Goal: Task Accomplishment & Management: Manage account settings

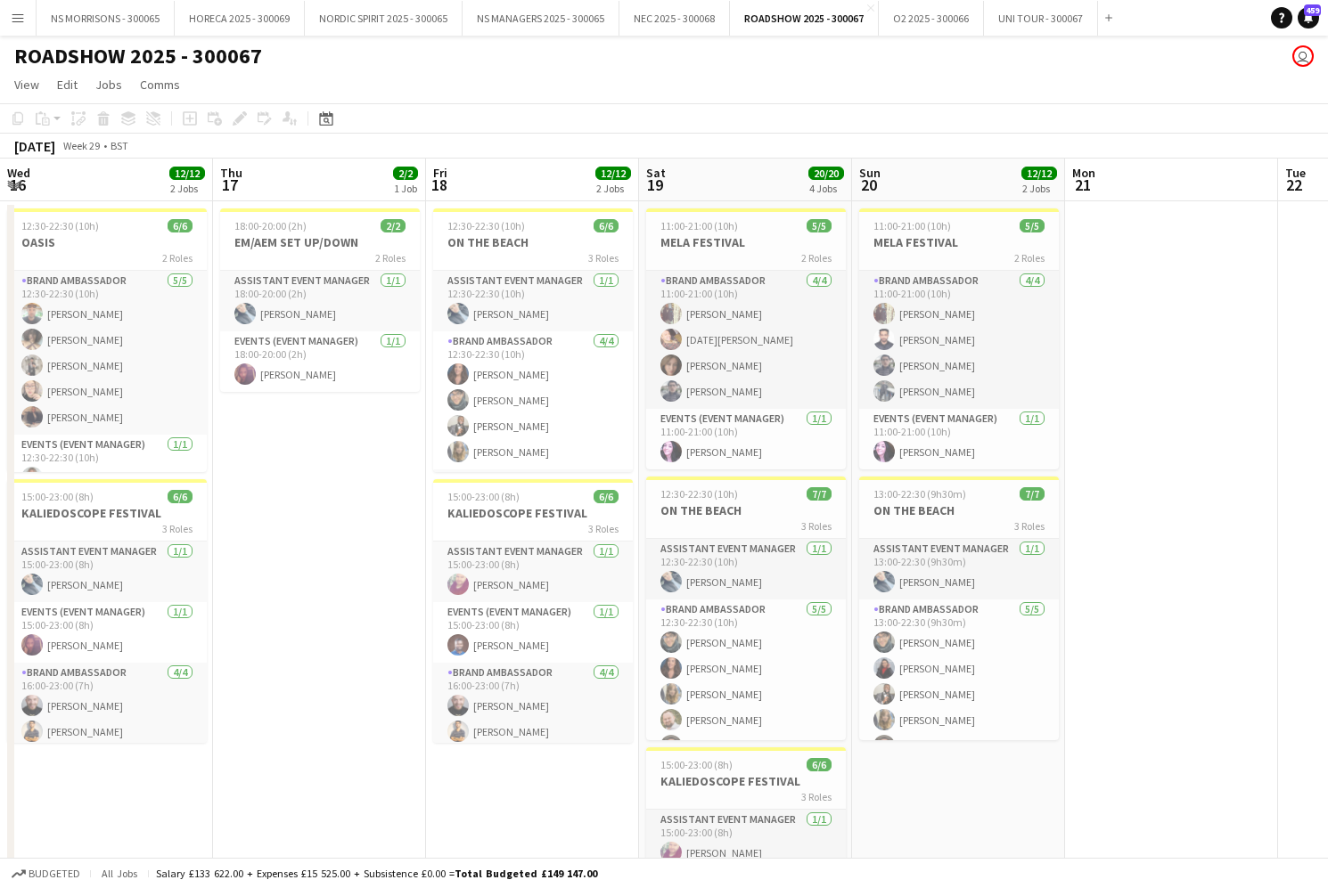
scroll to position [0, 511]
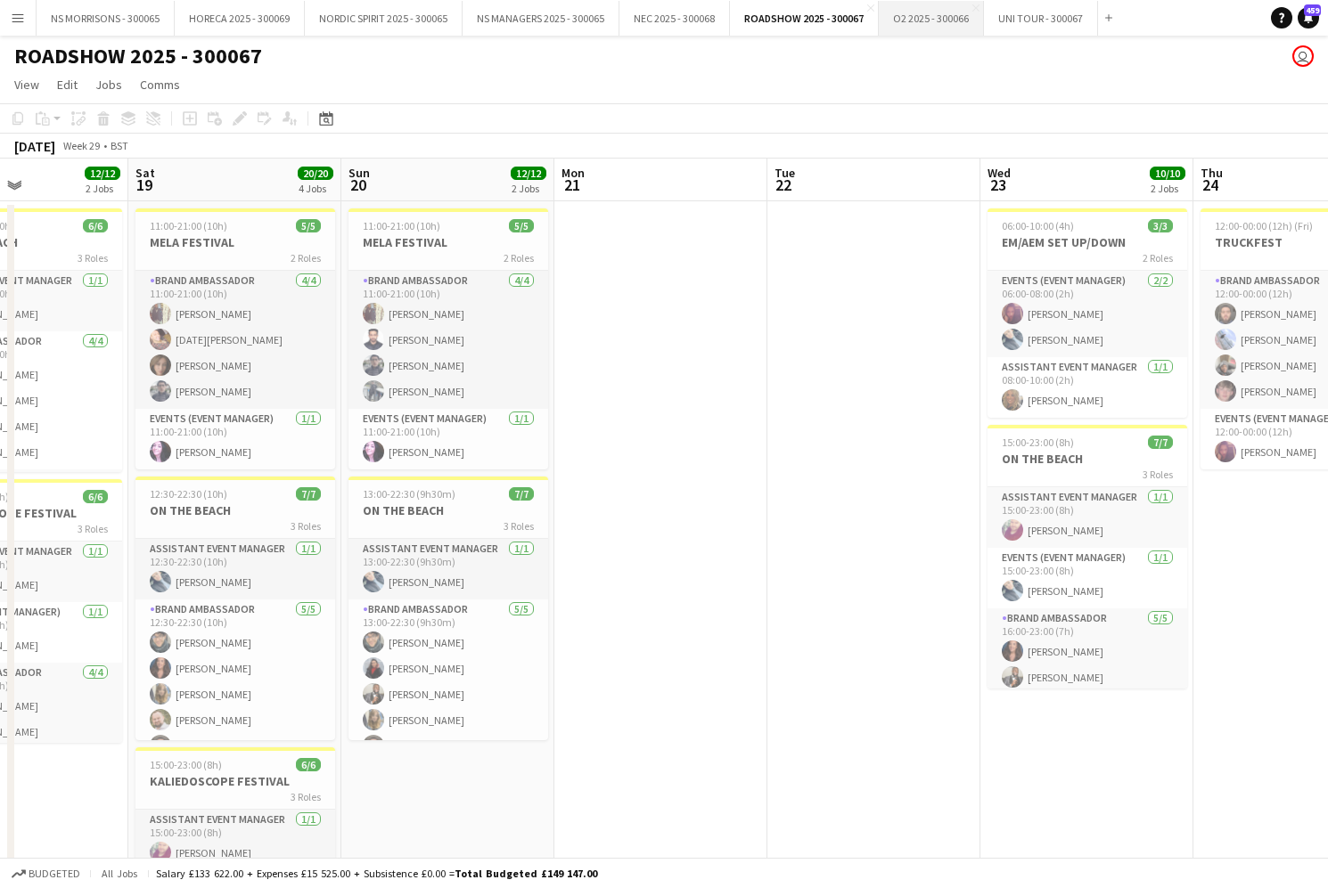
click at [945, 21] on button "O2 2025 - 300066 Close" at bounding box center [931, 18] width 105 height 35
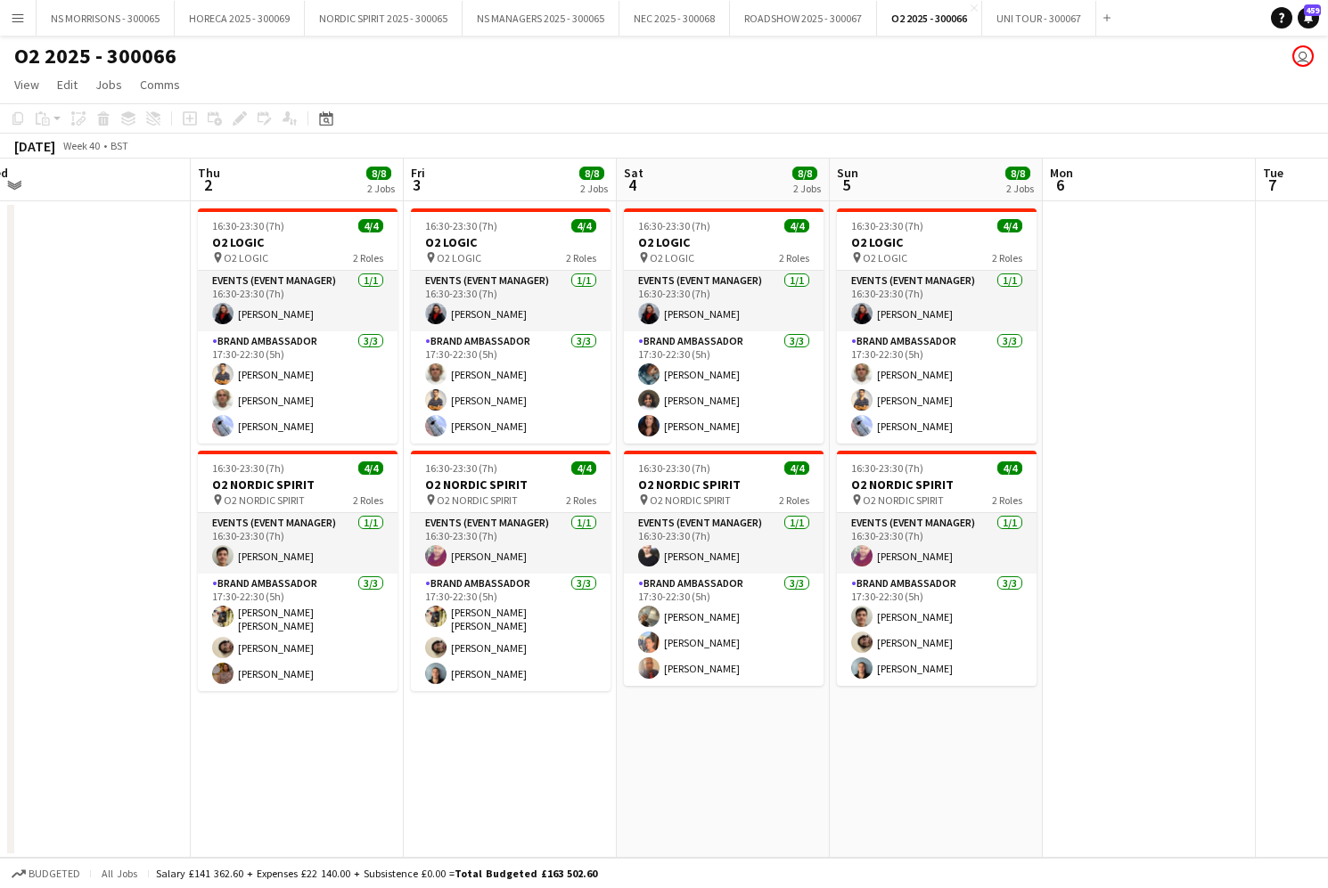
scroll to position [0, 451]
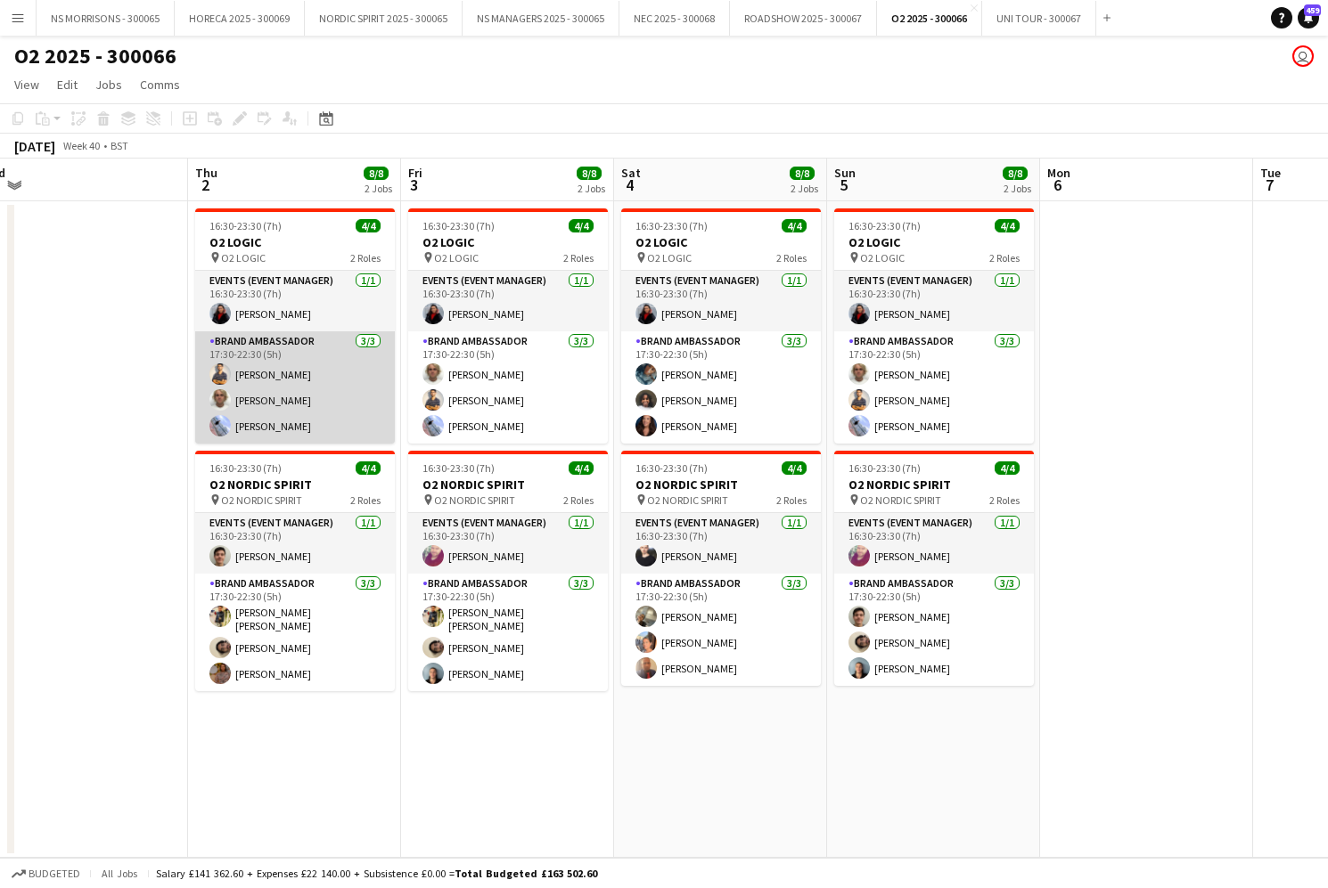
click at [297, 380] on app-card-role "Brand Ambassador [DATE] 17:30-22:30 (5h) Muhammad [PERSON_NAME] [PERSON_NAME] […" at bounding box center [295, 388] width 200 height 112
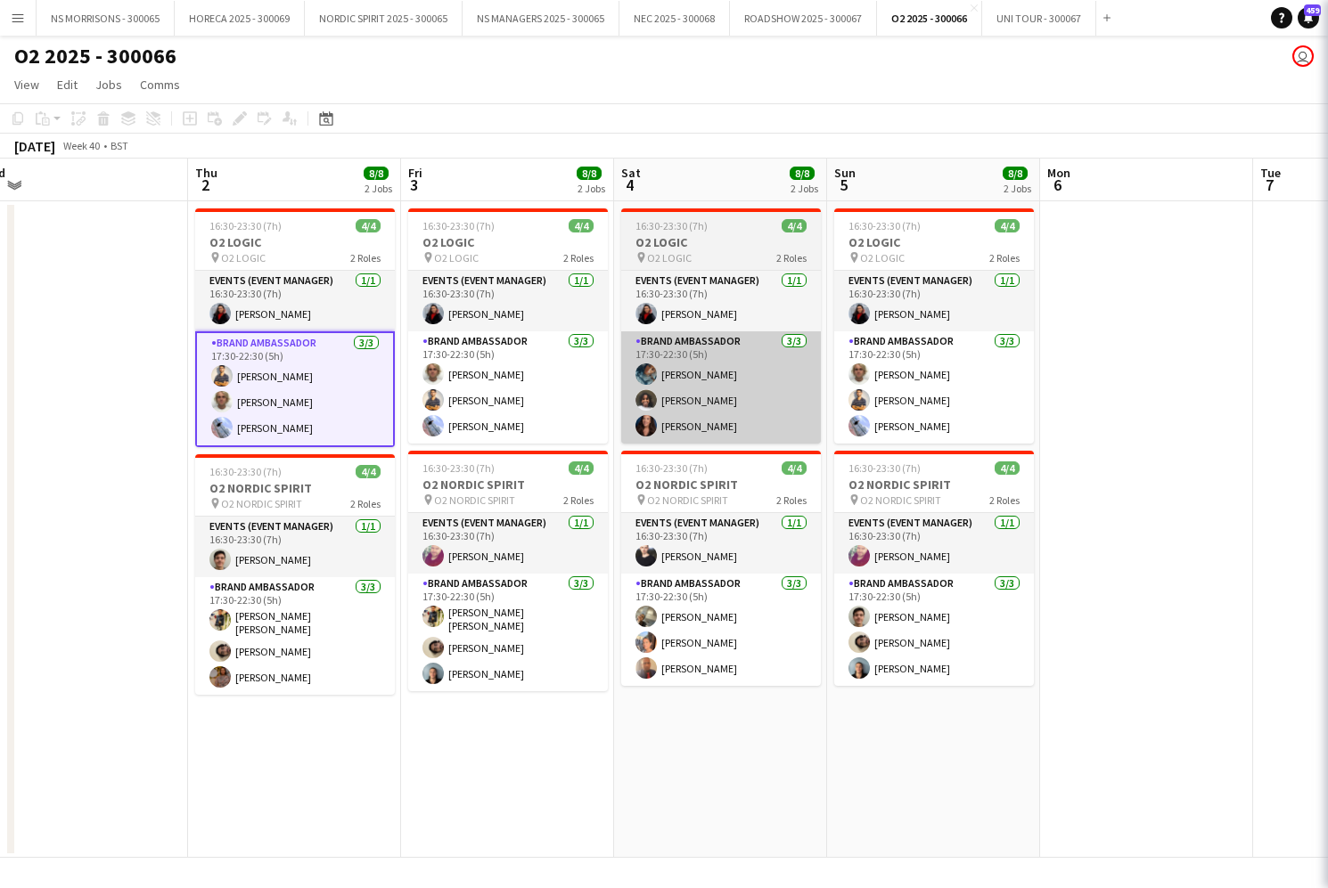
scroll to position [0, 452]
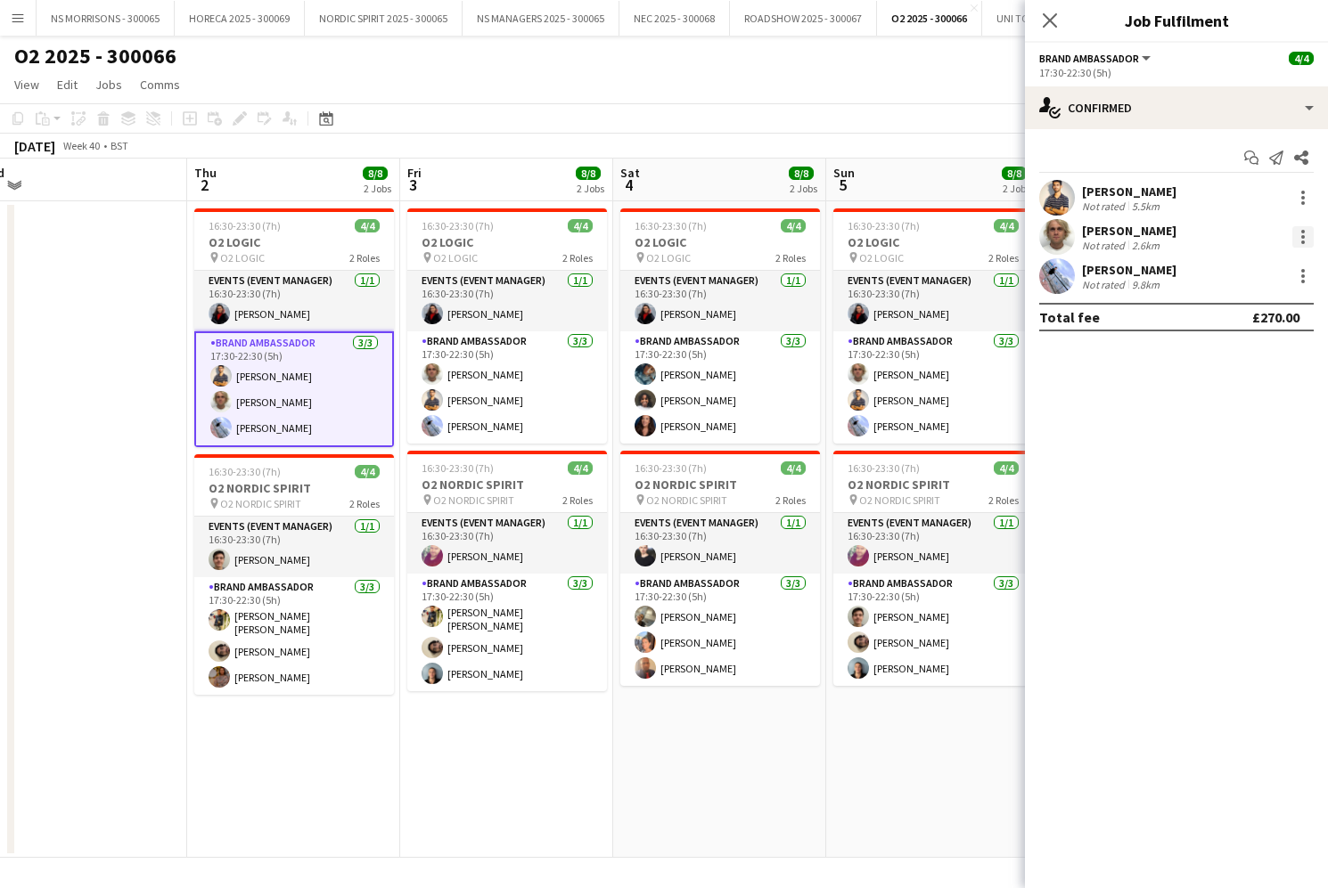
click at [1301, 230] on div at bounding box center [1303, 232] width 4 height 4
drag, startPoint x: 1232, startPoint y: 438, endPoint x: 1208, endPoint y: 400, distance: 45.2
click at [1232, 438] on span "Remove" at bounding box center [1215, 440] width 53 height 15
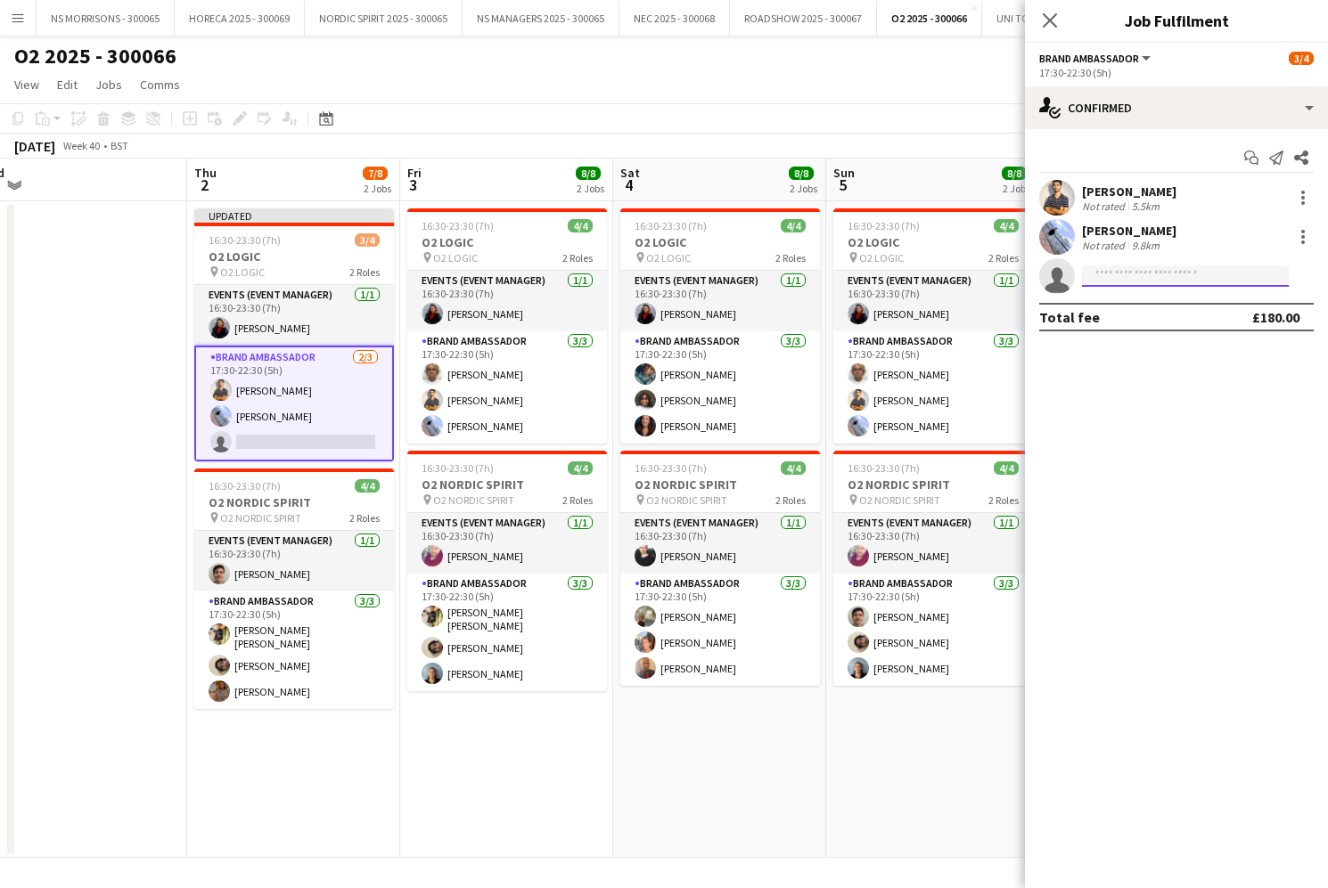
click at [1161, 280] on input at bounding box center [1185, 276] width 207 height 21
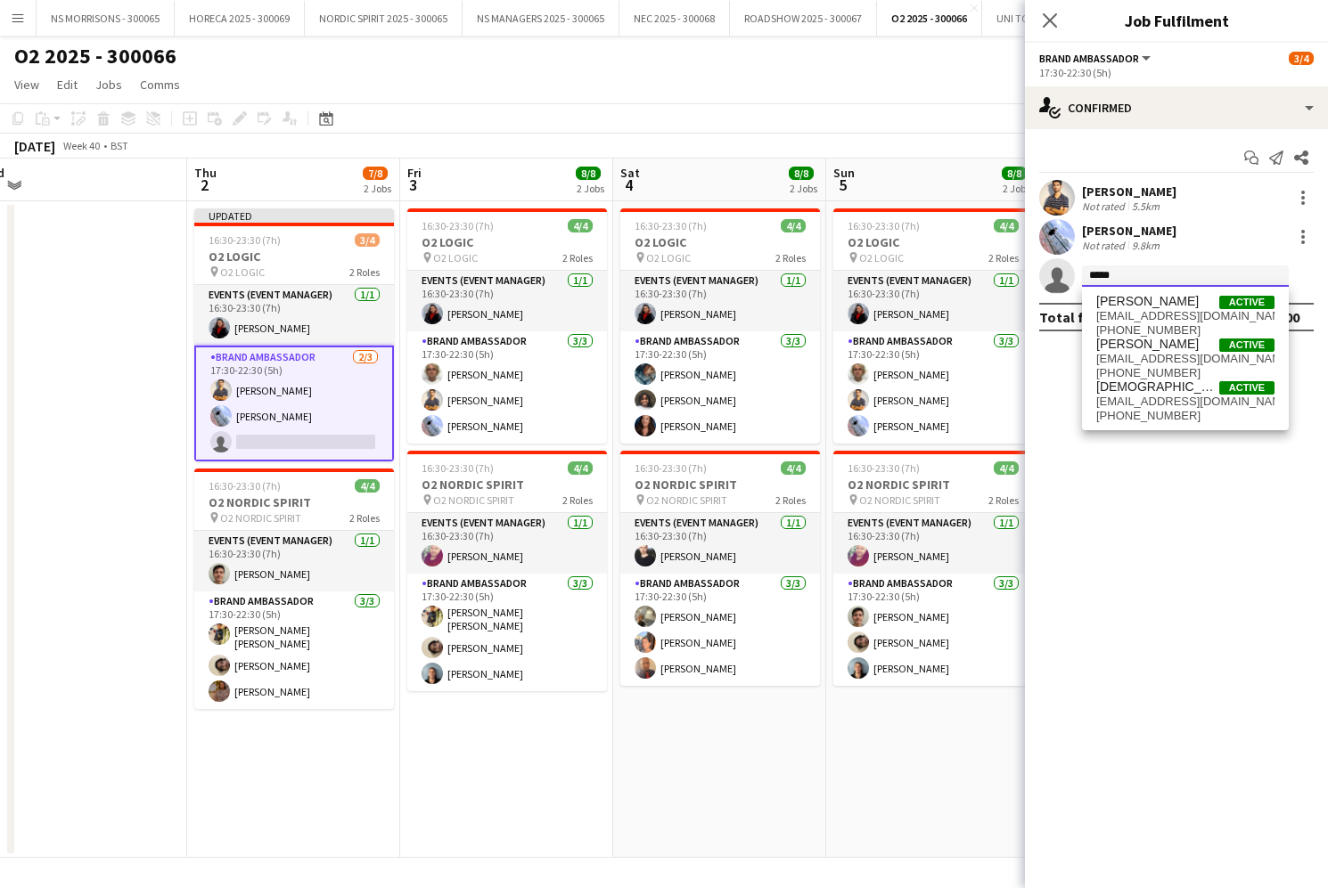
type input "*****"
drag, startPoint x: 1161, startPoint y: 280, endPoint x: 1155, endPoint y: 353, distance: 73.3
click at [1155, 353] on span "[EMAIL_ADDRESS][DOMAIN_NAME]" at bounding box center [1185, 359] width 178 height 14
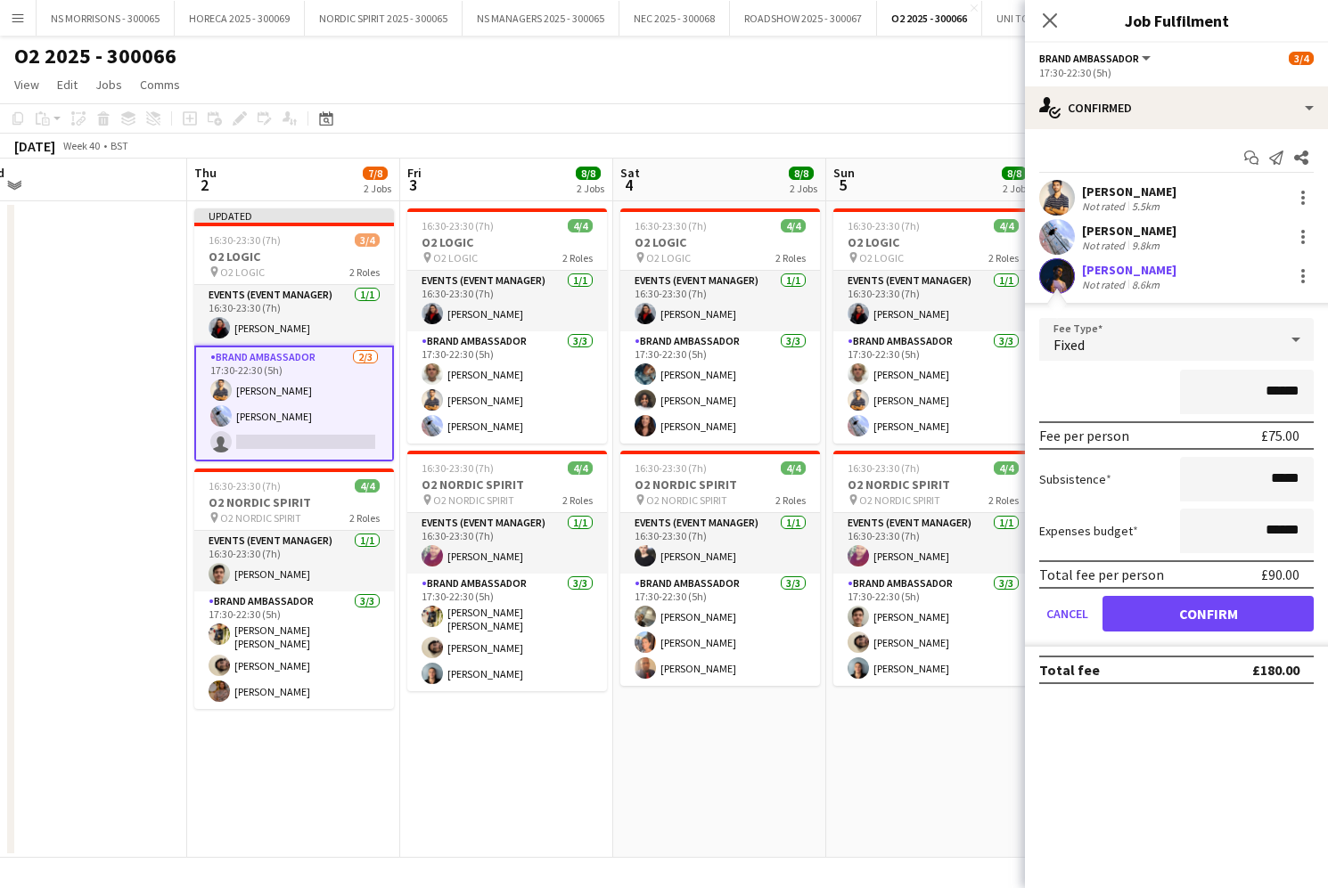
click at [1161, 595] on form "Fee Type Fixed ****** Fee per person £75.00 Subsistence ***** Expenses budget *…" at bounding box center [1176, 482] width 303 height 329
click at [1162, 602] on button "Confirm" at bounding box center [1207, 614] width 211 height 36
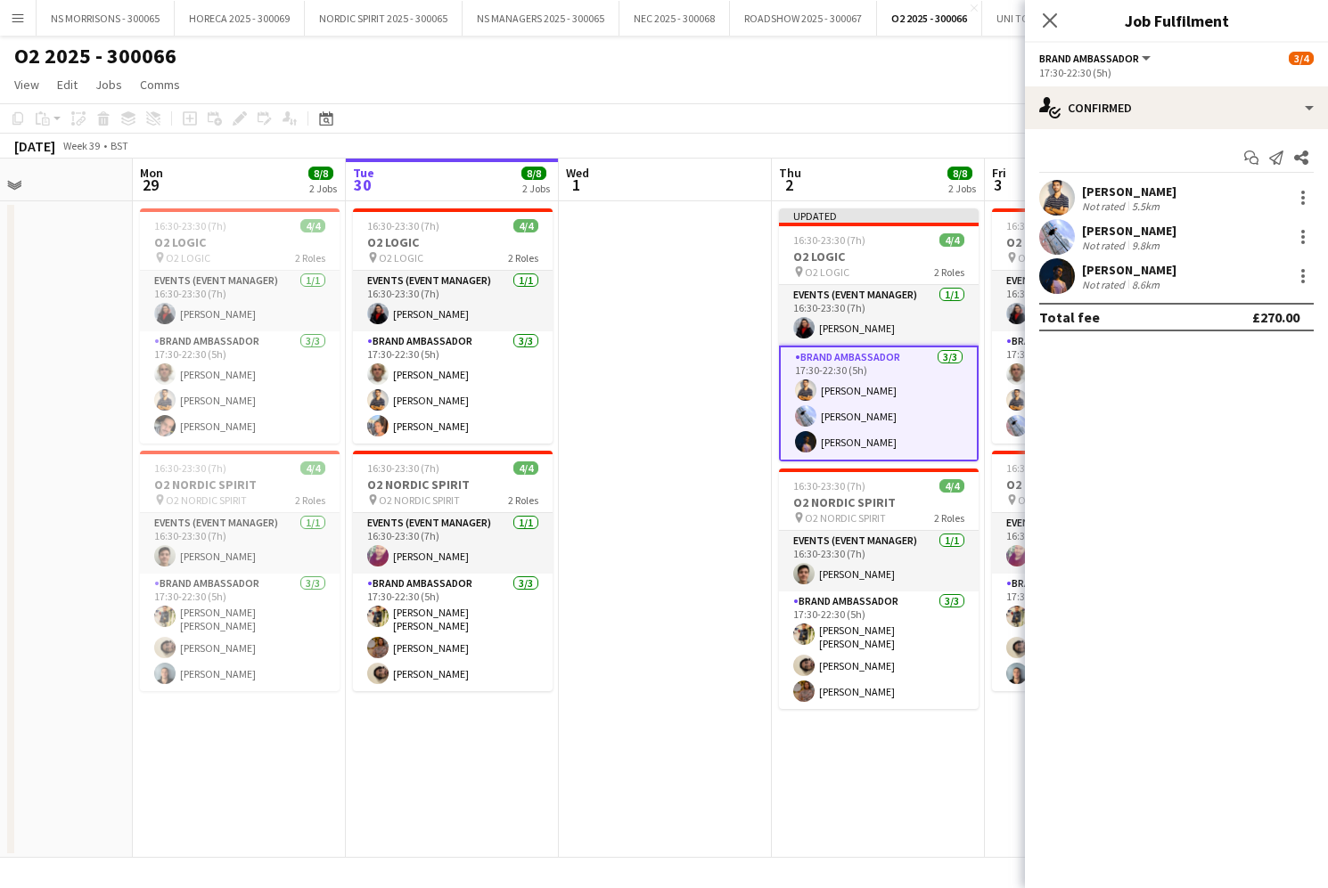
scroll to position [0, 498]
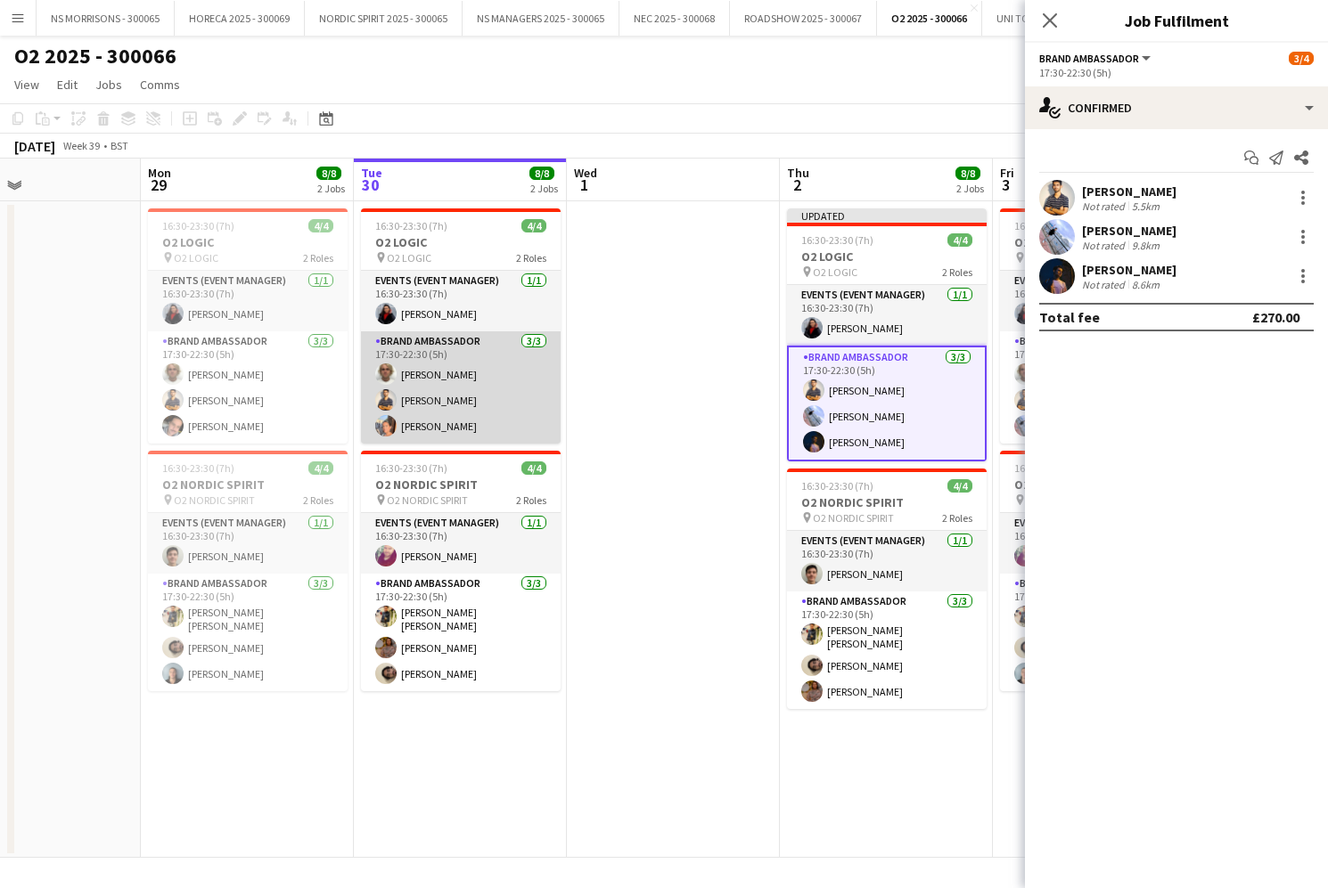
click at [446, 387] on app-card-role "Brand Ambassador [DATE] 17:30-22:30 (5h) [PERSON_NAME] Muhammad [PERSON_NAME] […" at bounding box center [461, 388] width 200 height 112
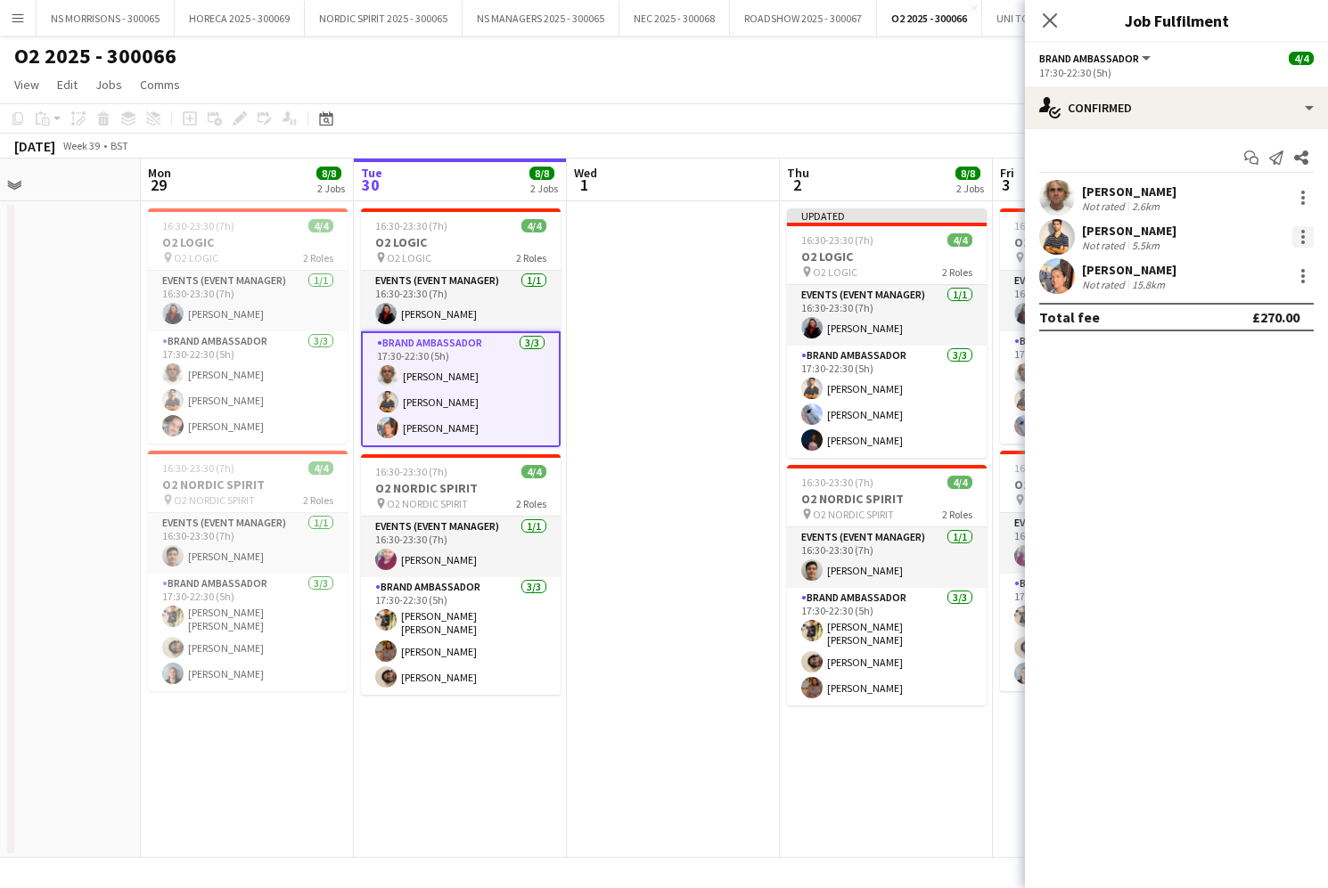
click at [1299, 234] on div at bounding box center [1302, 236] width 21 height 21
click at [1300, 198] on div at bounding box center [664, 444] width 1328 height 888
click at [1299, 198] on div at bounding box center [1302, 197] width 21 height 21
drag, startPoint x: 1246, startPoint y: 389, endPoint x: 1159, endPoint y: 296, distance: 127.4
click at [1246, 389] on button "Remove" at bounding box center [1244, 402] width 139 height 43
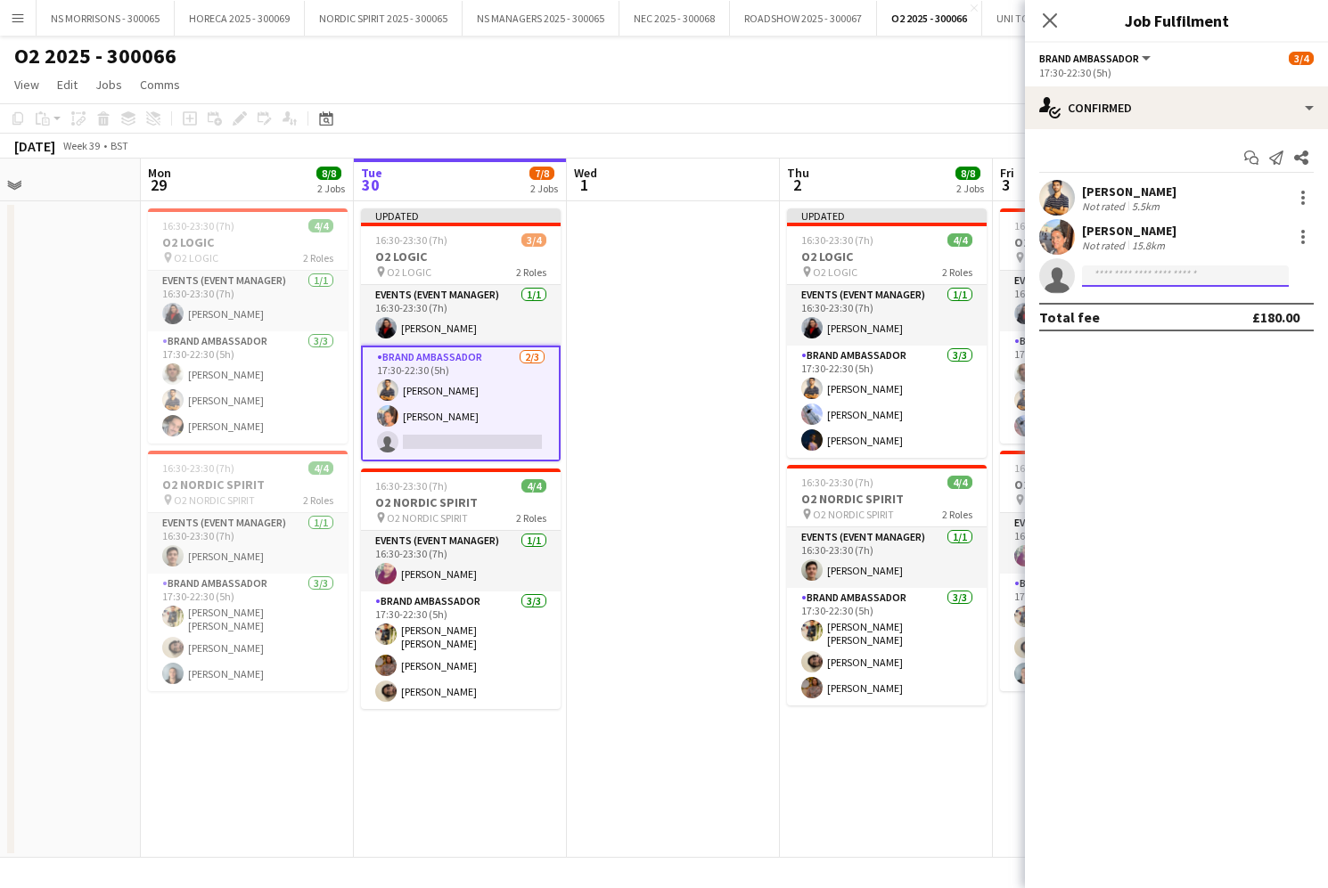
click at [1093, 274] on input at bounding box center [1185, 276] width 207 height 21
type input "****"
drag, startPoint x: 1118, startPoint y: 322, endPoint x: 1119, endPoint y: 332, distance: 10.7
click at [1118, 322] on span "[EMAIL_ADDRESS][DOMAIN_NAME]" at bounding box center [1185, 316] width 178 height 14
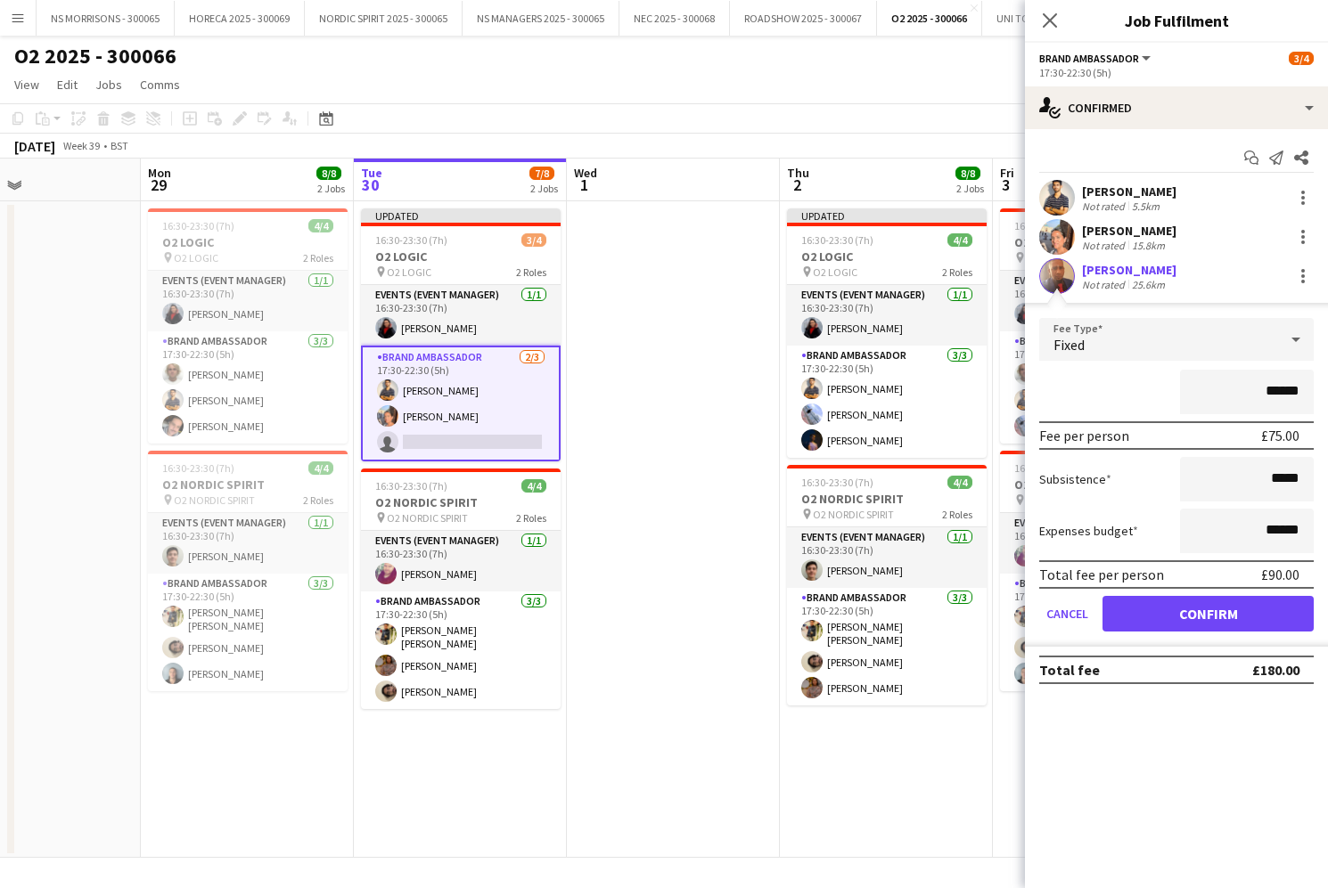
drag, startPoint x: 1166, startPoint y: 608, endPoint x: 1073, endPoint y: 593, distance: 94.8
click at [1166, 608] on button "Confirm" at bounding box center [1207, 614] width 211 height 36
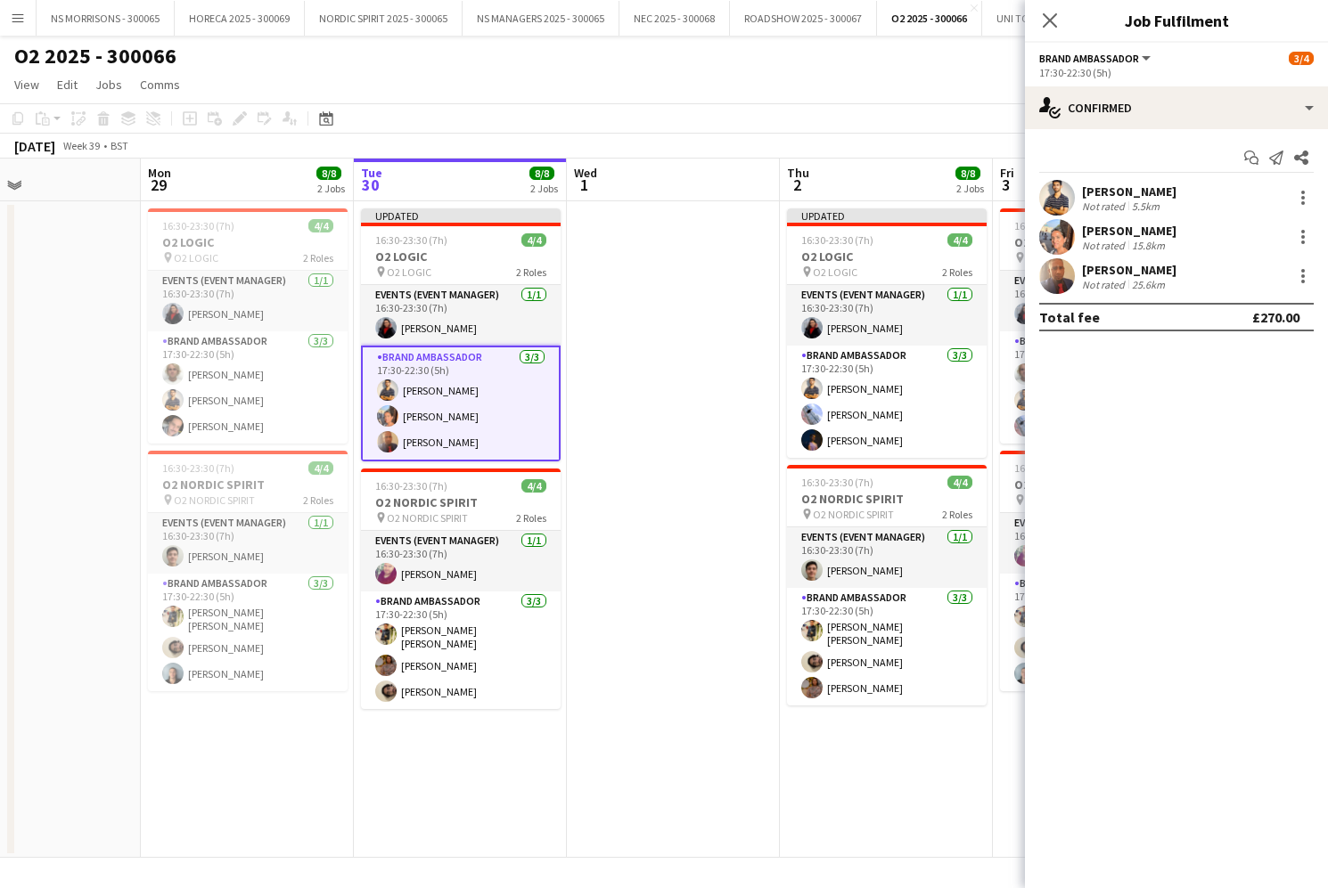
drag, startPoint x: 715, startPoint y: 461, endPoint x: 772, endPoint y: 424, distance: 67.7
click at [715, 461] on app-date-cell at bounding box center [673, 529] width 213 height 657
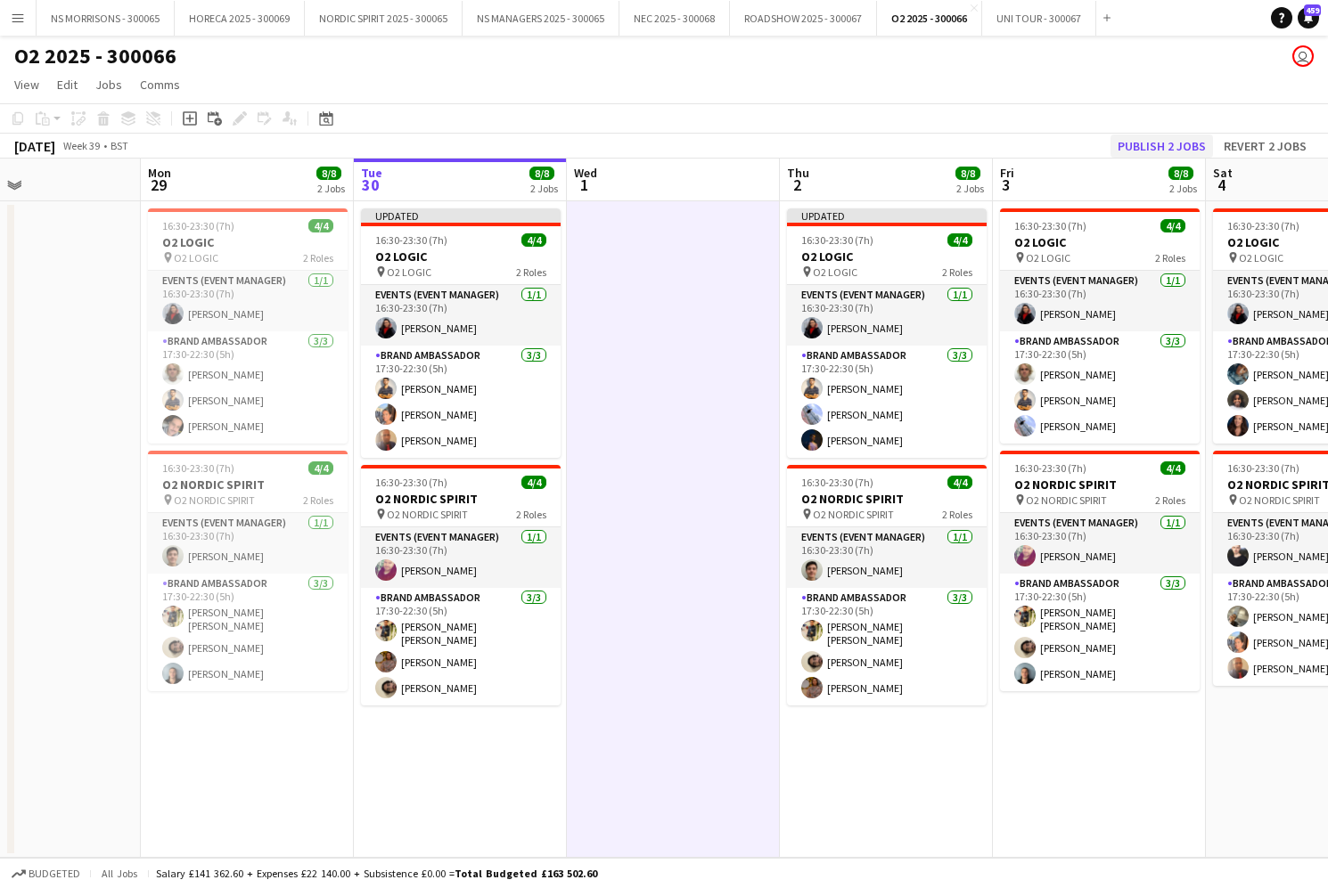
click at [1134, 143] on button "Publish 2 jobs" at bounding box center [1161, 146] width 102 height 23
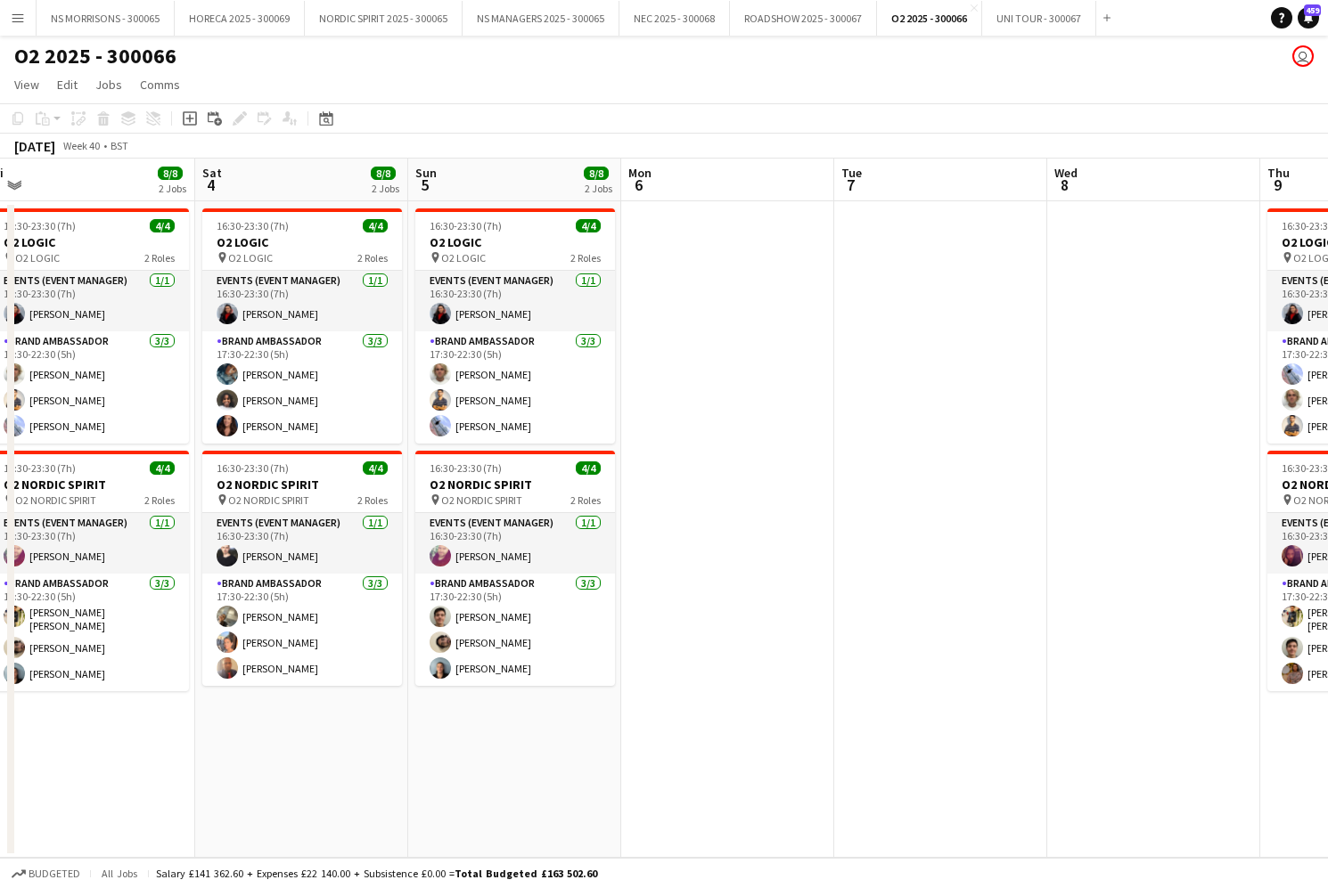
scroll to position [0, 660]
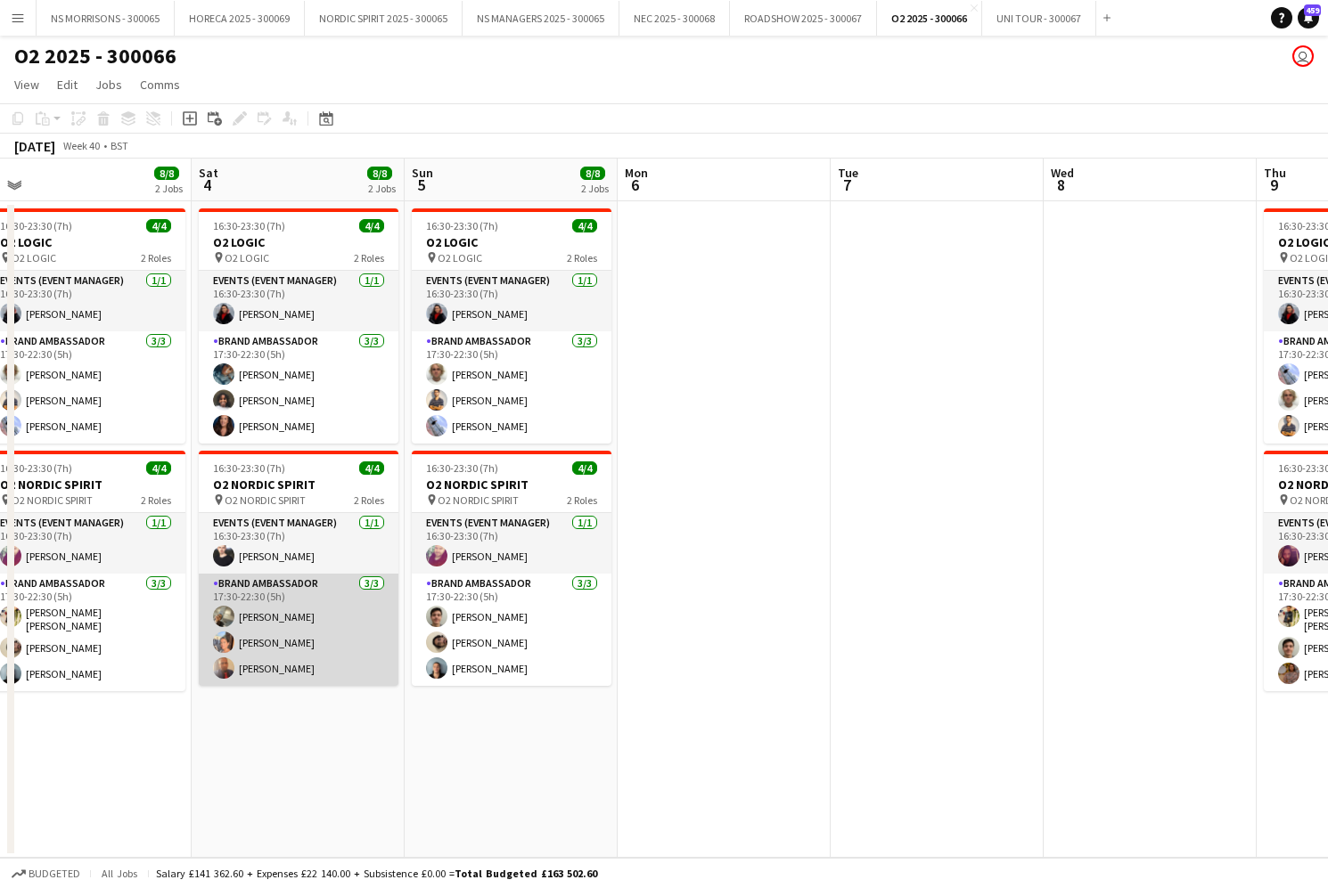
click at [301, 659] on app-card-role "Brand Ambassador [DATE] 17:30-22:30 (5h) [PERSON_NAME] [PERSON_NAME] [PERSON_NA…" at bounding box center [299, 630] width 200 height 112
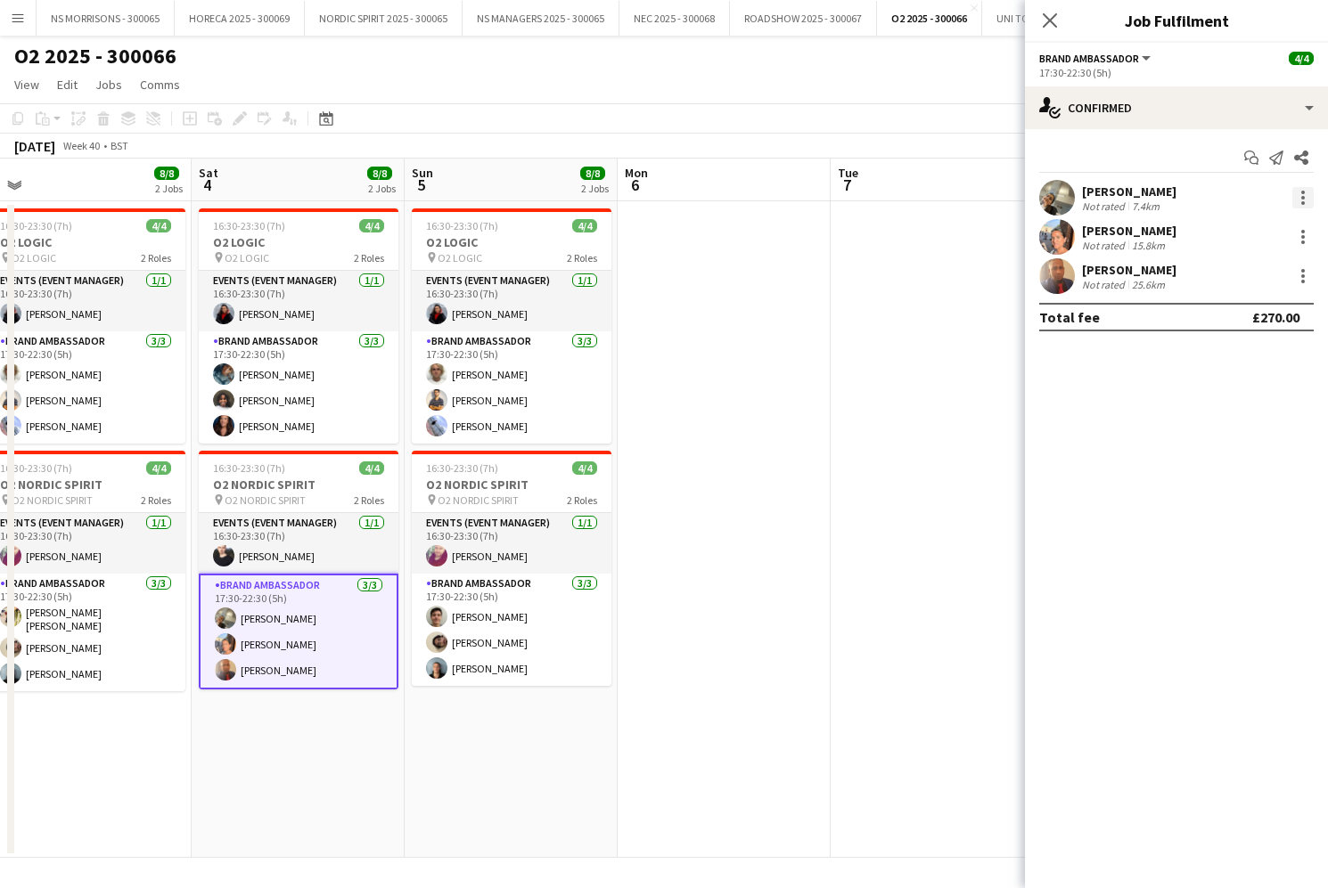
click at [1304, 193] on div at bounding box center [1302, 197] width 21 height 21
click at [1256, 394] on span "Remove" at bounding box center [1244, 402] width 111 height 16
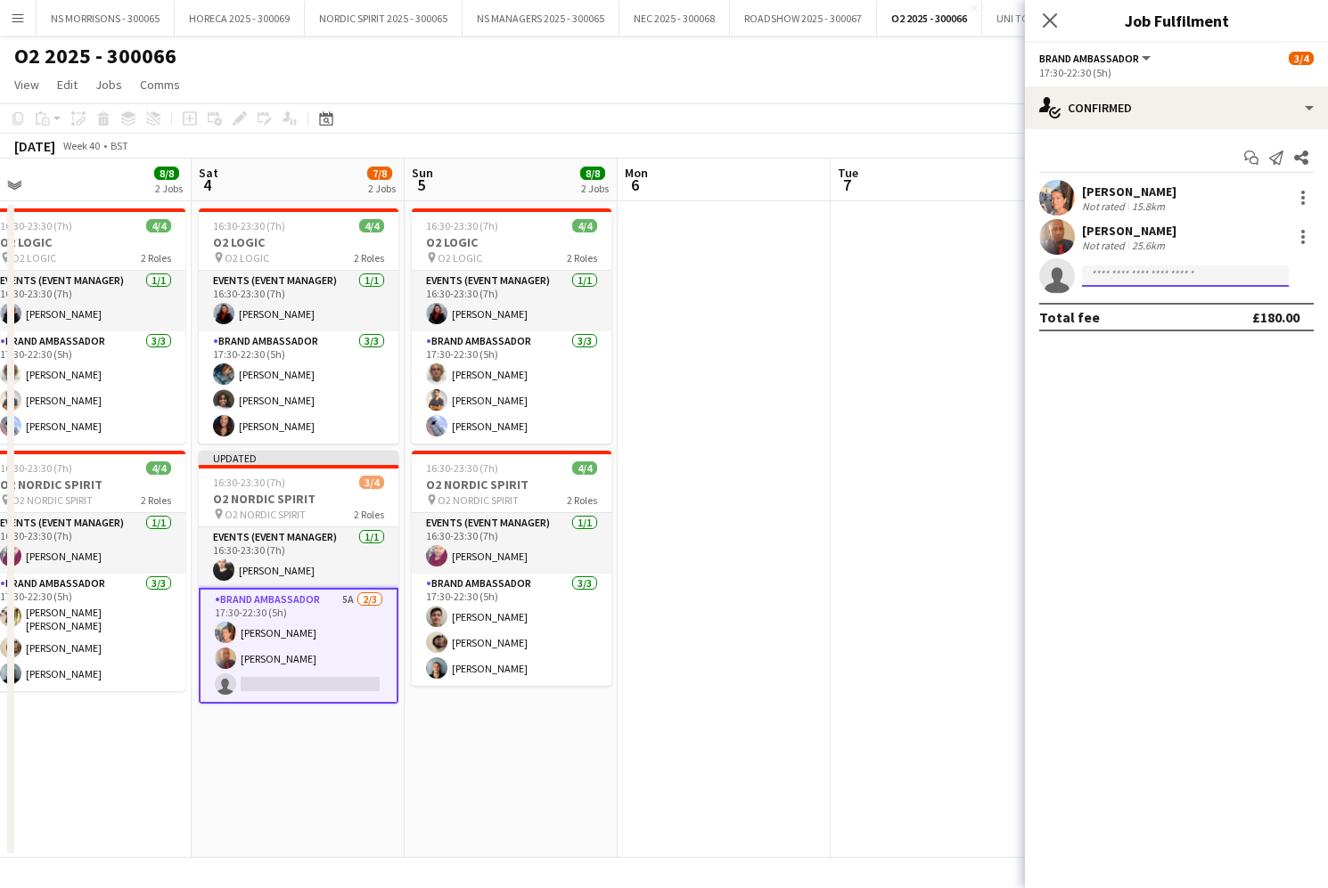
click at [1146, 277] on input at bounding box center [1185, 276] width 207 height 21
type input "*****"
drag, startPoint x: 1158, startPoint y: 324, endPoint x: 1184, endPoint y: 416, distance: 95.6
click at [1158, 324] on span "[PHONE_NUMBER]" at bounding box center [1185, 330] width 178 height 14
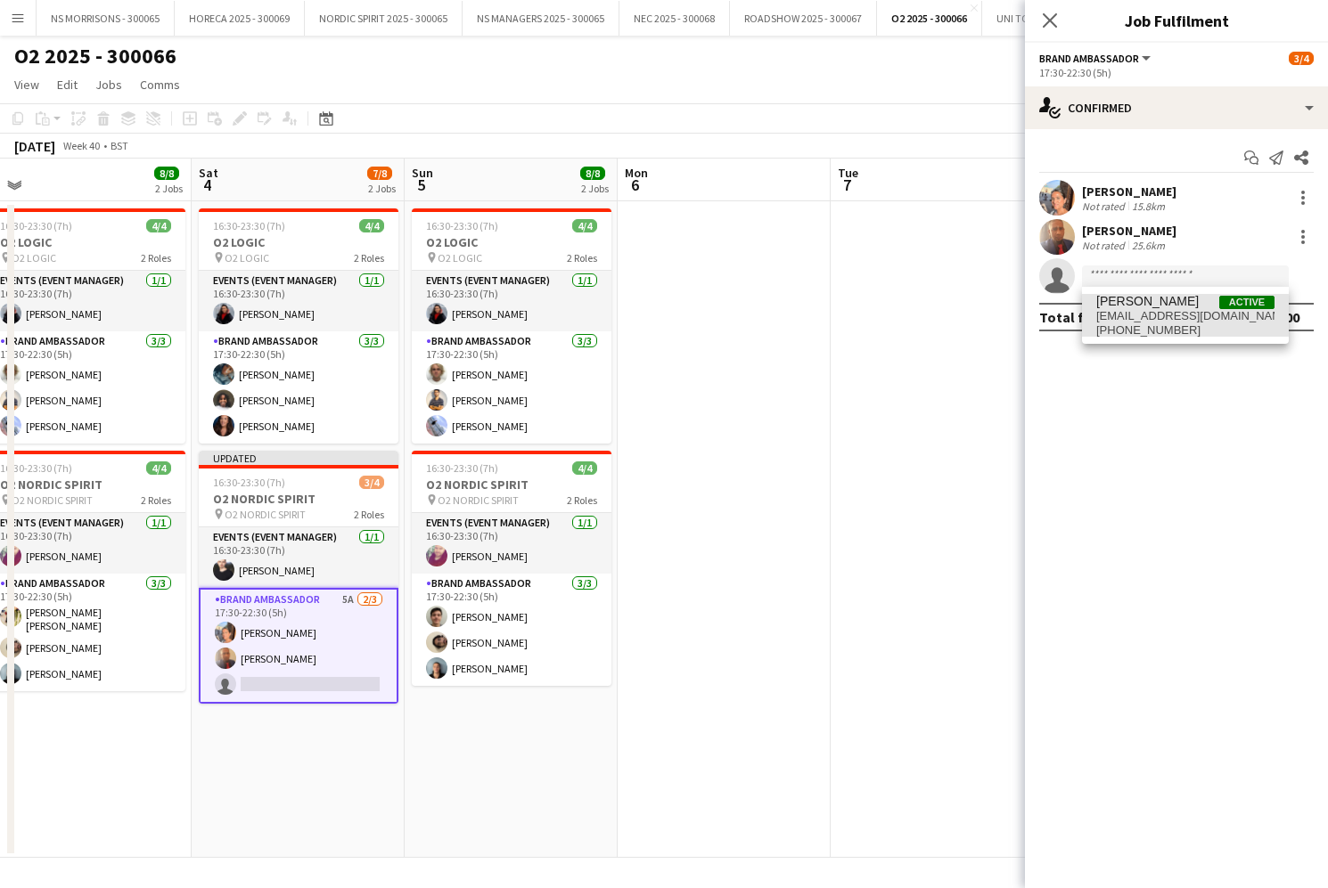
scroll to position [0, 0]
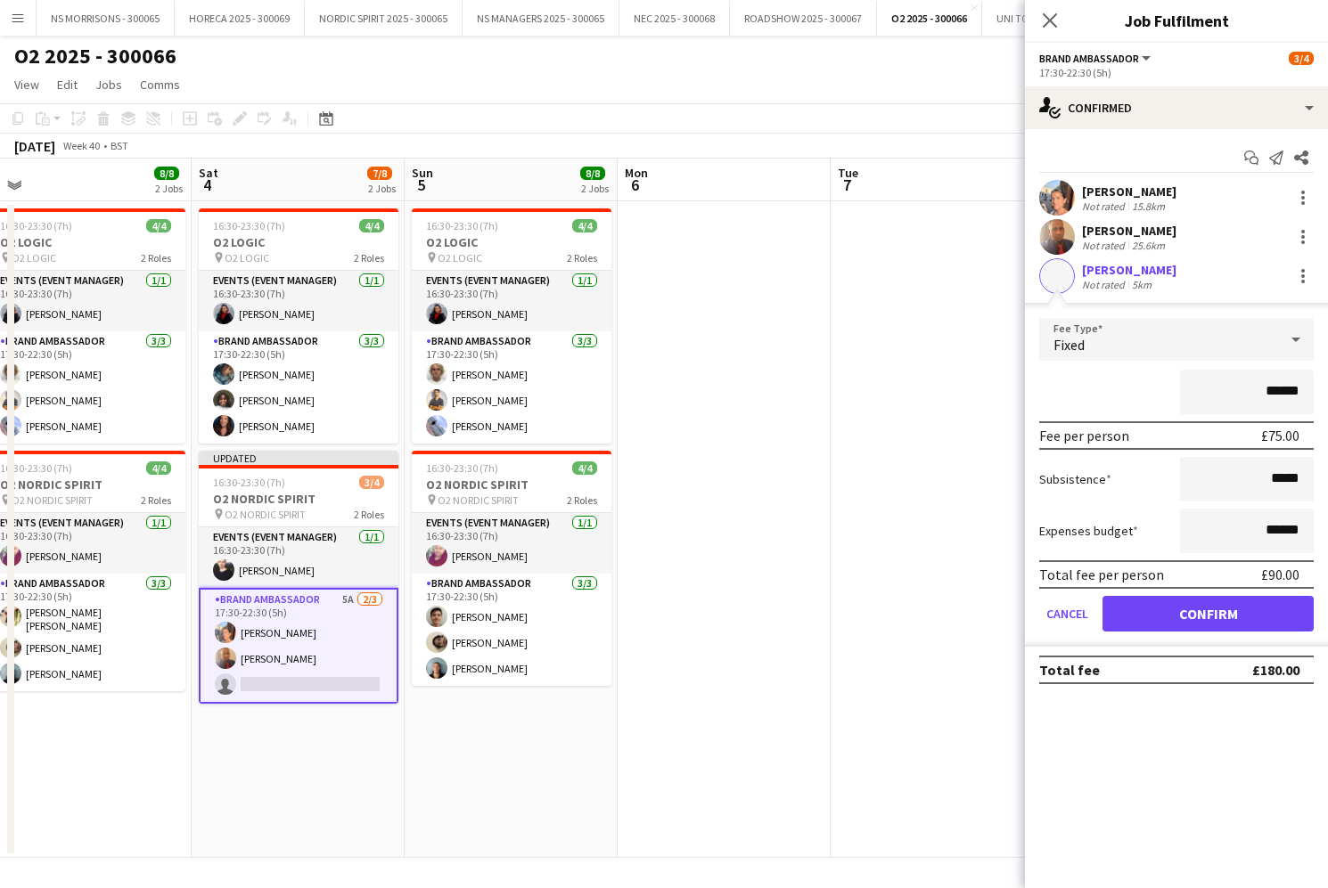
click at [1203, 620] on button "Confirm" at bounding box center [1207, 614] width 211 height 36
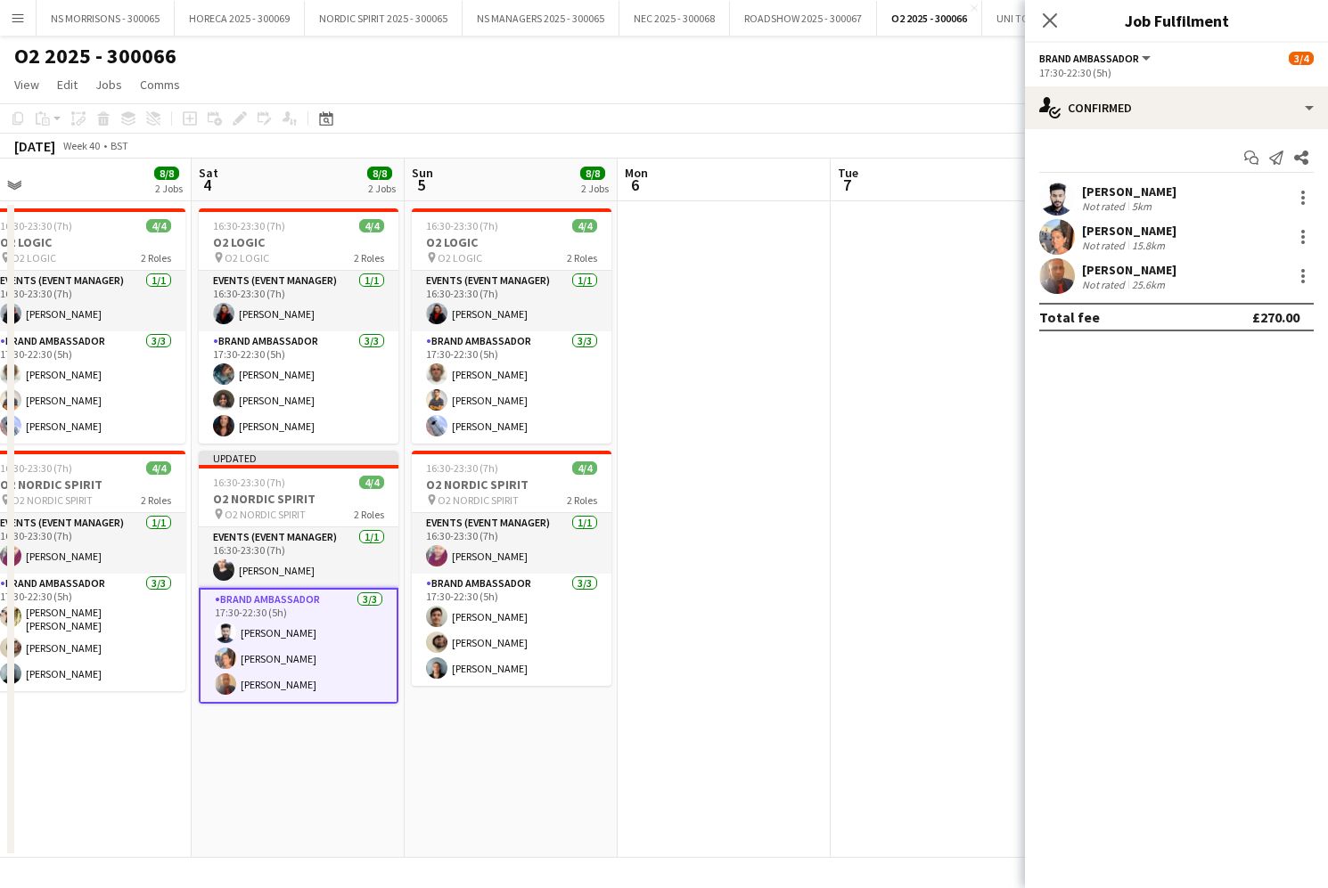
drag, startPoint x: 855, startPoint y: 515, endPoint x: 1150, endPoint y: 202, distance: 429.3
click at [855, 515] on app-date-cell at bounding box center [937, 529] width 213 height 657
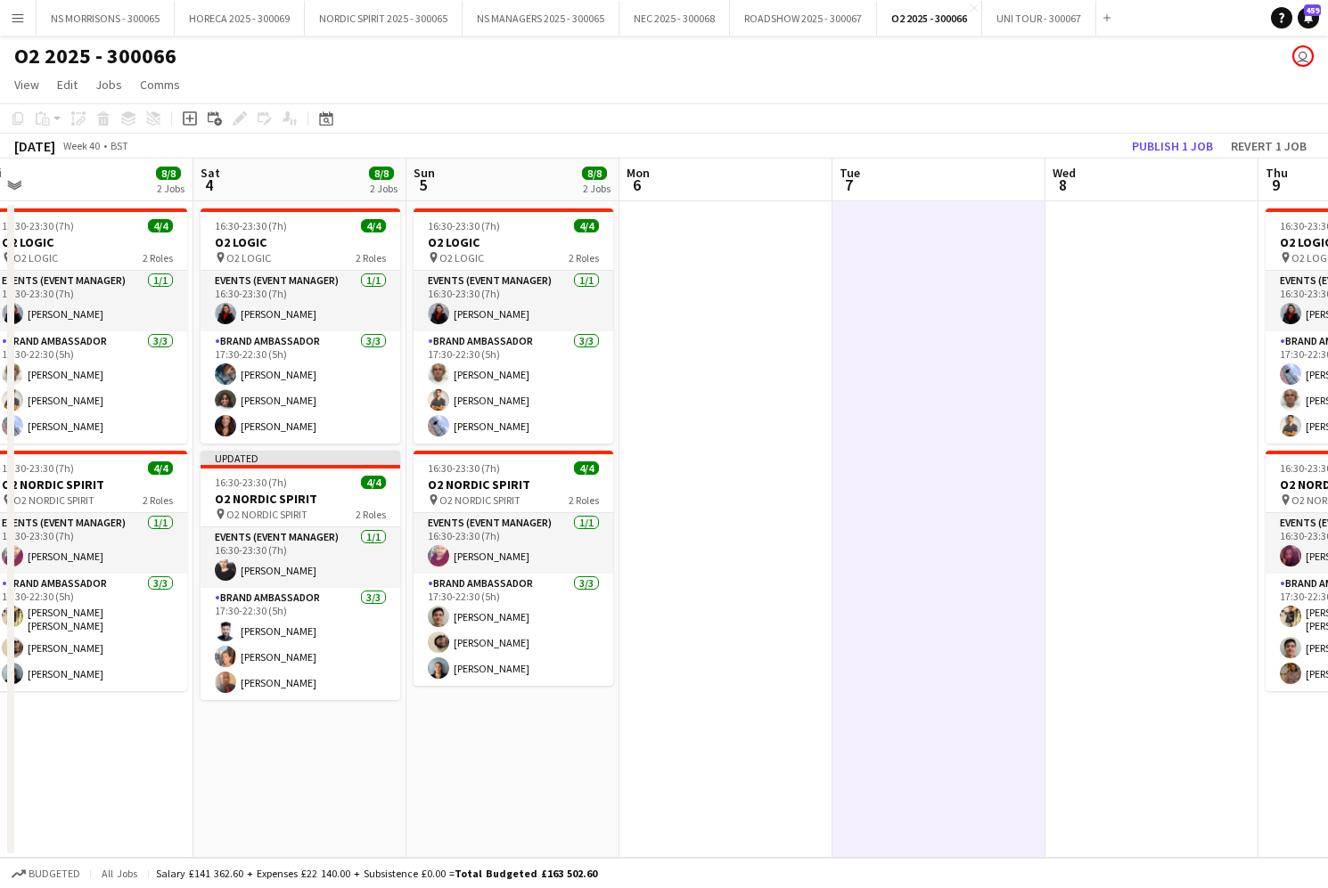
drag, startPoint x: 1187, startPoint y: 148, endPoint x: 1140, endPoint y: 171, distance: 52.6
click at [1186, 148] on button "Publish 1 job" at bounding box center [1172, 146] width 95 height 23
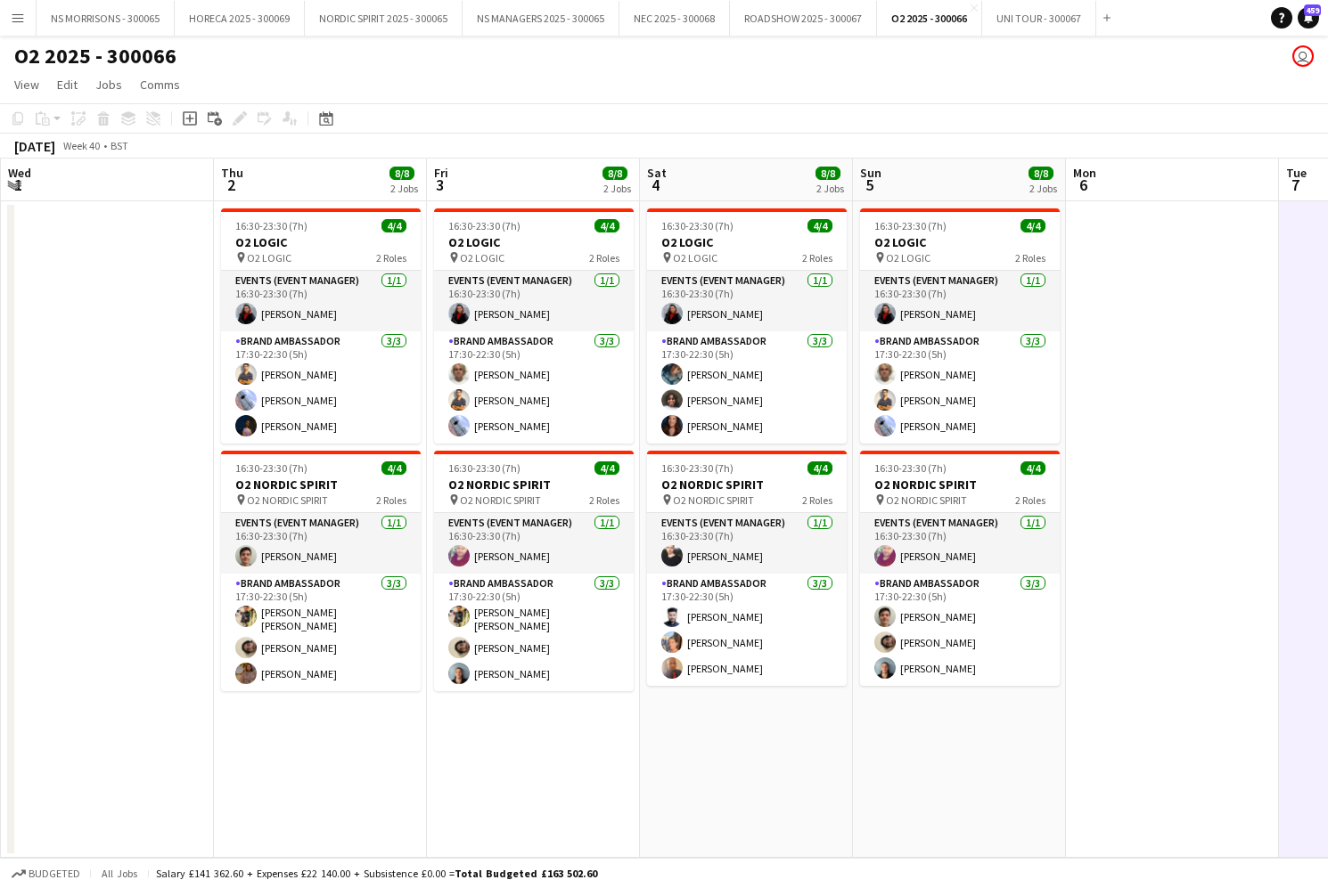
scroll to position [0, 858]
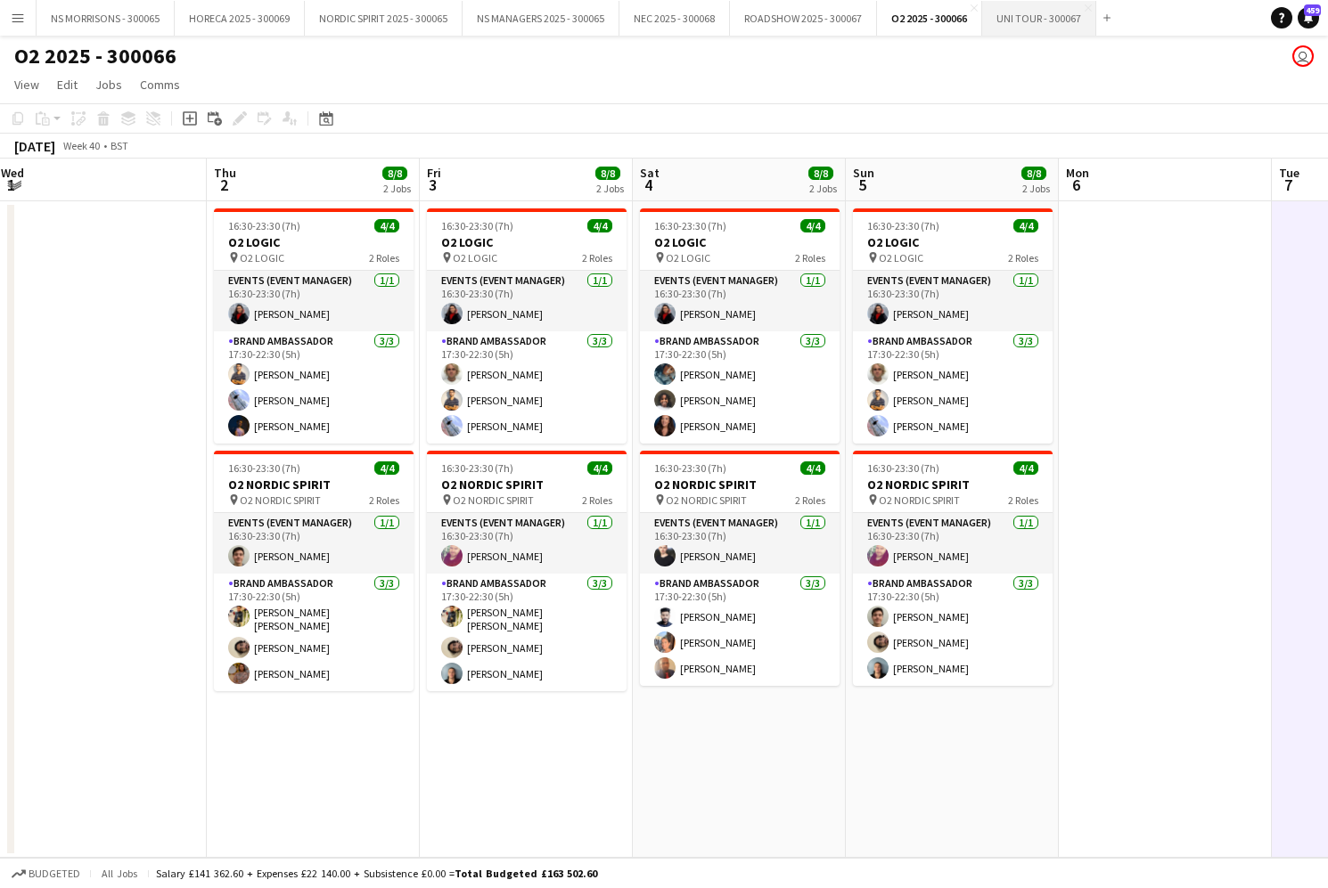
click at [1019, 29] on button "UNI TOUR - 300067 Close" at bounding box center [1039, 18] width 114 height 35
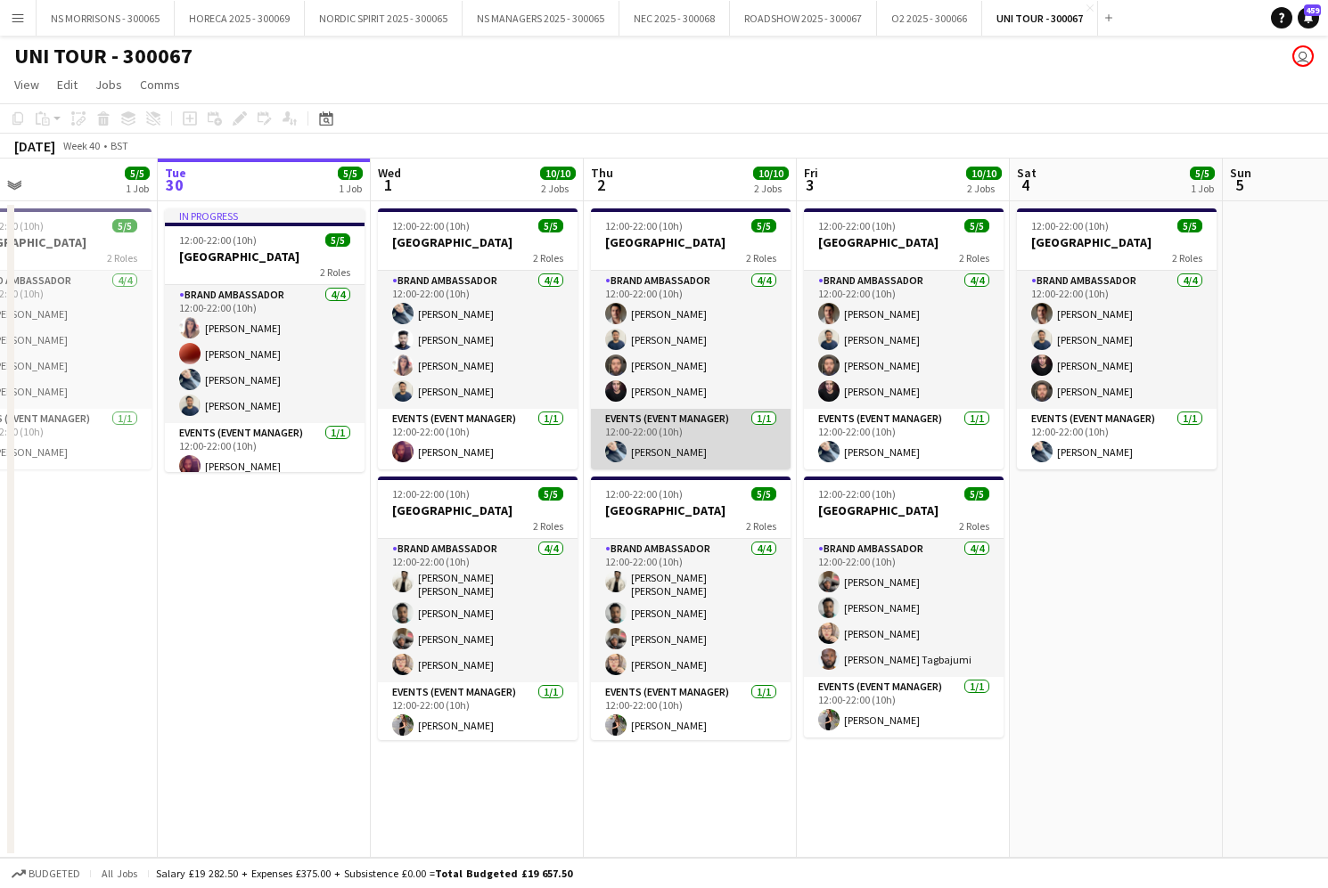
scroll to position [0, 539]
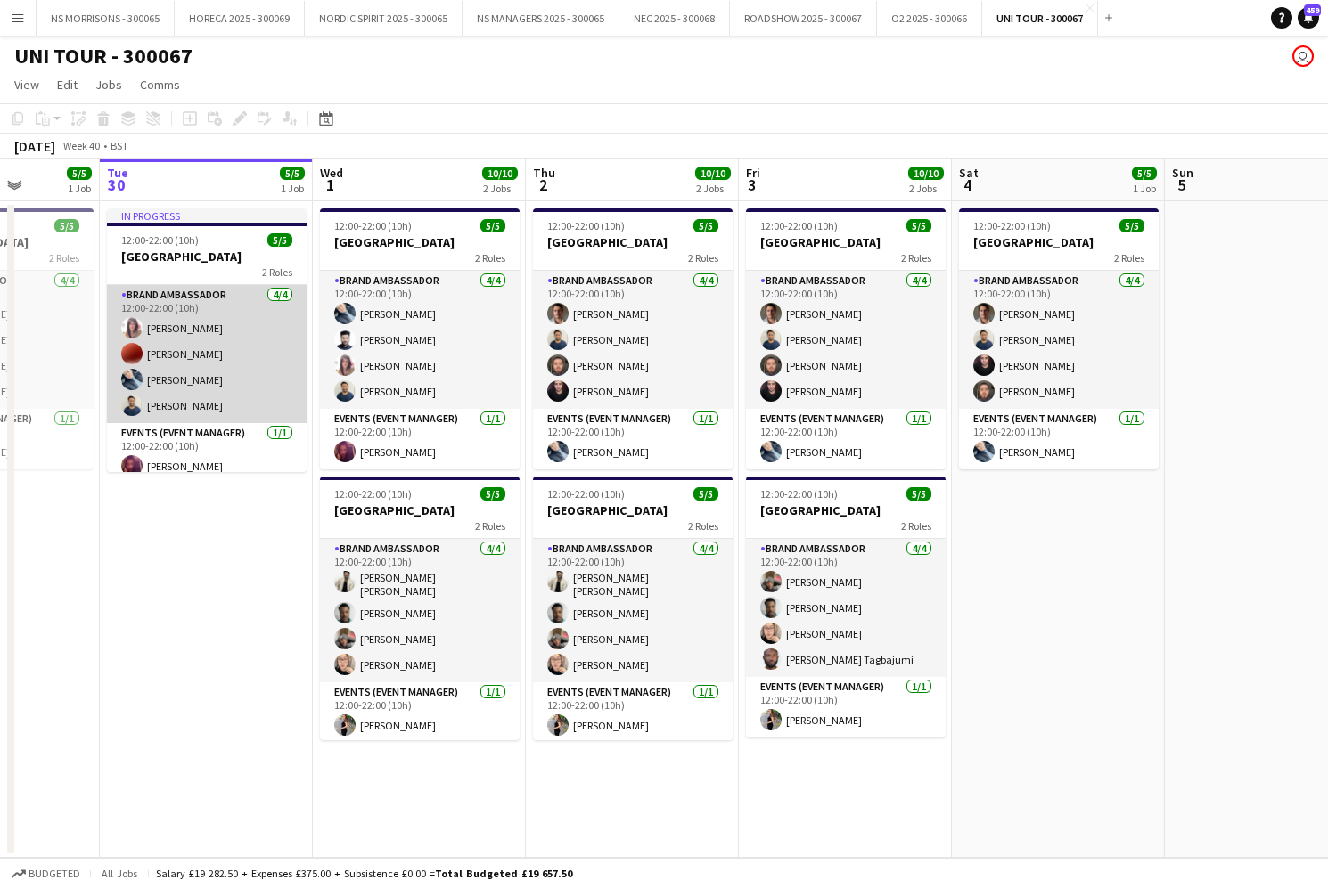
click at [200, 344] on app-card-role "Brand Ambassador [DATE] 12:00-22:00 (10h) [PERSON_NAME] [PERSON_NAME] Giedrius …" at bounding box center [207, 354] width 200 height 138
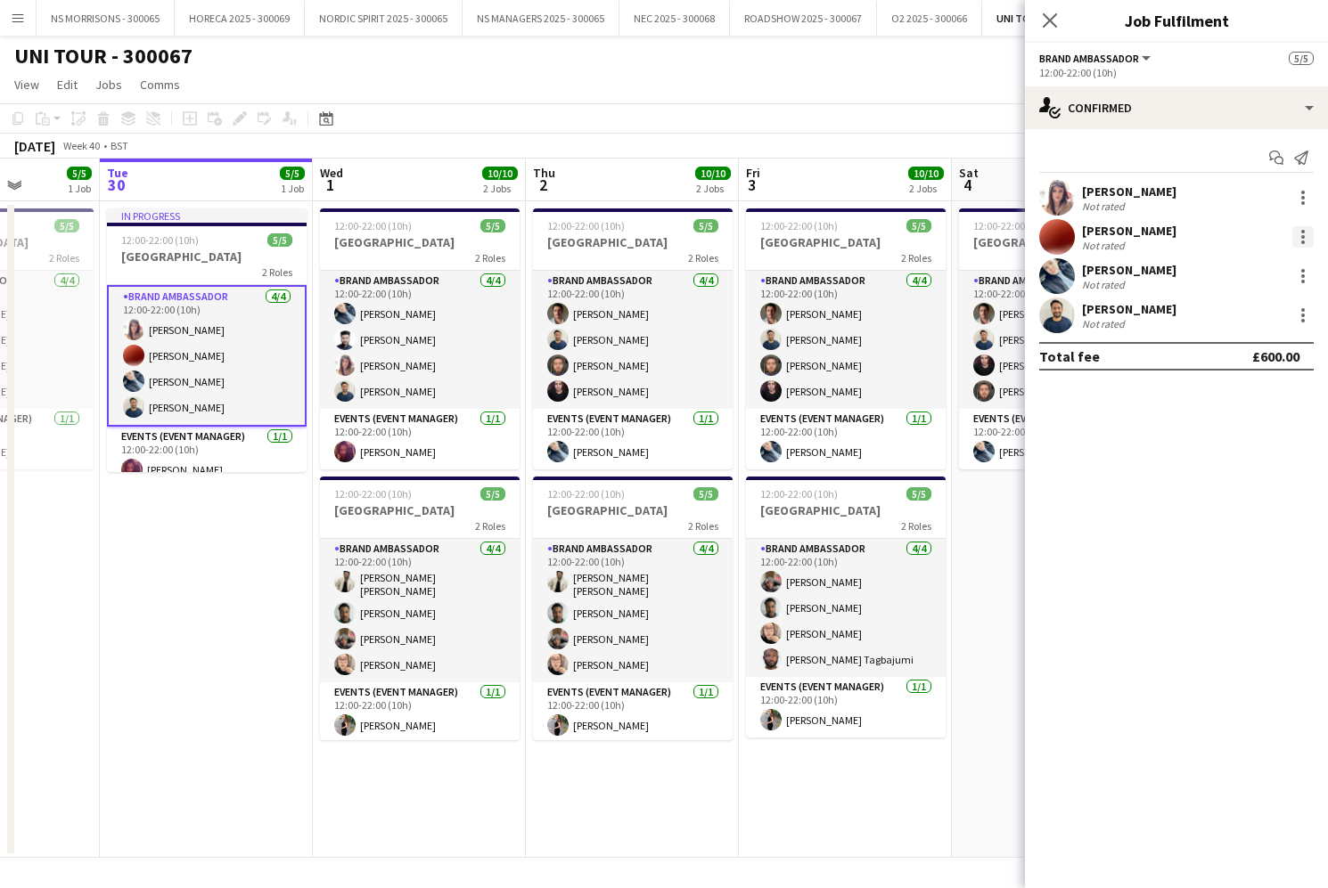
click at [1301, 236] on div at bounding box center [1303, 237] width 4 height 4
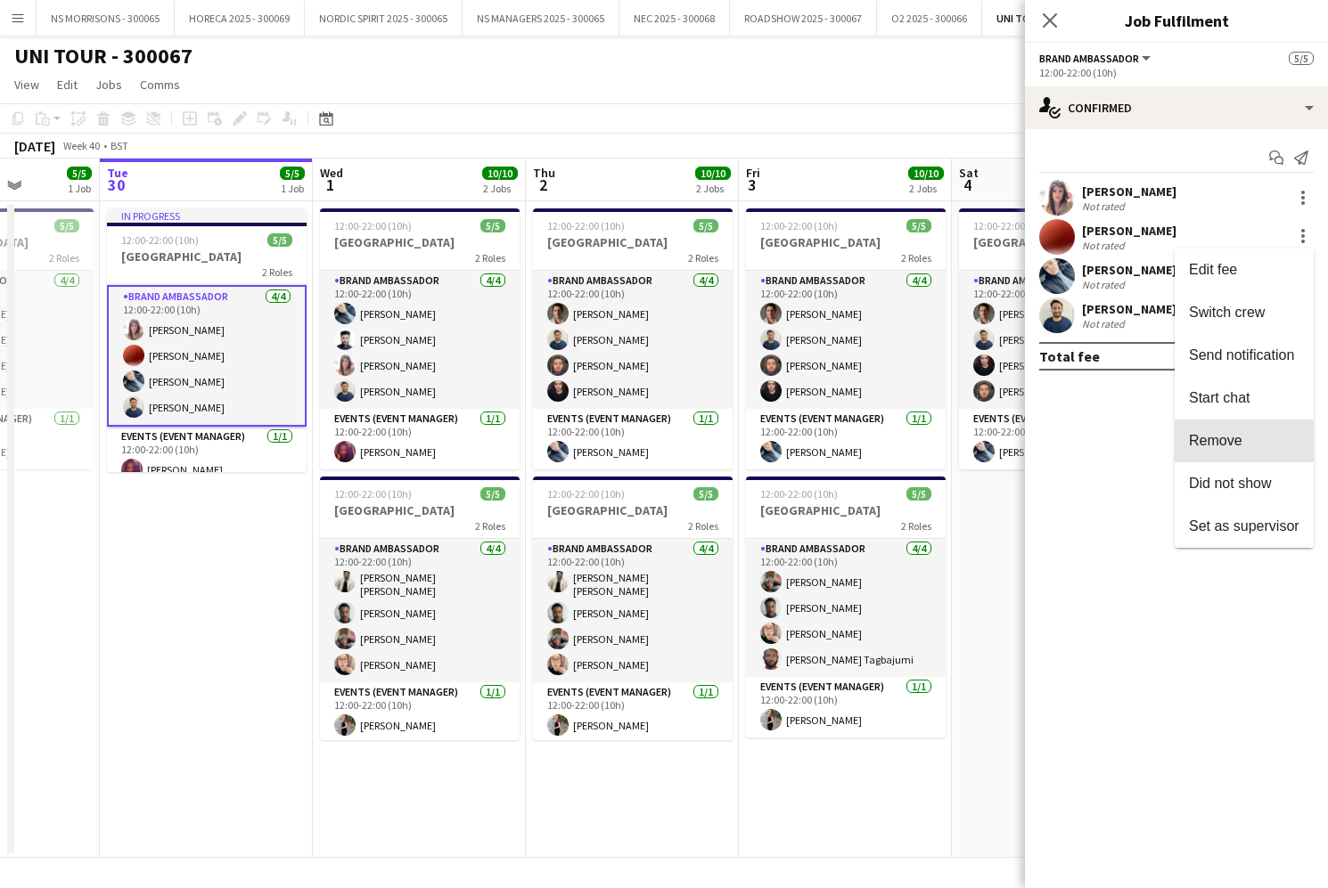
drag, startPoint x: 1220, startPoint y: 435, endPoint x: 1185, endPoint y: 378, distance: 66.8
click at [1220, 434] on span "Remove" at bounding box center [1215, 440] width 53 height 15
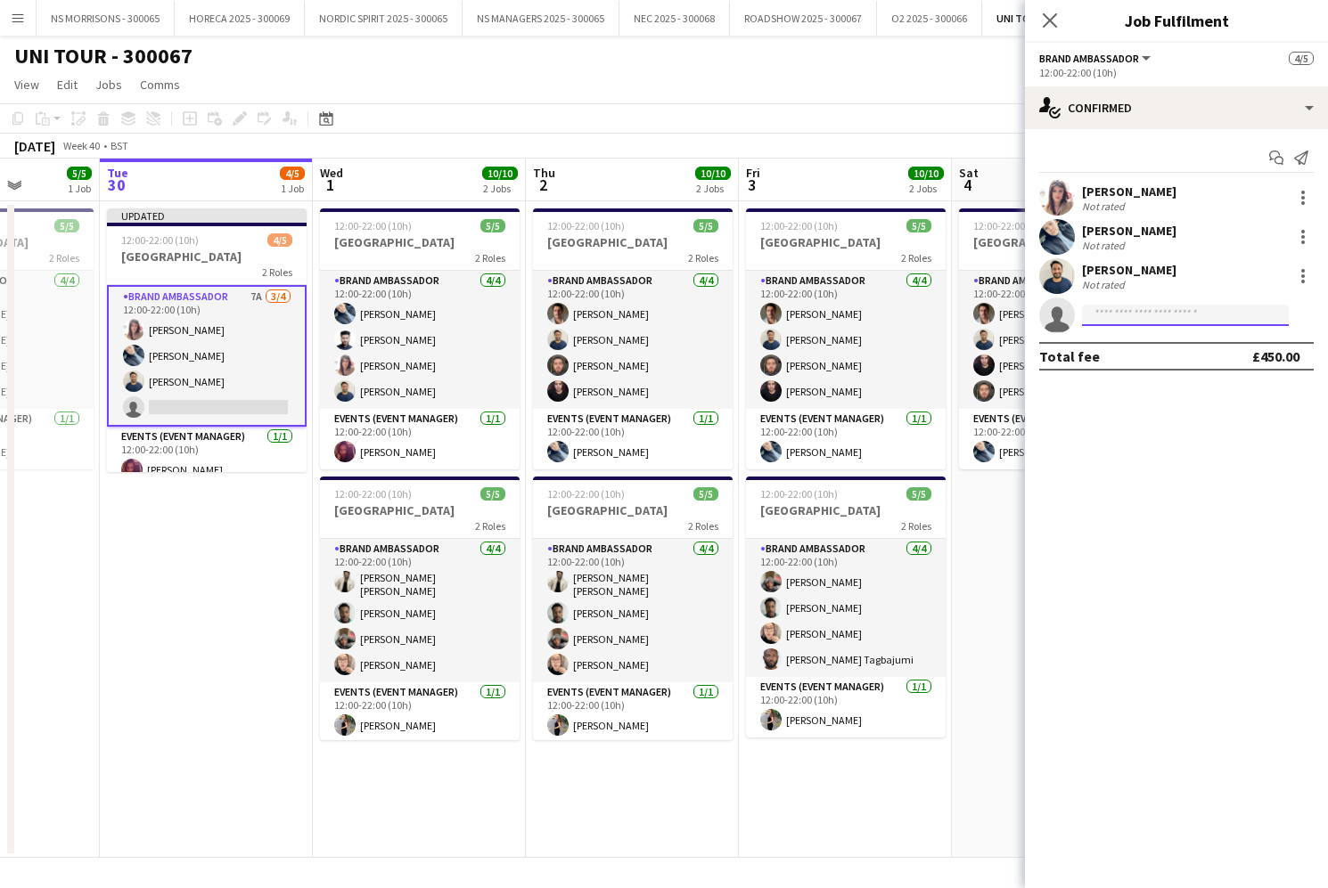
click at [1127, 318] on input at bounding box center [1185, 315] width 207 height 21
type input "*****"
click at [1142, 347] on span "[PERSON_NAME]" at bounding box center [1147, 340] width 102 height 15
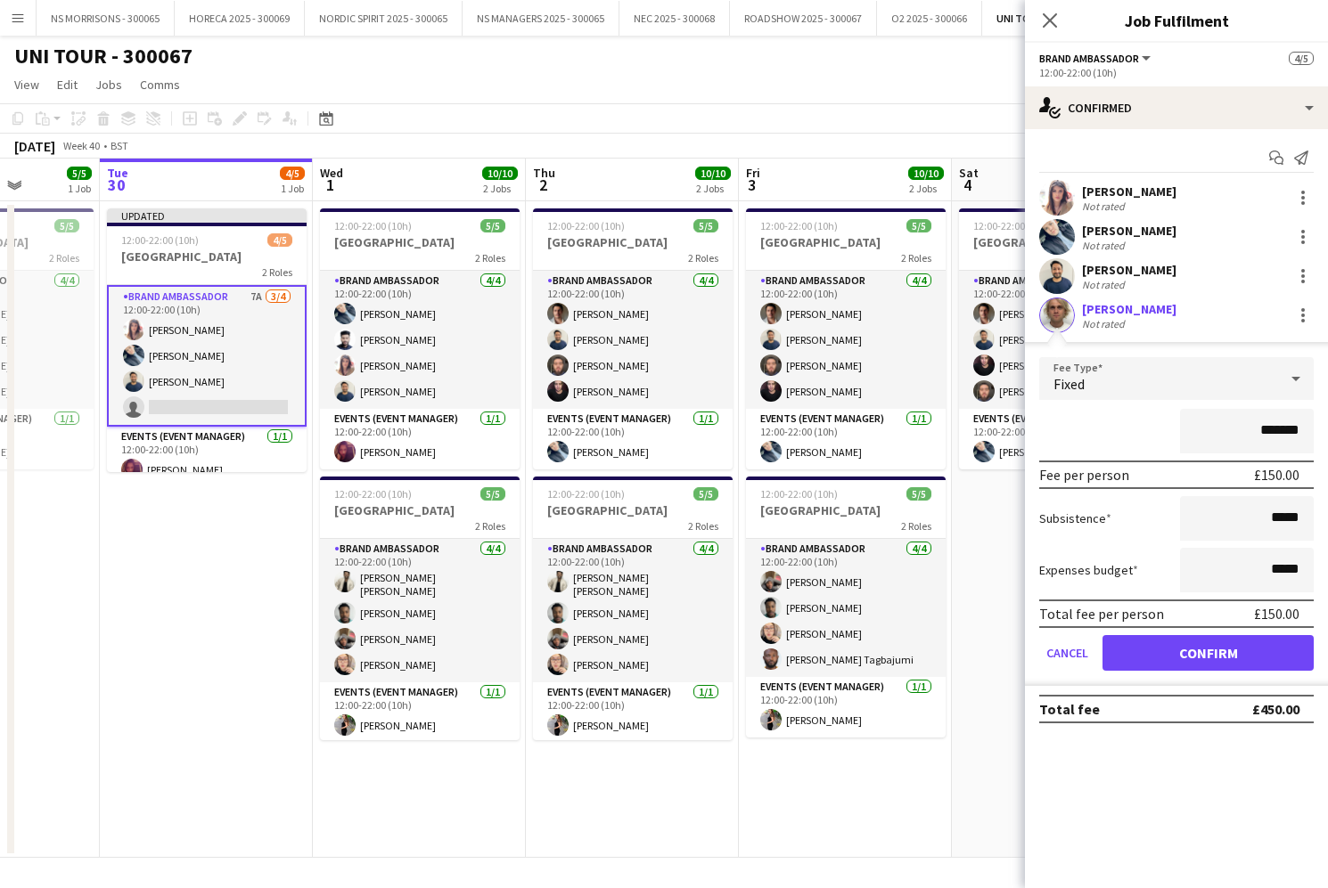
click at [1158, 649] on button "Confirm" at bounding box center [1207, 653] width 211 height 36
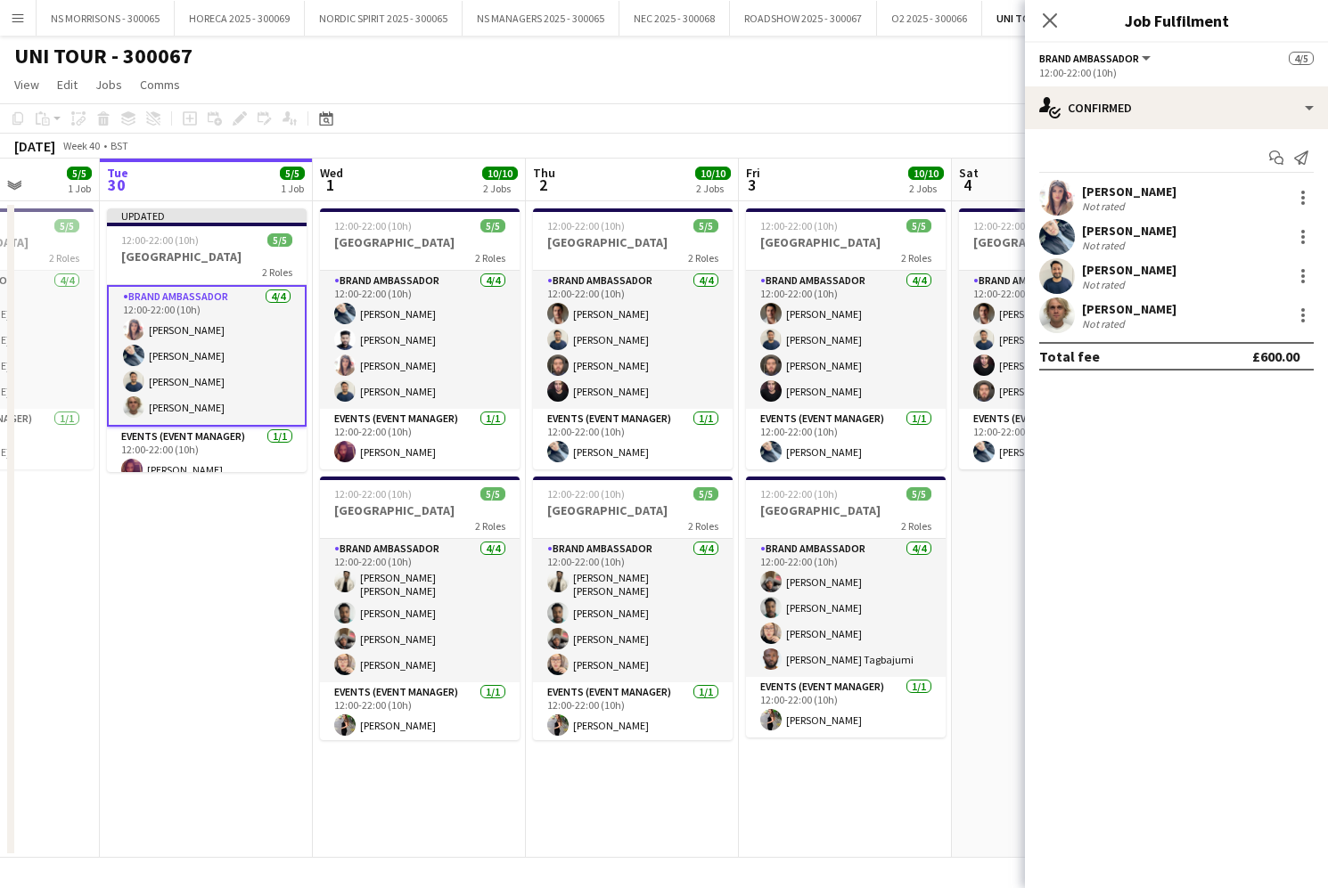
click at [232, 569] on app-date-cell "Updated 12:00-22:00 (10h) 5/5 LONDON 2 Roles Brand Ambassador [DATE] 12:00-22:0…" at bounding box center [206, 529] width 213 height 657
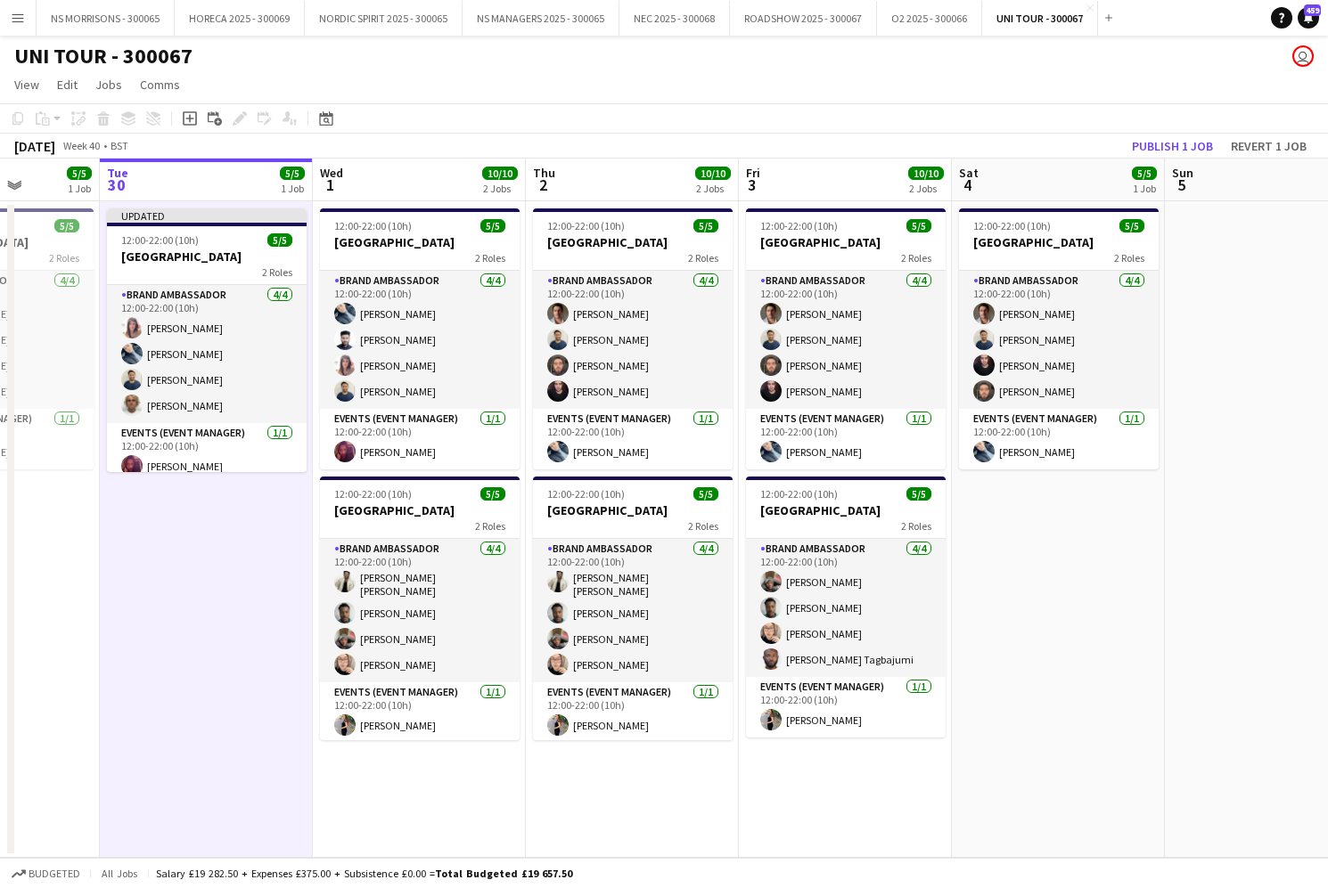
click at [1143, 146] on button "Publish 1 job" at bounding box center [1172, 146] width 95 height 23
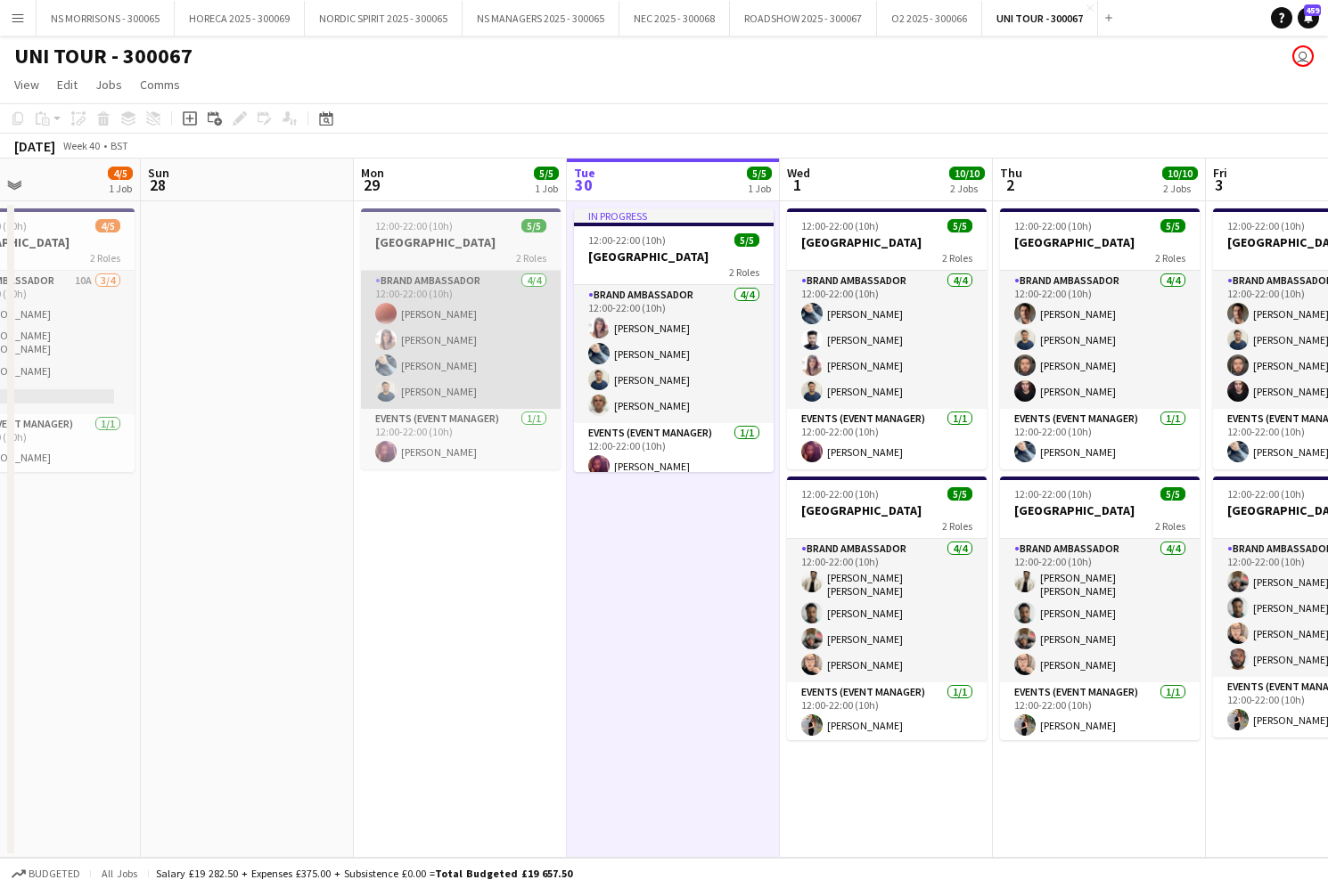
scroll to position [0, 581]
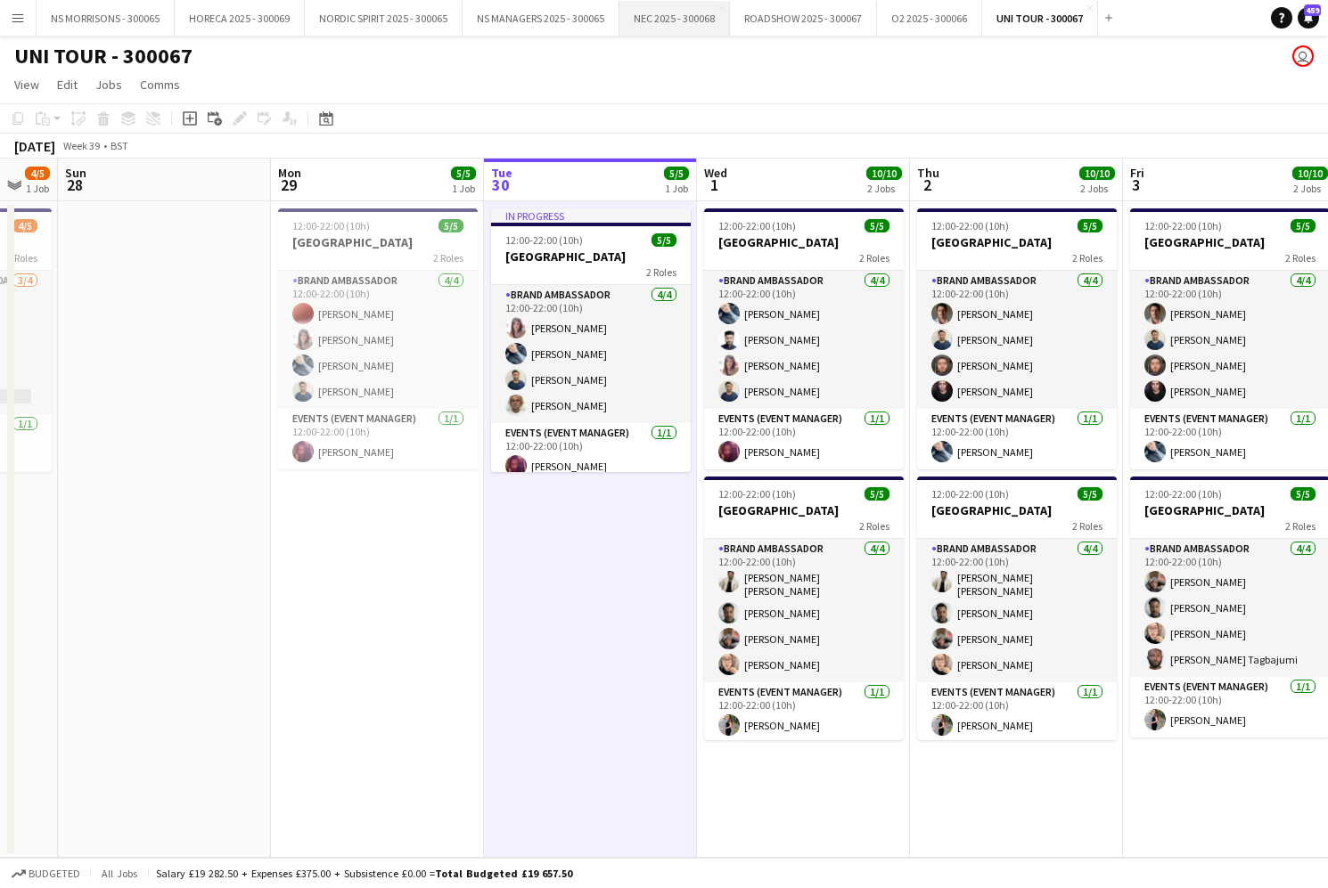
click at [655, 29] on button "NEC 2025 - 300068 Close" at bounding box center [674, 18] width 111 height 35
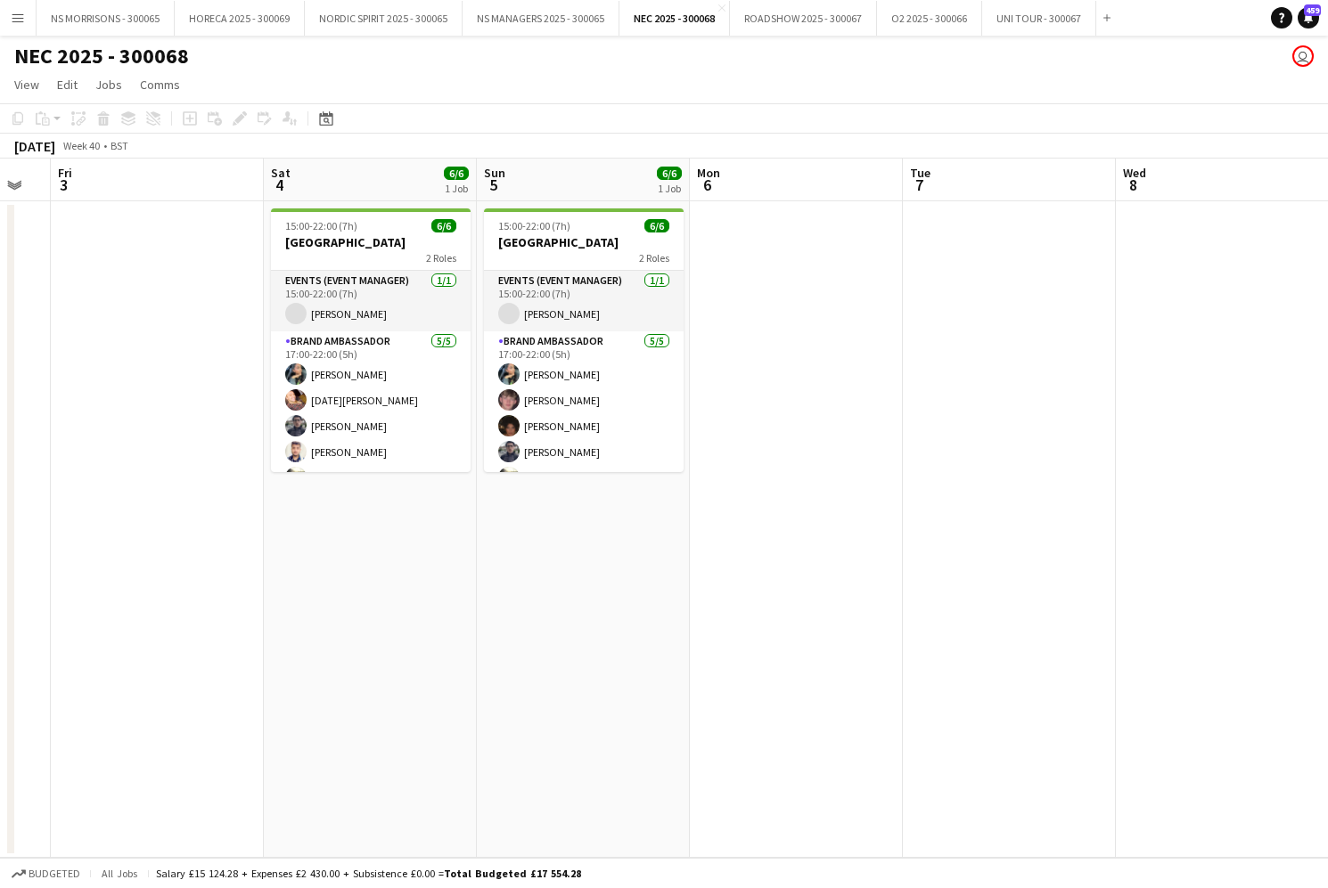
scroll to position [0, 374]
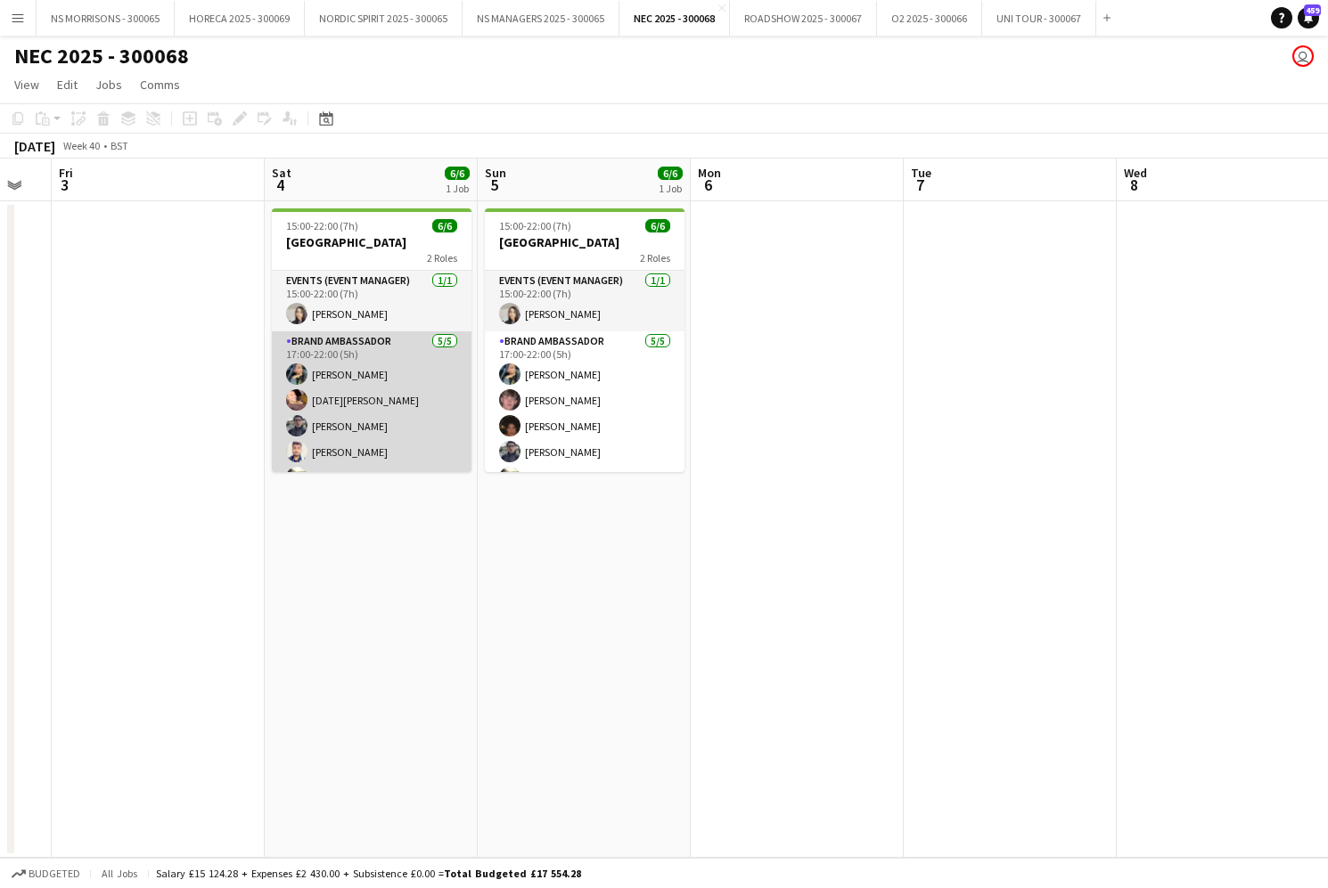
click at [357, 401] on app-card-role "Brand Ambassador [DATE] 17:00-22:00 (5h) [PERSON_NAME] [DATE] [PERSON_NAME] [PE…" at bounding box center [372, 414] width 200 height 164
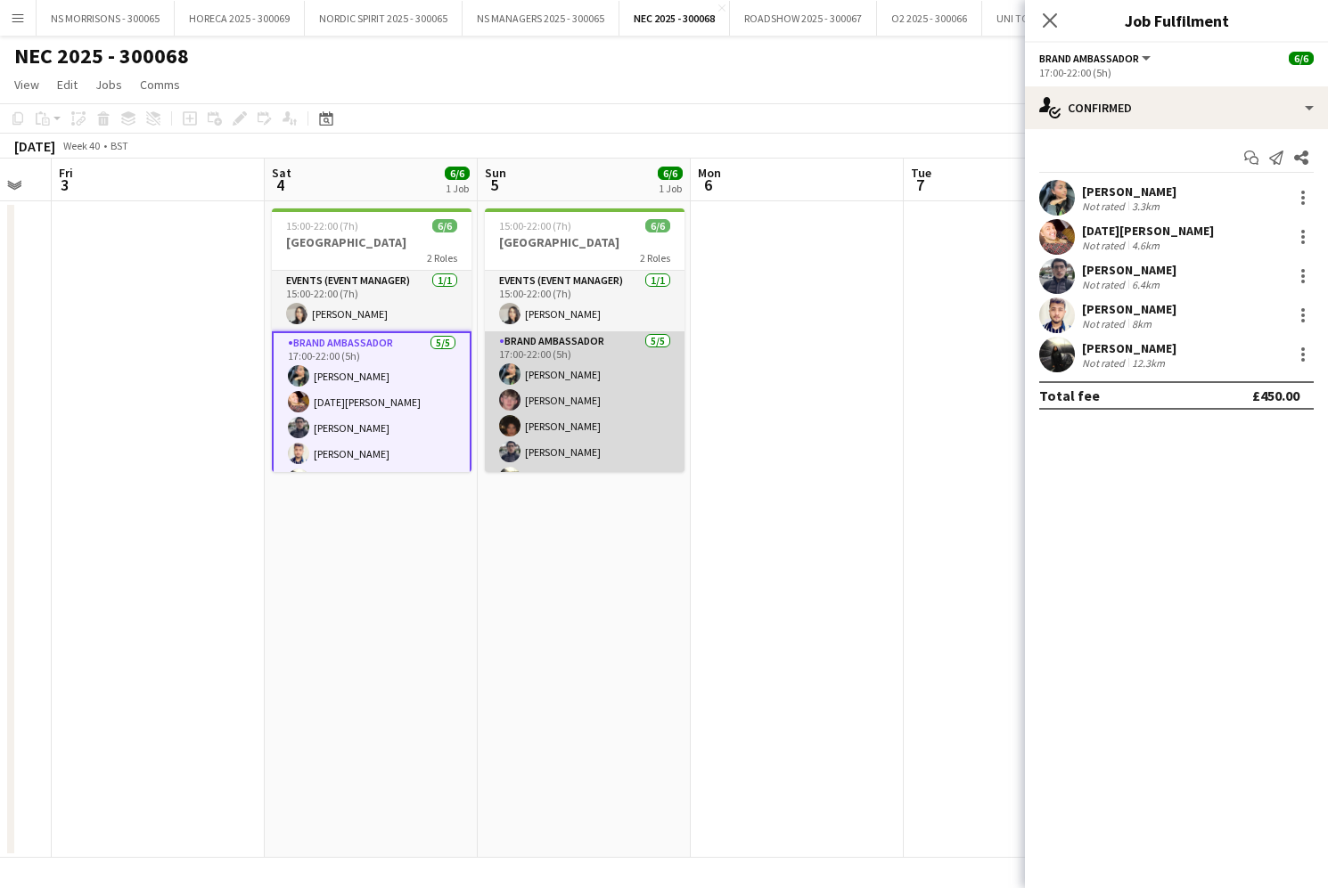
click at [596, 407] on app-card-role "Brand Ambassador [DATE] 17:00-22:00 (5h) [PERSON_NAME] [PERSON_NAME] [PERSON_NA…" at bounding box center [585, 414] width 200 height 164
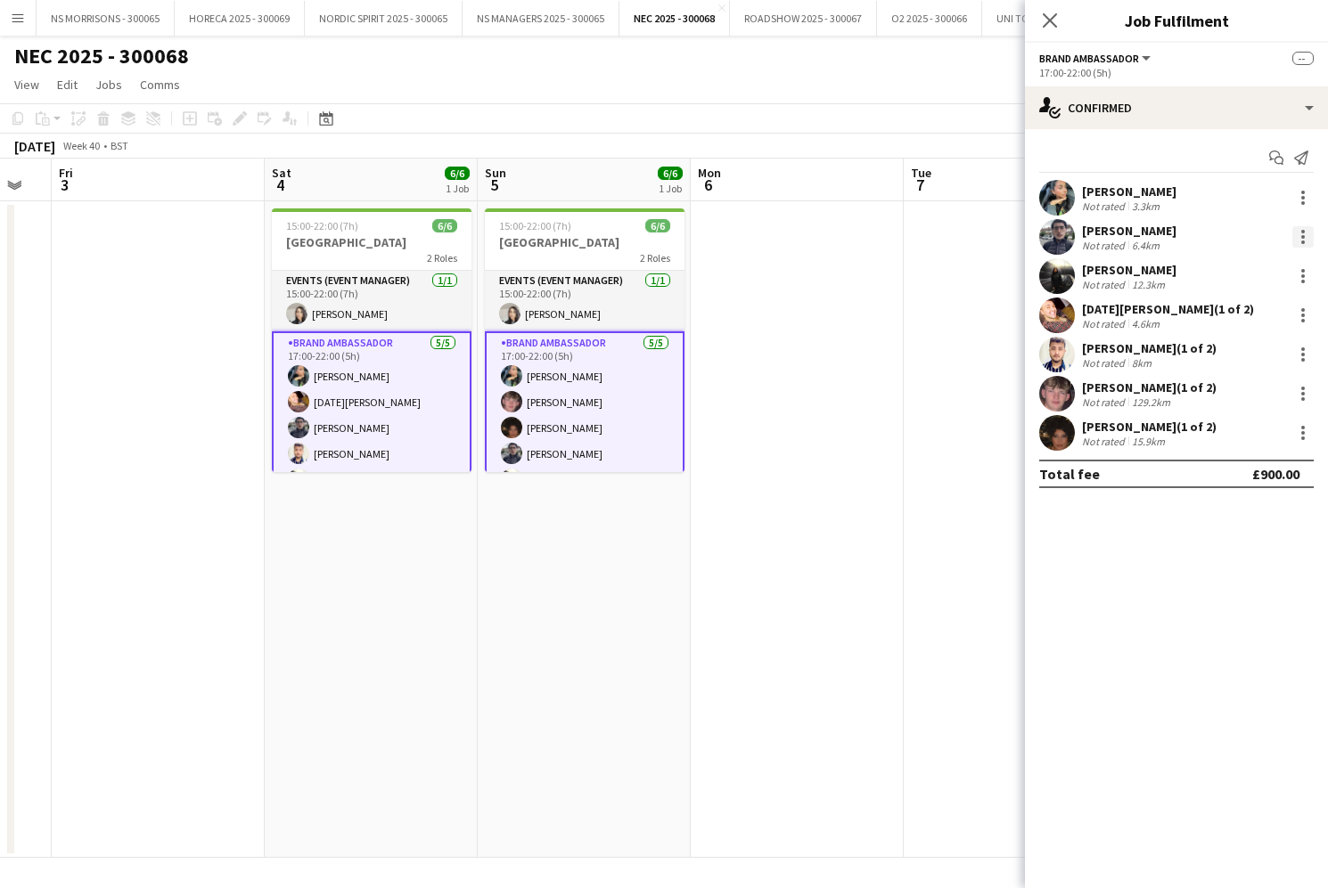
click at [1303, 239] on div at bounding box center [1302, 236] width 21 height 21
click at [1235, 401] on span "Remove" at bounding box center [1215, 397] width 53 height 15
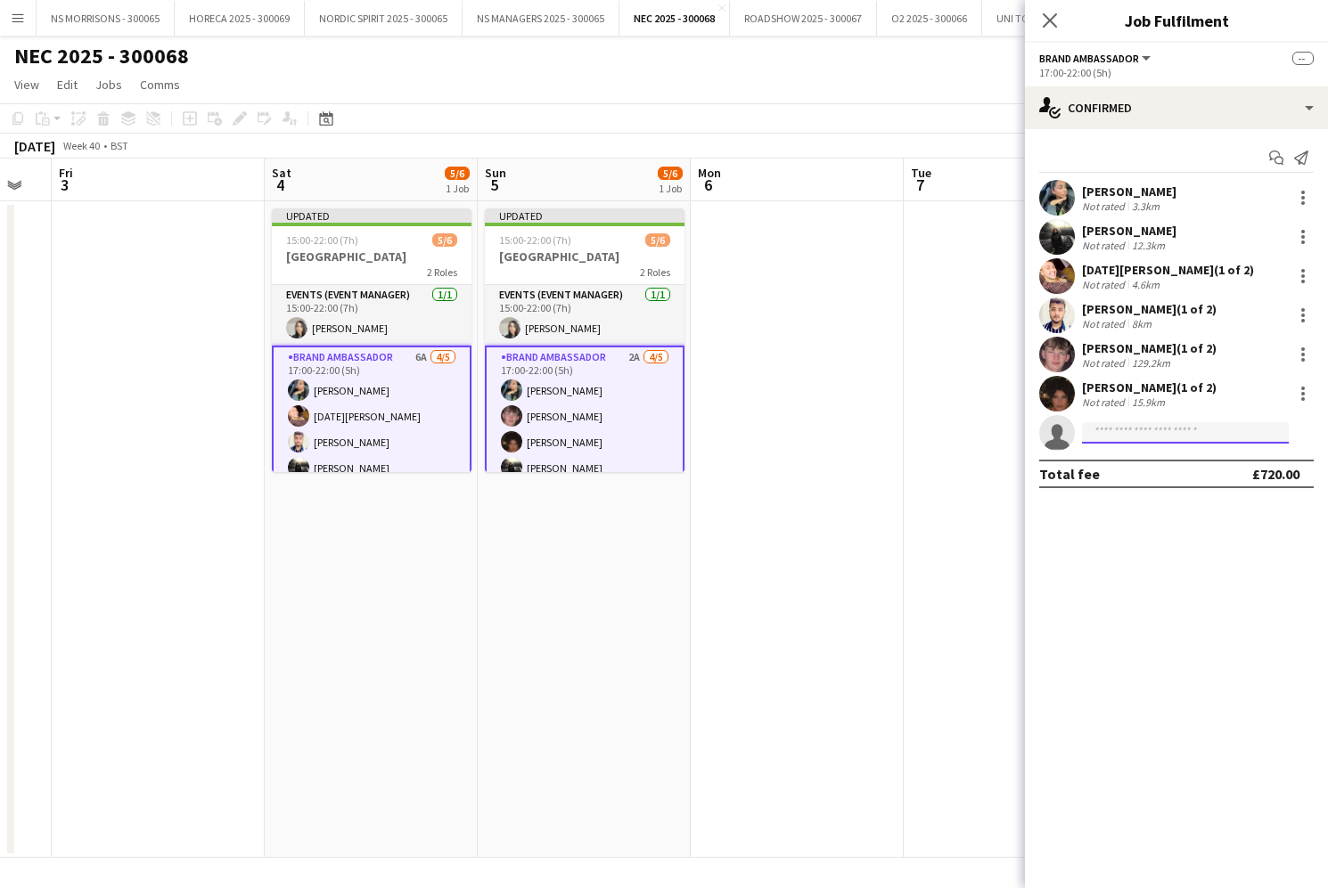
click at [1112, 432] on input at bounding box center [1185, 432] width 207 height 21
type input "****"
click at [1132, 473] on span "[EMAIL_ADDRESS][DOMAIN_NAME]" at bounding box center [1185, 473] width 178 height 14
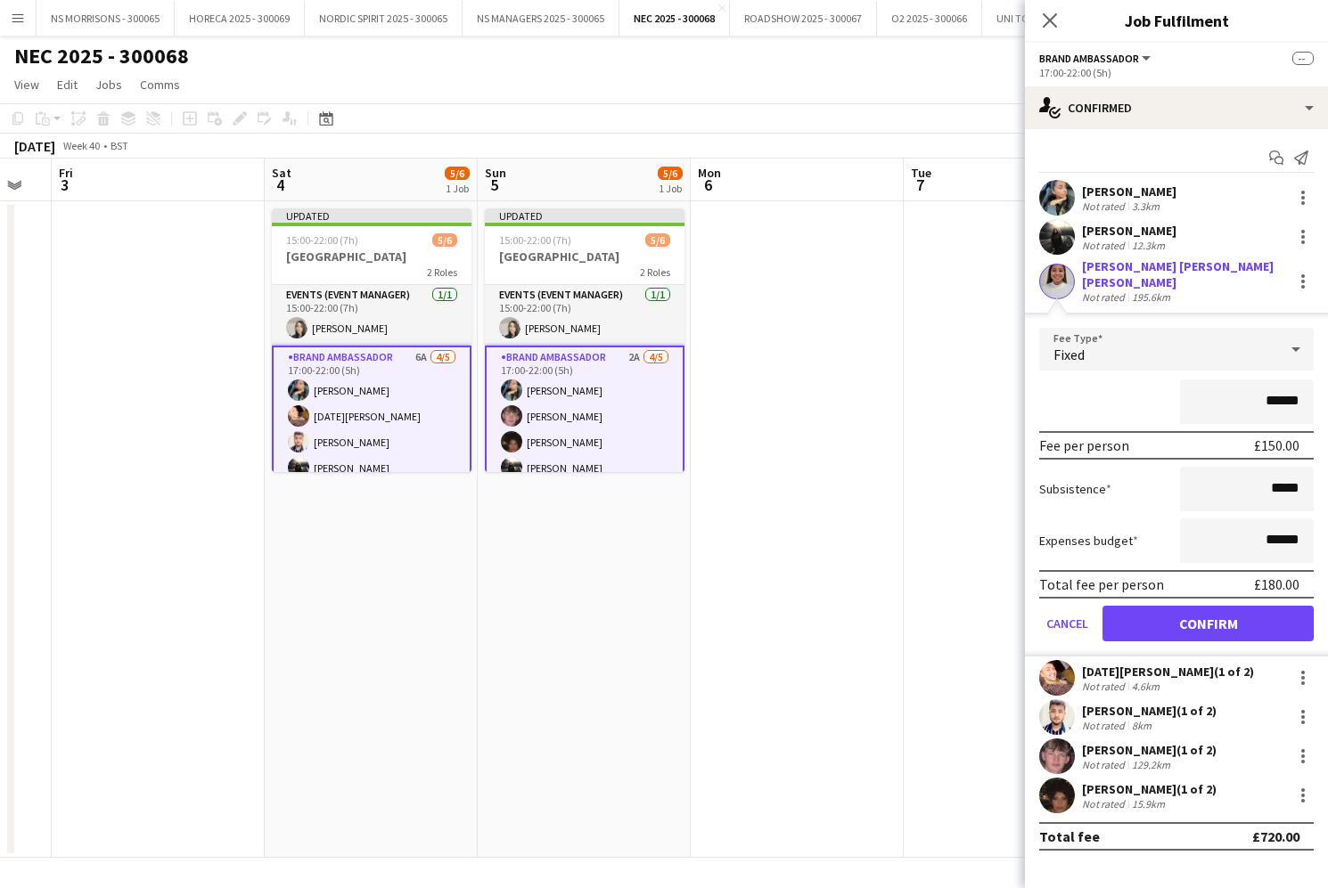
click at [1066, 614] on button "Cancel" at bounding box center [1067, 624] width 56 height 36
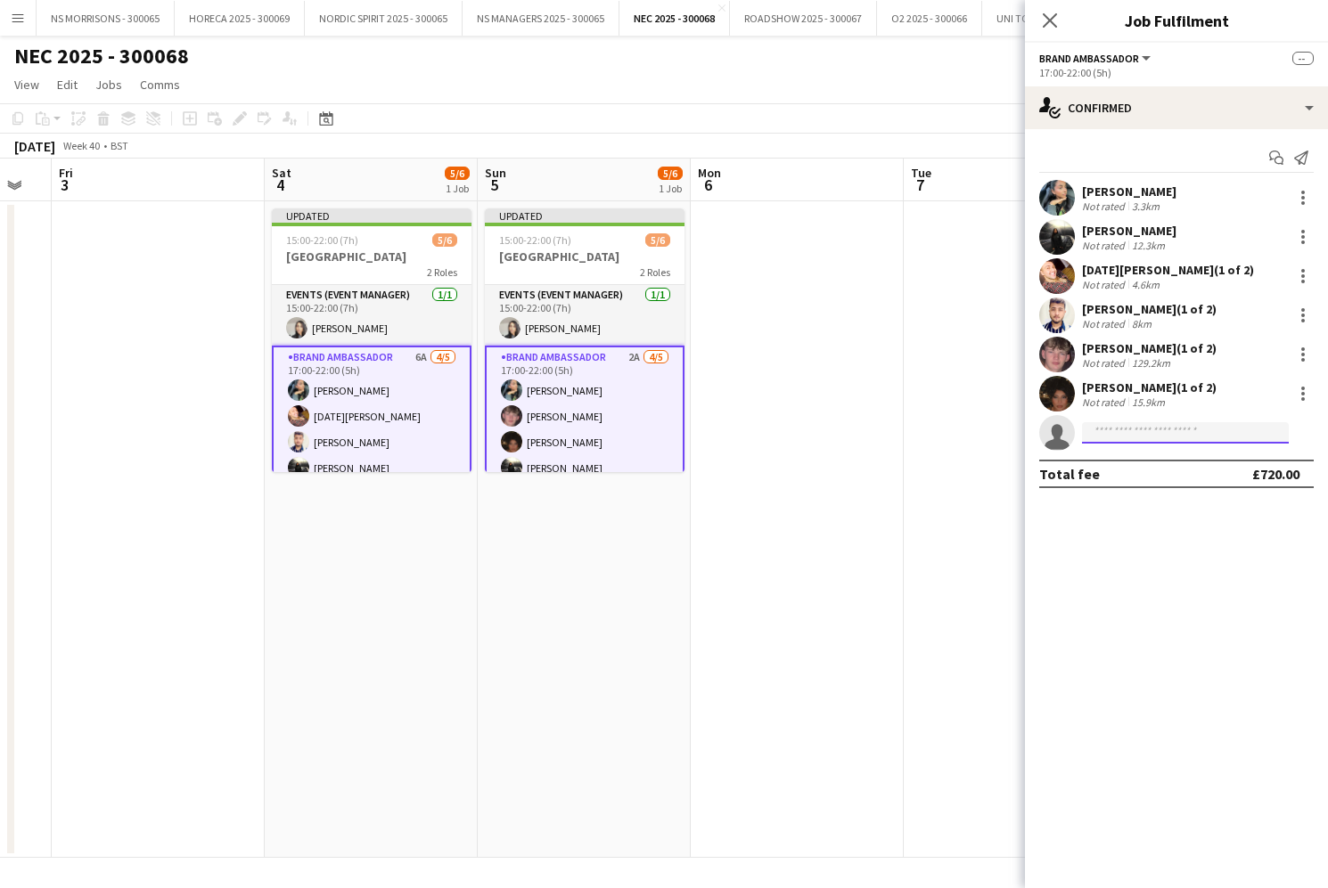
click at [1107, 436] on input at bounding box center [1185, 432] width 207 height 21
type input "****"
click at [1116, 470] on span "[EMAIL_ADDRESS][DOMAIN_NAME]" at bounding box center [1185, 473] width 178 height 14
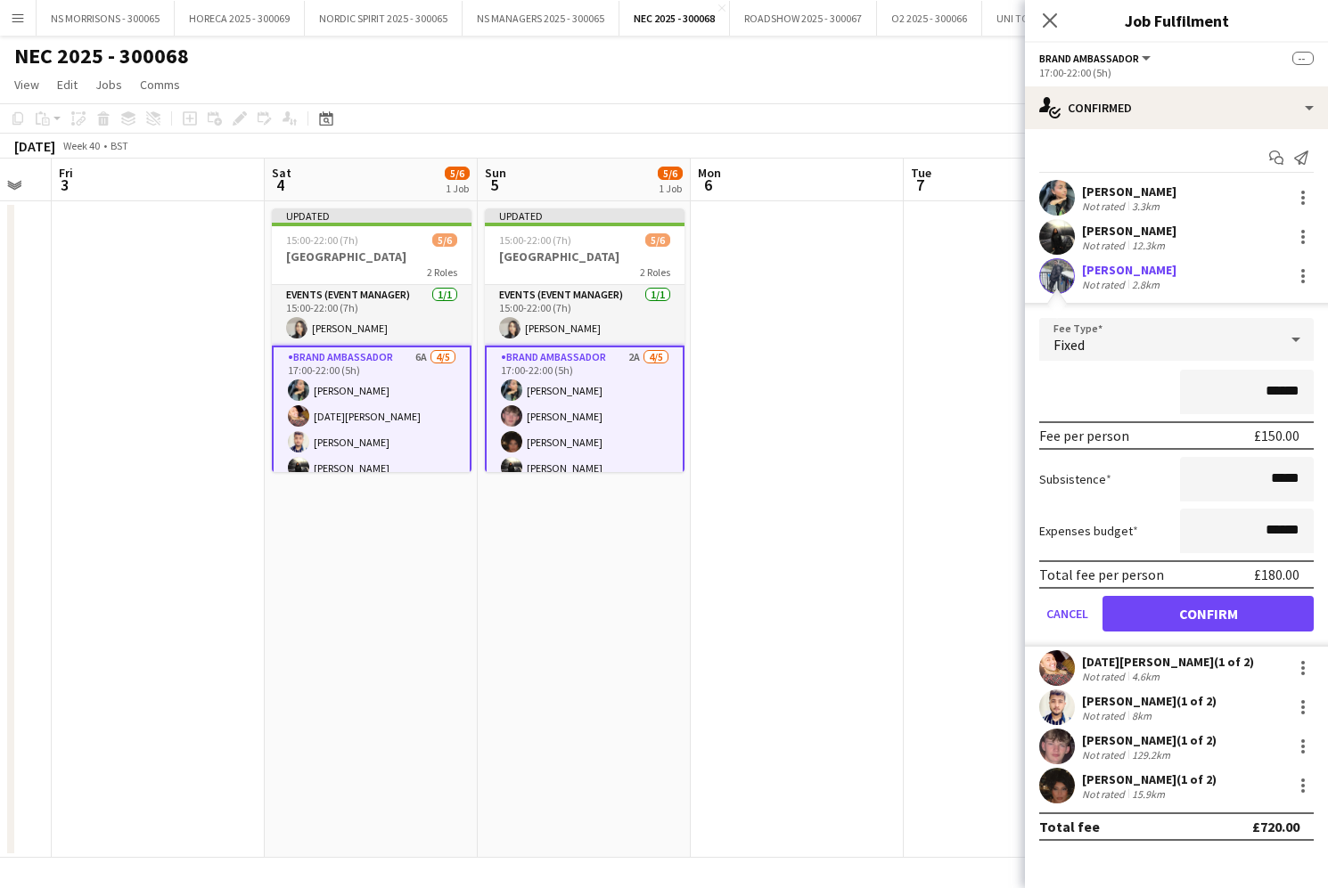
click at [1158, 603] on button "Confirm" at bounding box center [1207, 614] width 211 height 36
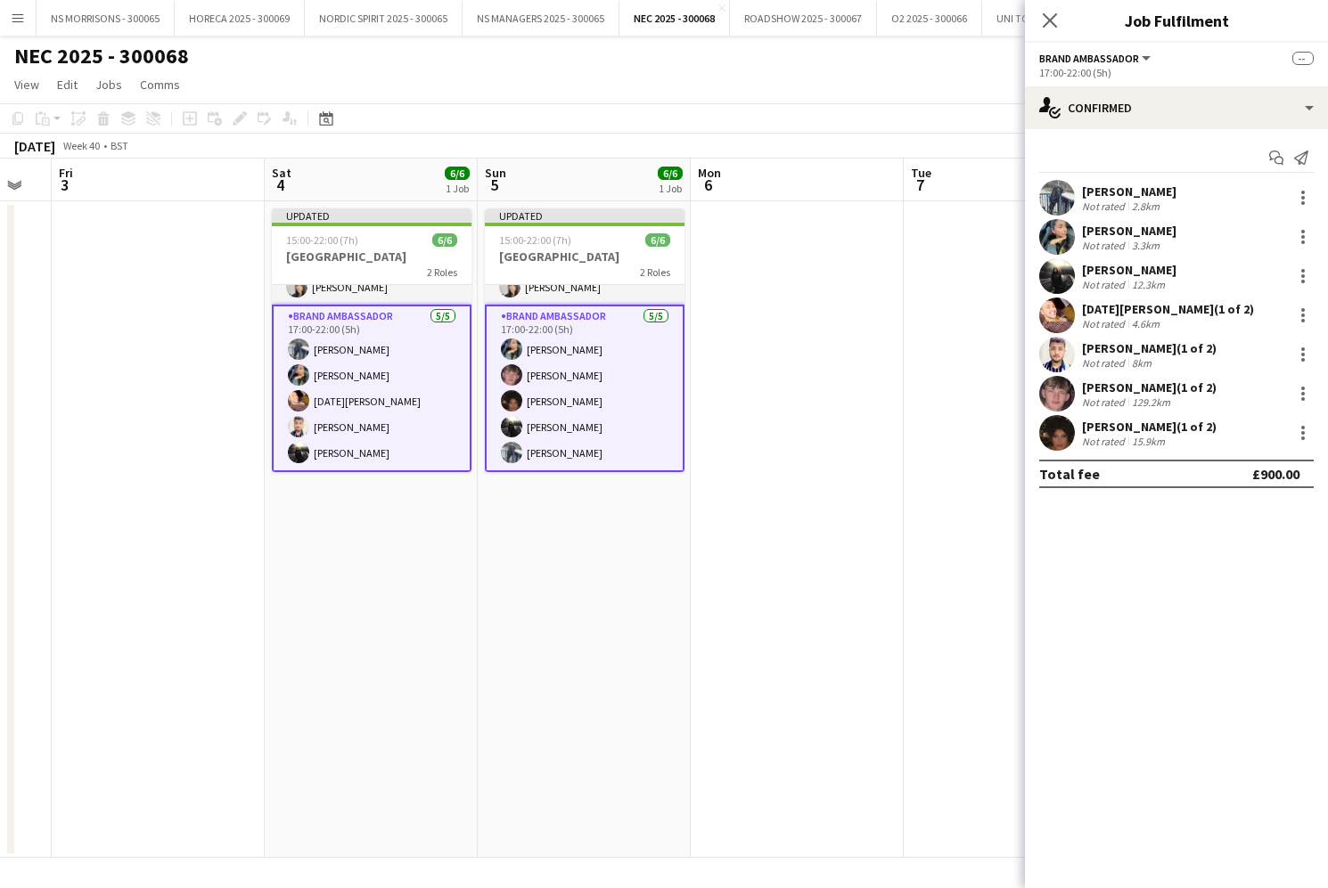
scroll to position [41, 0]
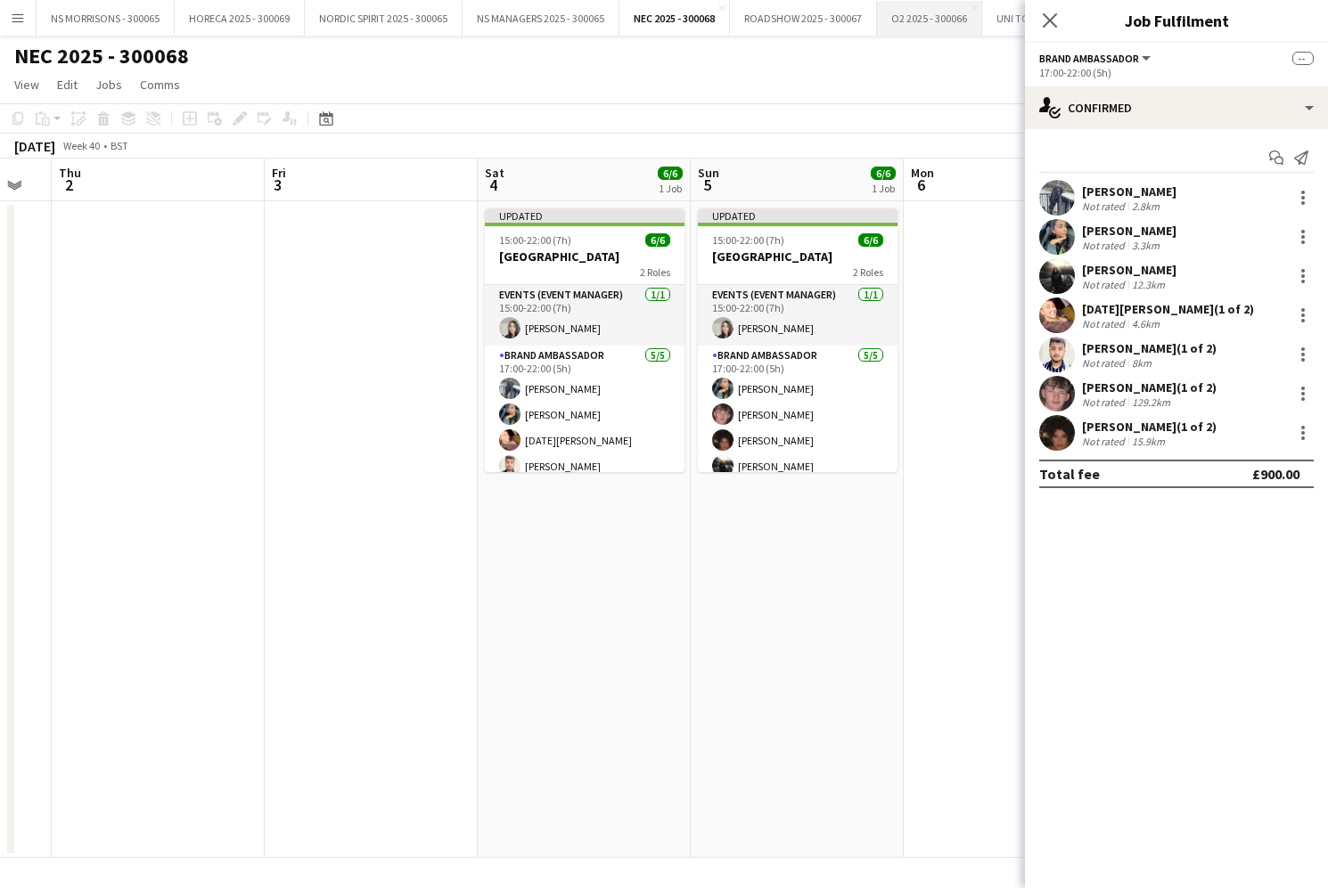
drag, startPoint x: 1053, startPoint y: 24, endPoint x: 925, endPoint y: 18, distance: 128.5
click at [1053, 24] on icon at bounding box center [1050, 20] width 14 height 14
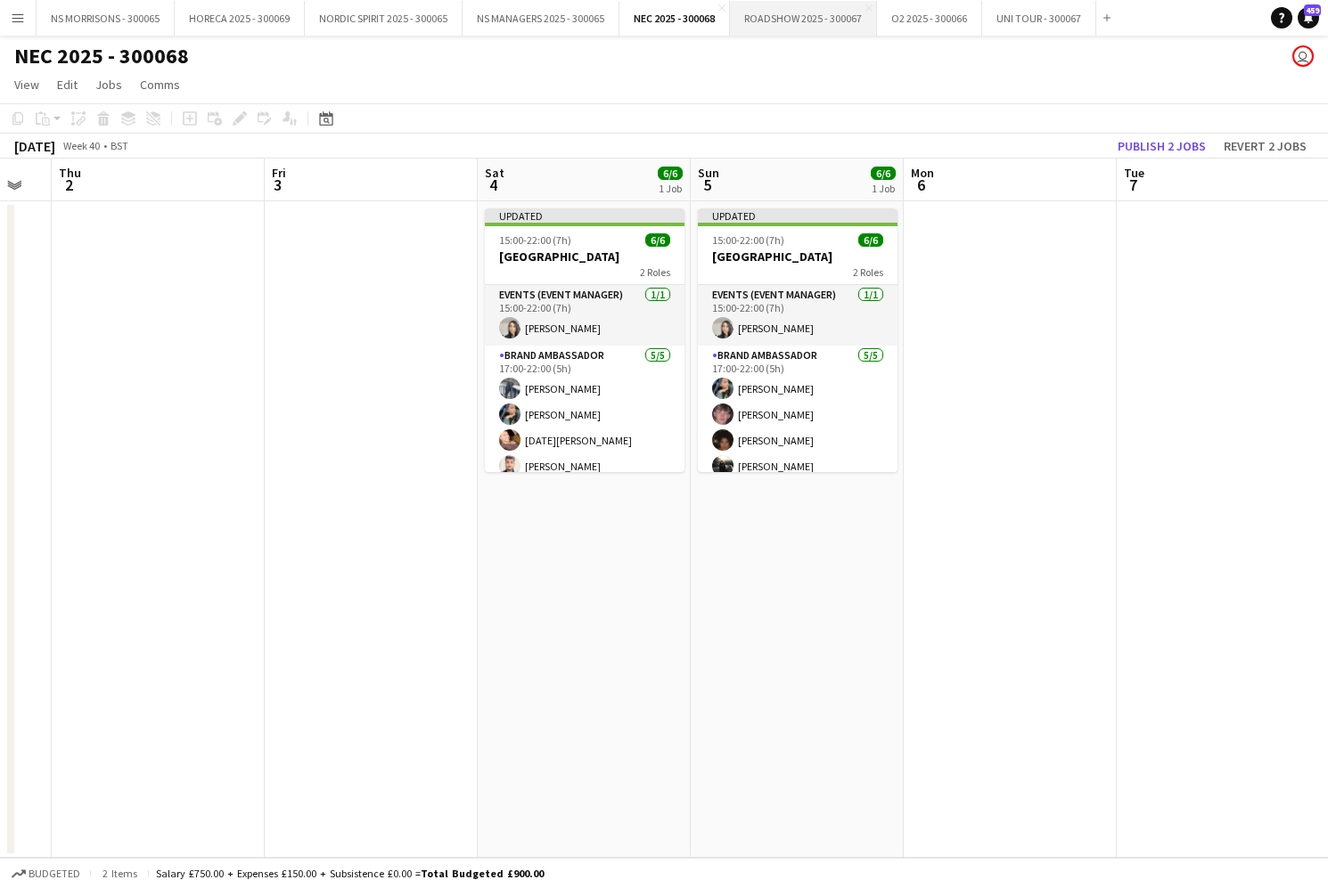
click at [811, 24] on button "ROADSHOW 2025 - 300067 Close" at bounding box center [803, 18] width 147 height 35
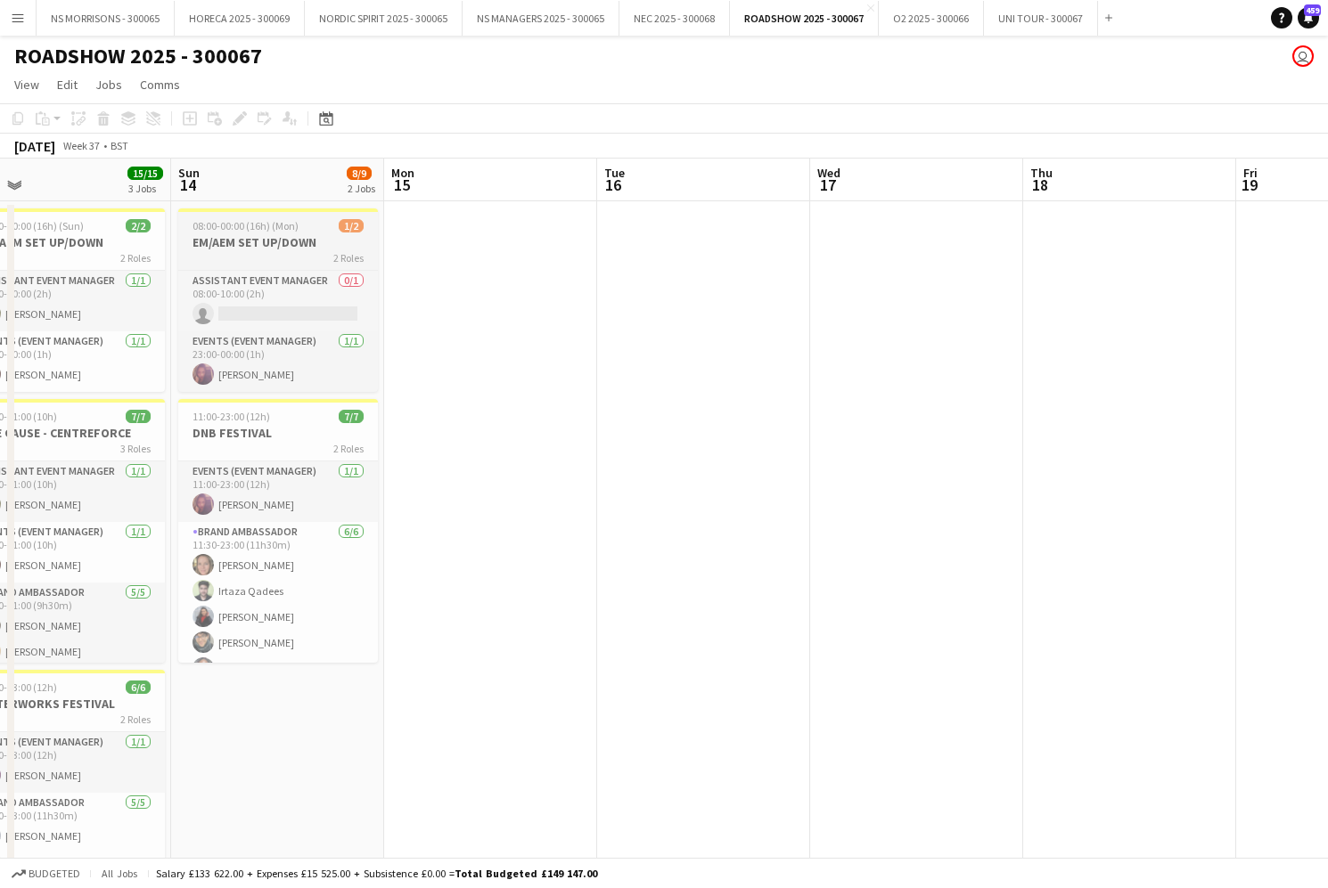
scroll to position [0, 462]
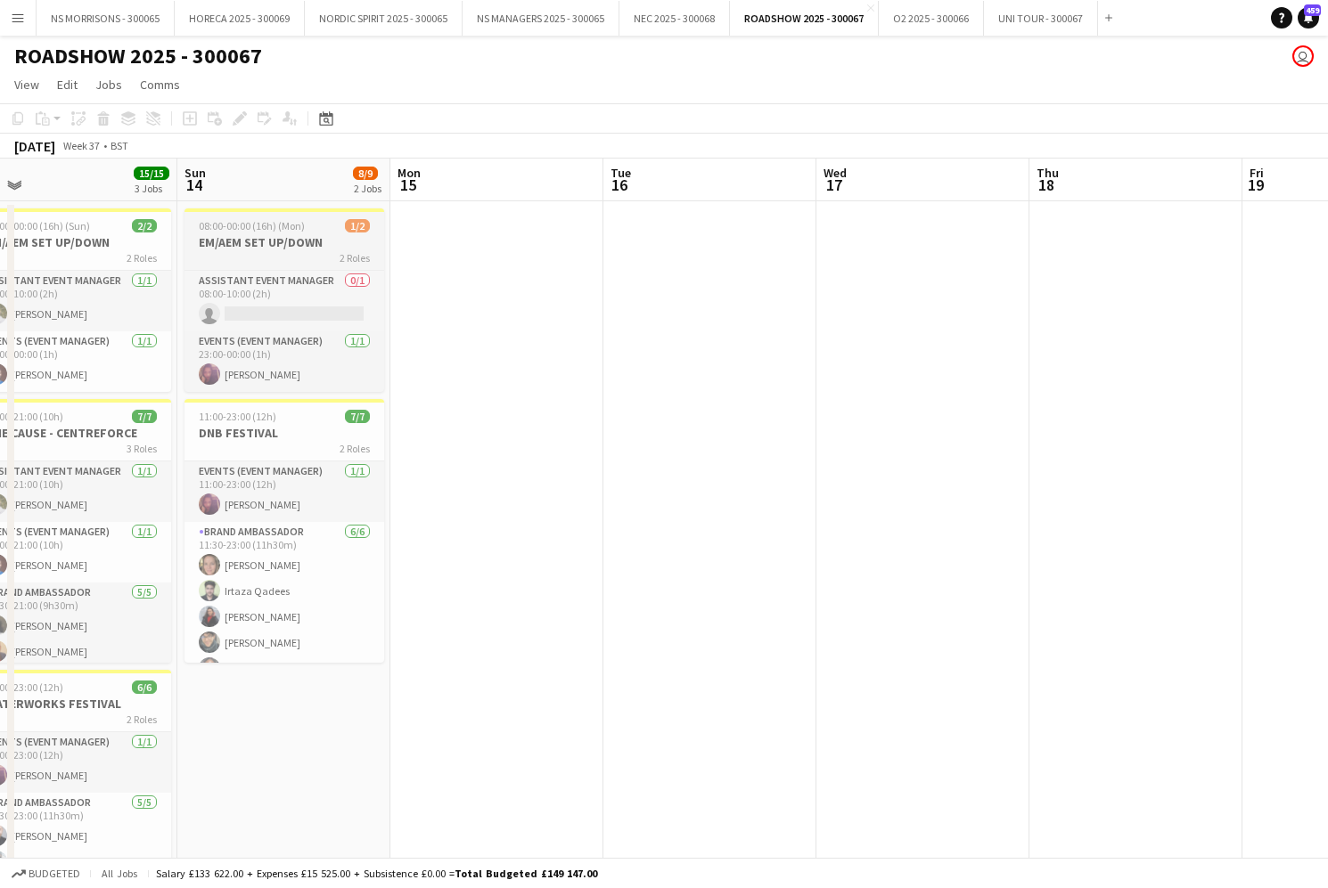
click at [258, 237] on h3 "EM/AEM SET UP/DOWN" at bounding box center [284, 242] width 200 height 16
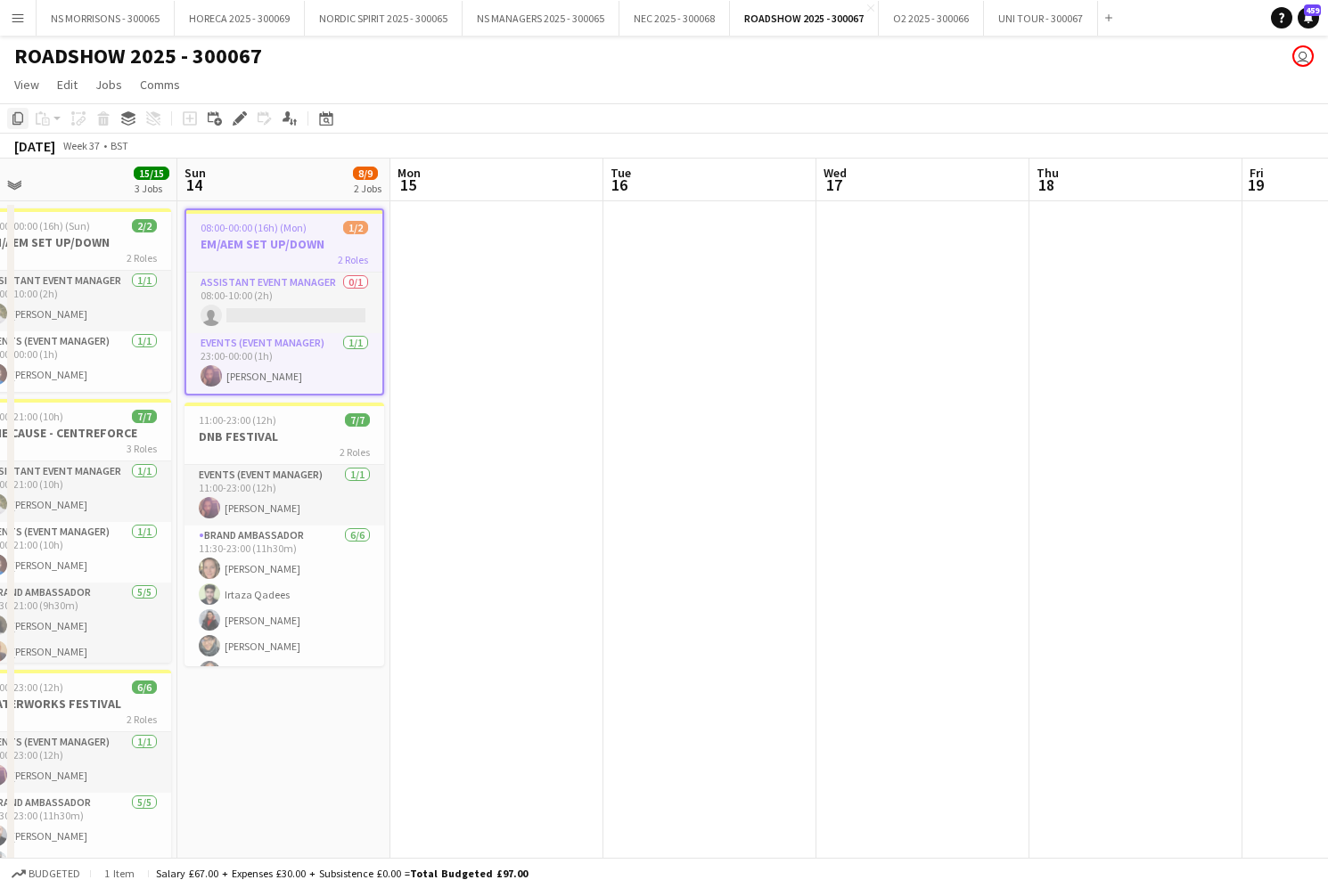
click at [19, 119] on icon "Copy" at bounding box center [18, 118] width 14 height 14
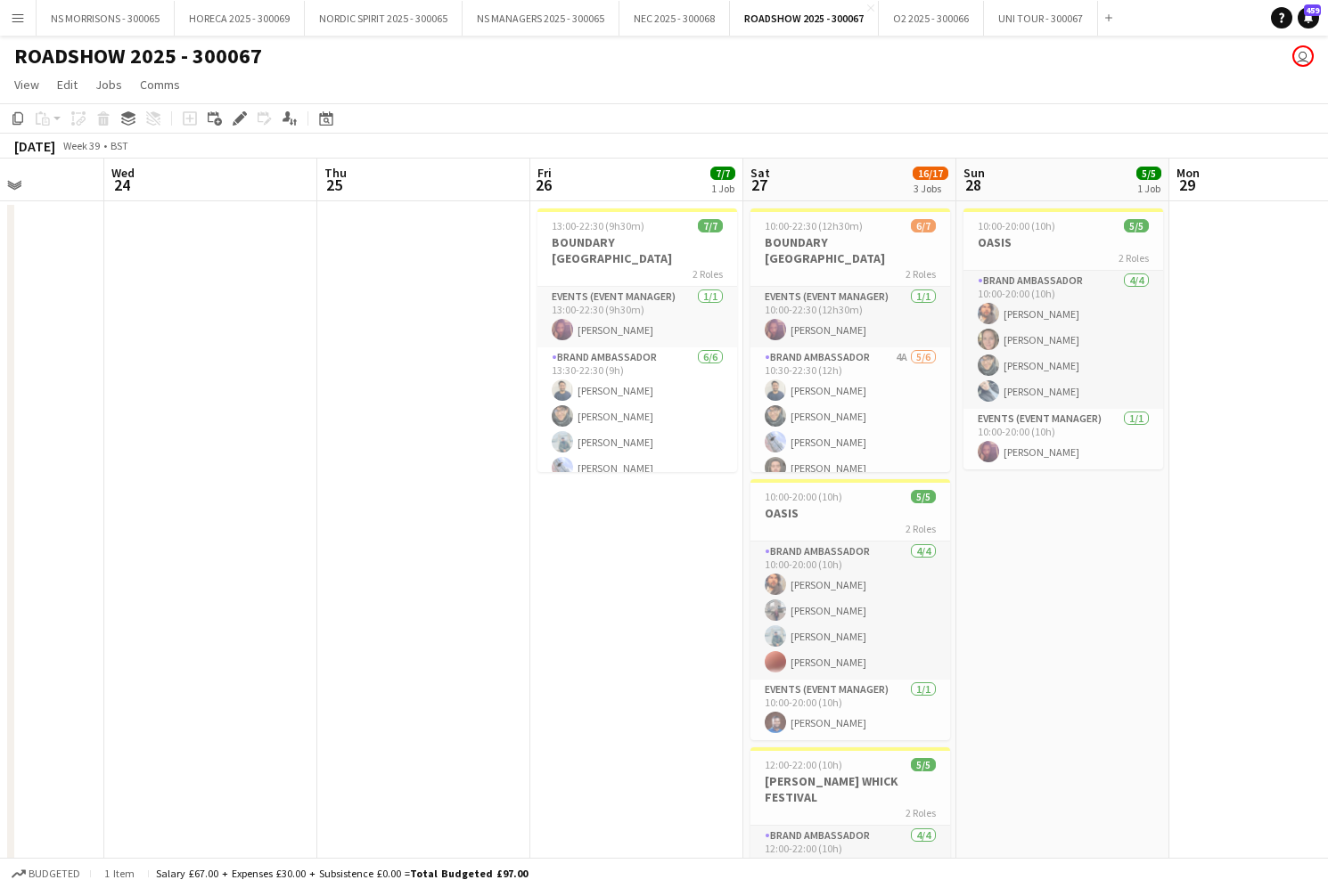
scroll to position [0, 541]
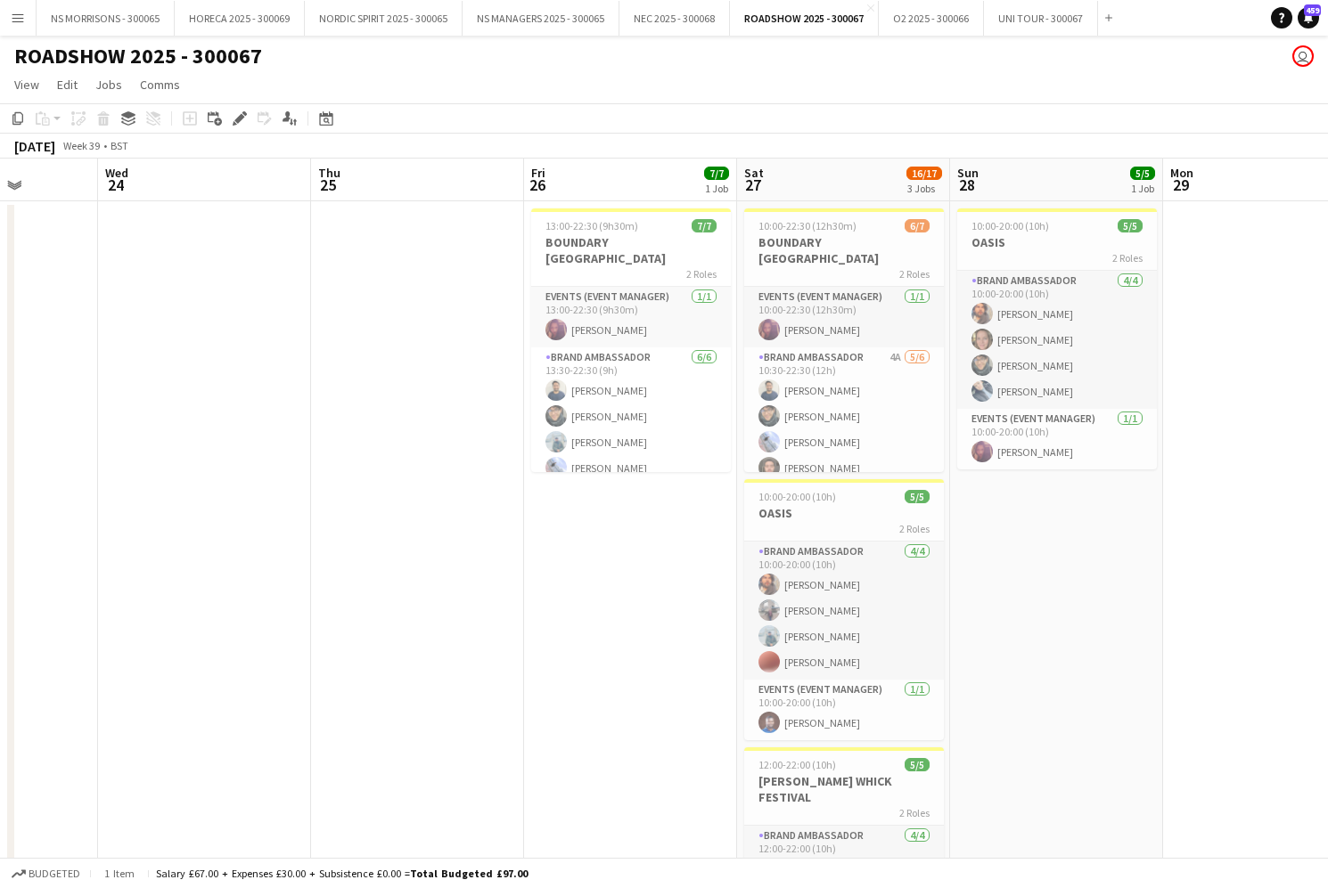
click at [376, 295] on app-date-cell at bounding box center [417, 624] width 213 height 847
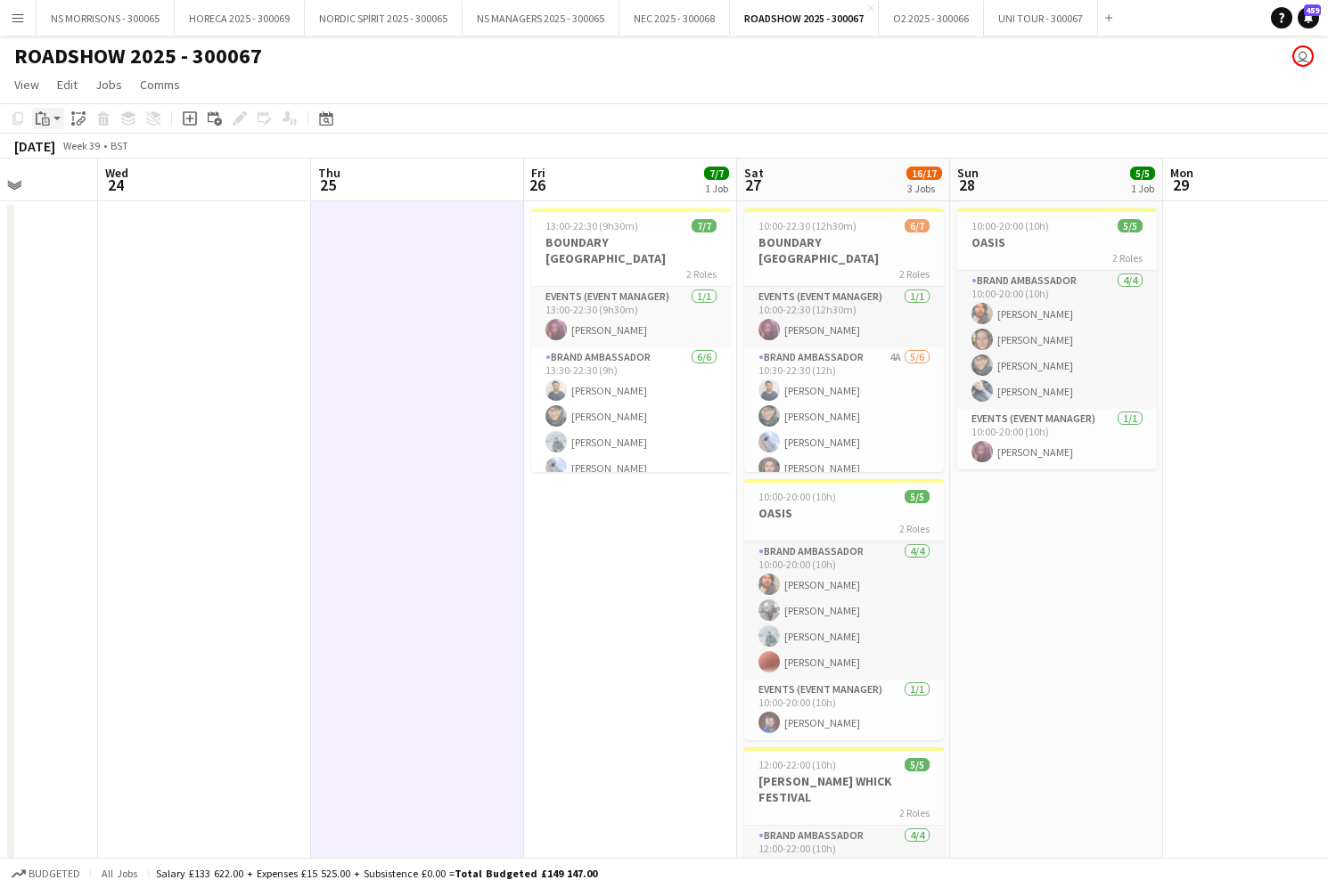
click at [49, 116] on div "Paste" at bounding box center [42, 118] width 21 height 21
click at [61, 156] on link "Paste Command V" at bounding box center [117, 152] width 141 height 16
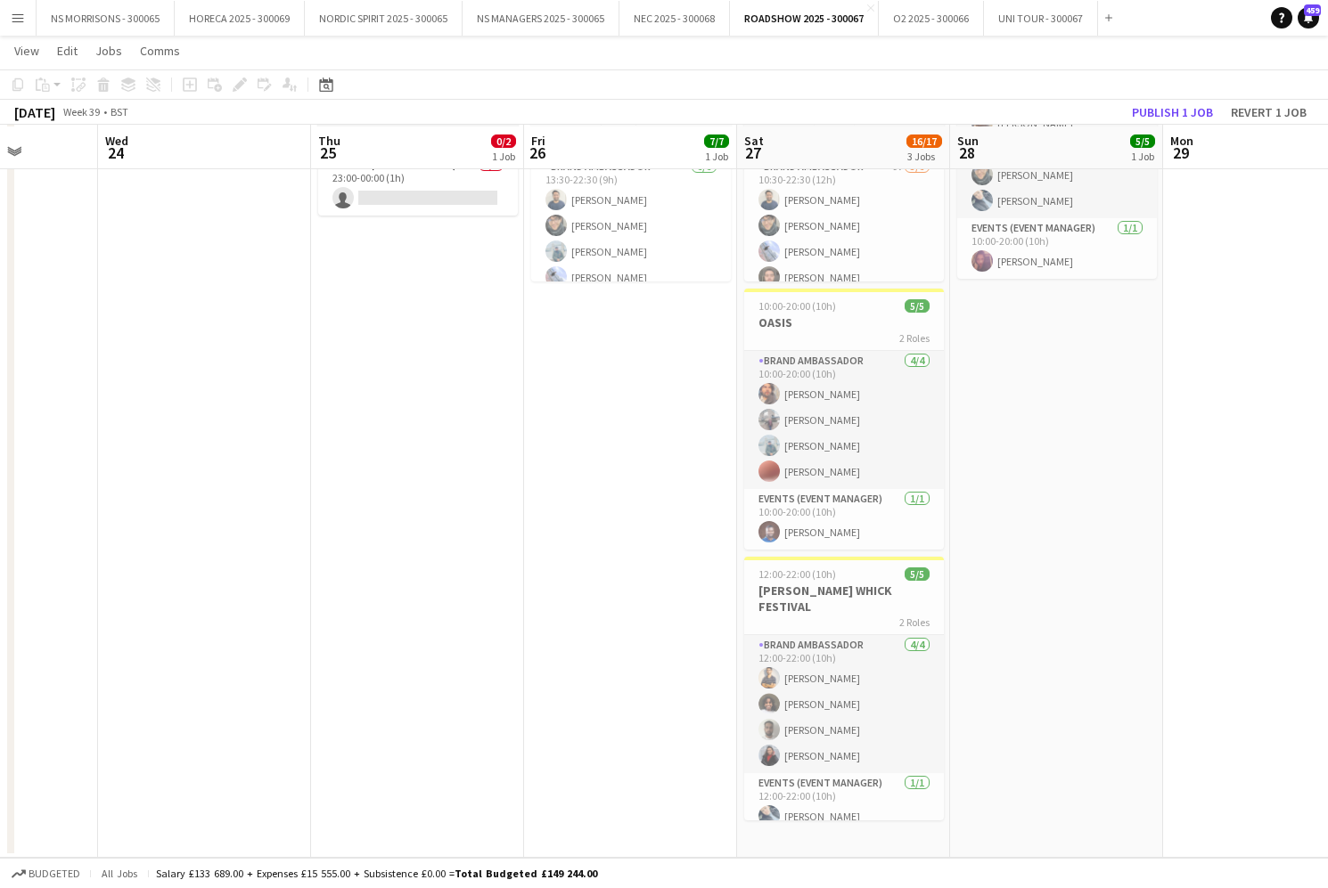
scroll to position [189, 0]
click at [851, 831] on app-date-cell "10:00-22:30 (12h30m) 6/7 BOUNDARY BRIGHTON 2 Roles Events (Event Manager) [DATE…" at bounding box center [843, 434] width 213 height 847
drag, startPoint x: 54, startPoint y: 84, endPoint x: 59, endPoint y: 102, distance: 18.4
click at [54, 84] on app-action-btn "Paste" at bounding box center [48, 84] width 32 height 21
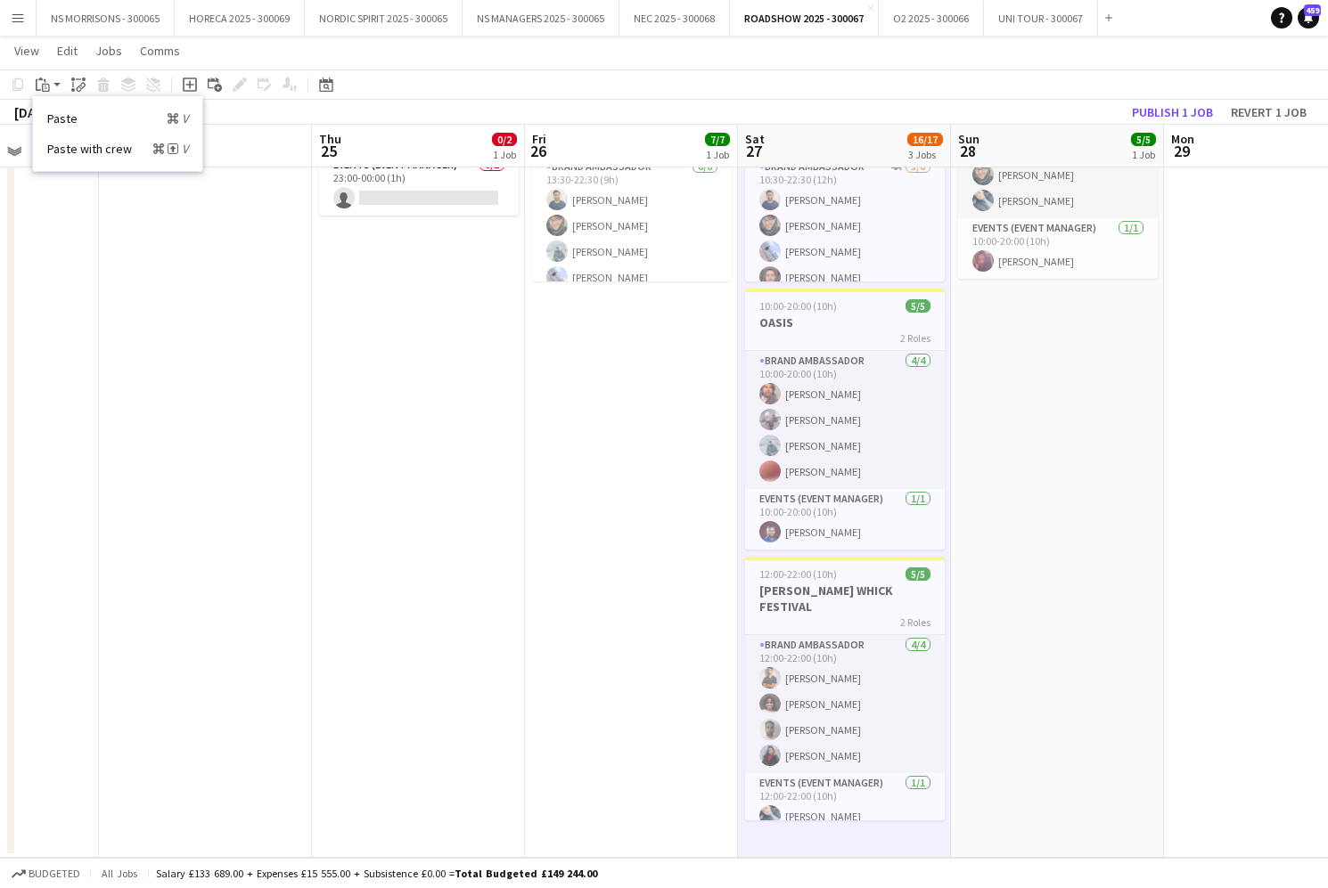
click at [61, 114] on link "Paste Command V" at bounding box center [117, 119] width 141 height 16
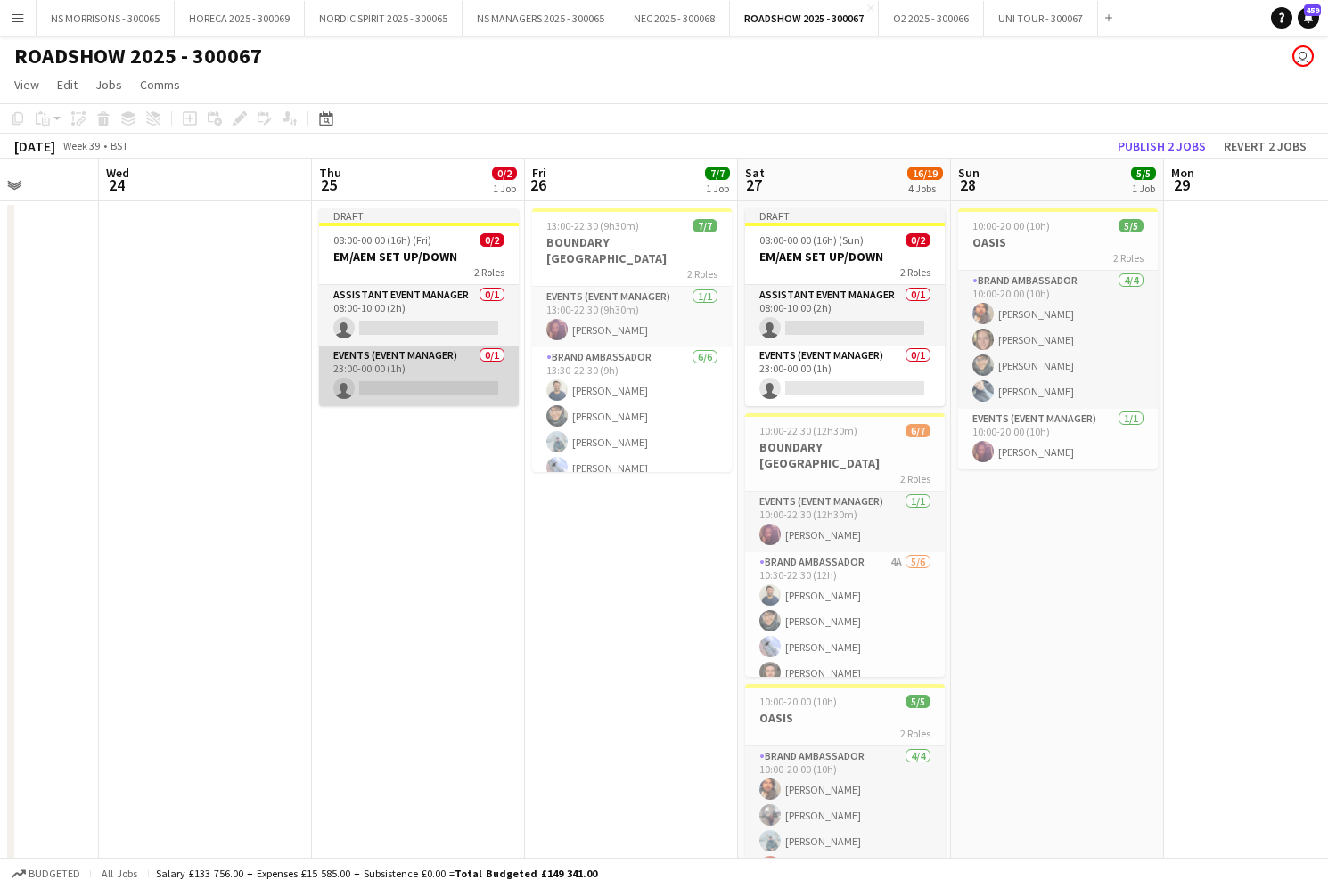
scroll to position [0, 0]
click at [373, 376] on app-card-role "Events (Event Manager) 0/1 23:00-00:00 (1h) single-neutral-actions" at bounding box center [419, 376] width 200 height 61
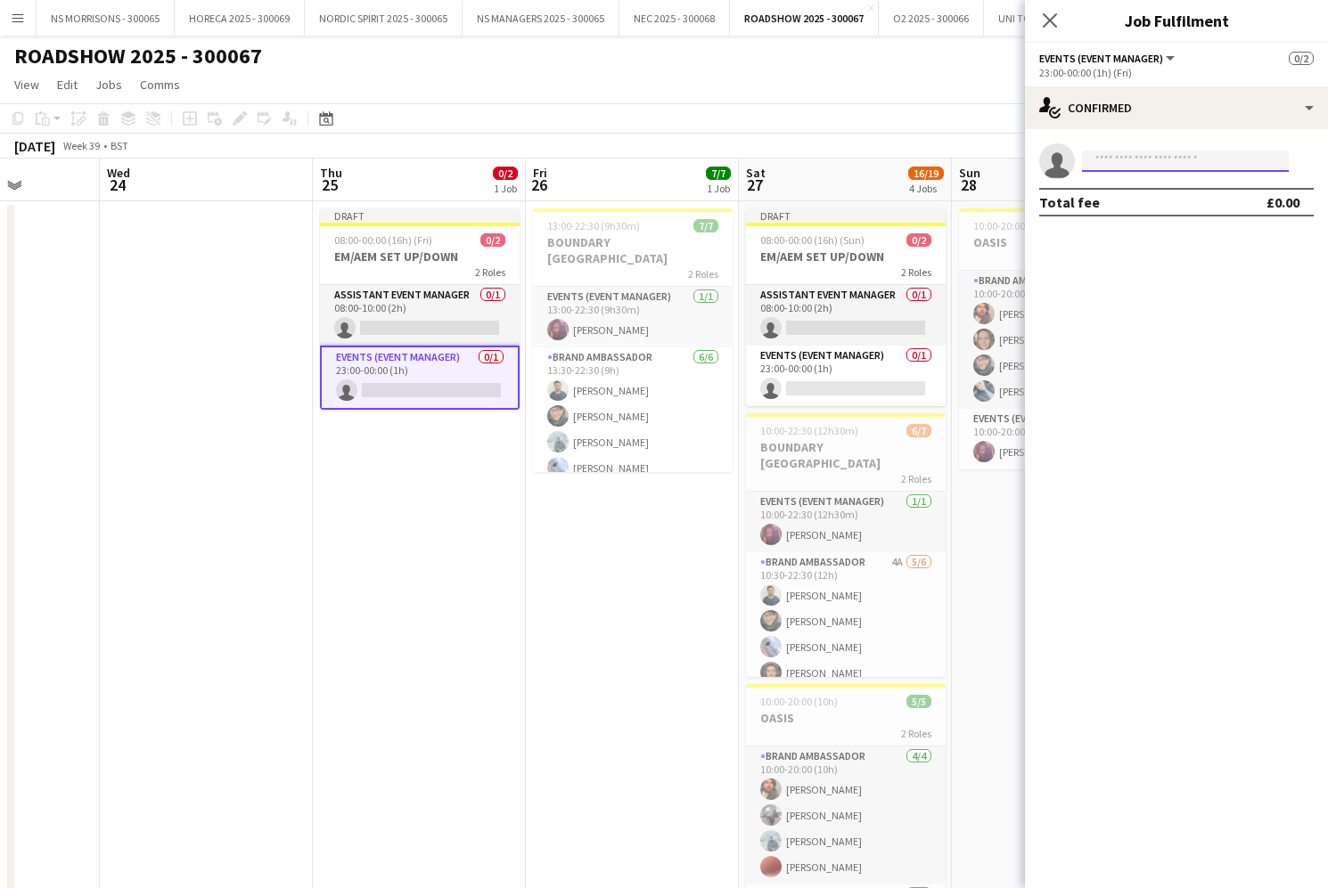
click at [1102, 166] on input at bounding box center [1185, 161] width 207 height 21
type input "****"
click at [1103, 201] on span "[EMAIL_ADDRESS][DOMAIN_NAME]" at bounding box center [1185, 201] width 178 height 14
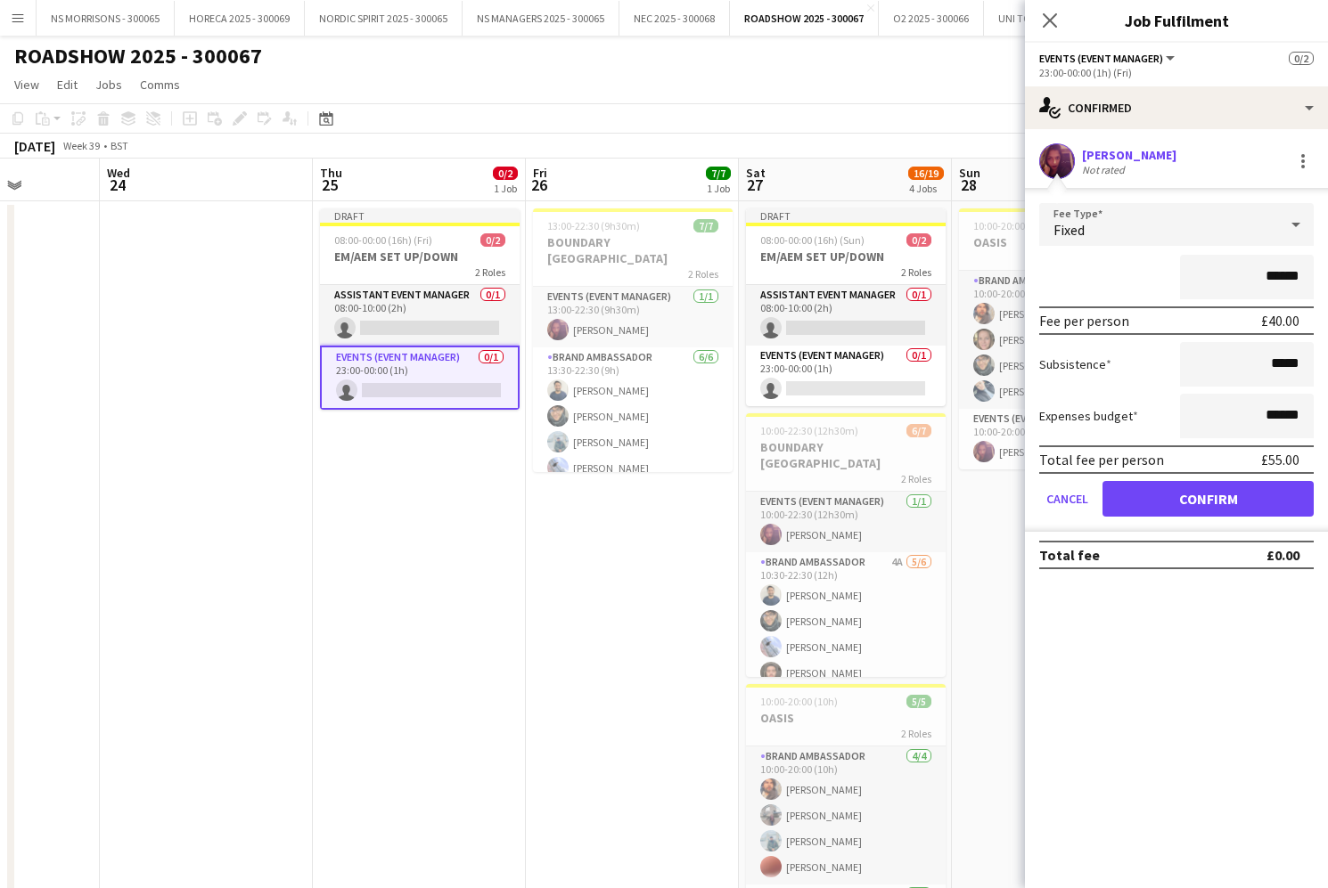
click at [1233, 506] on button "Confirm" at bounding box center [1207, 499] width 211 height 36
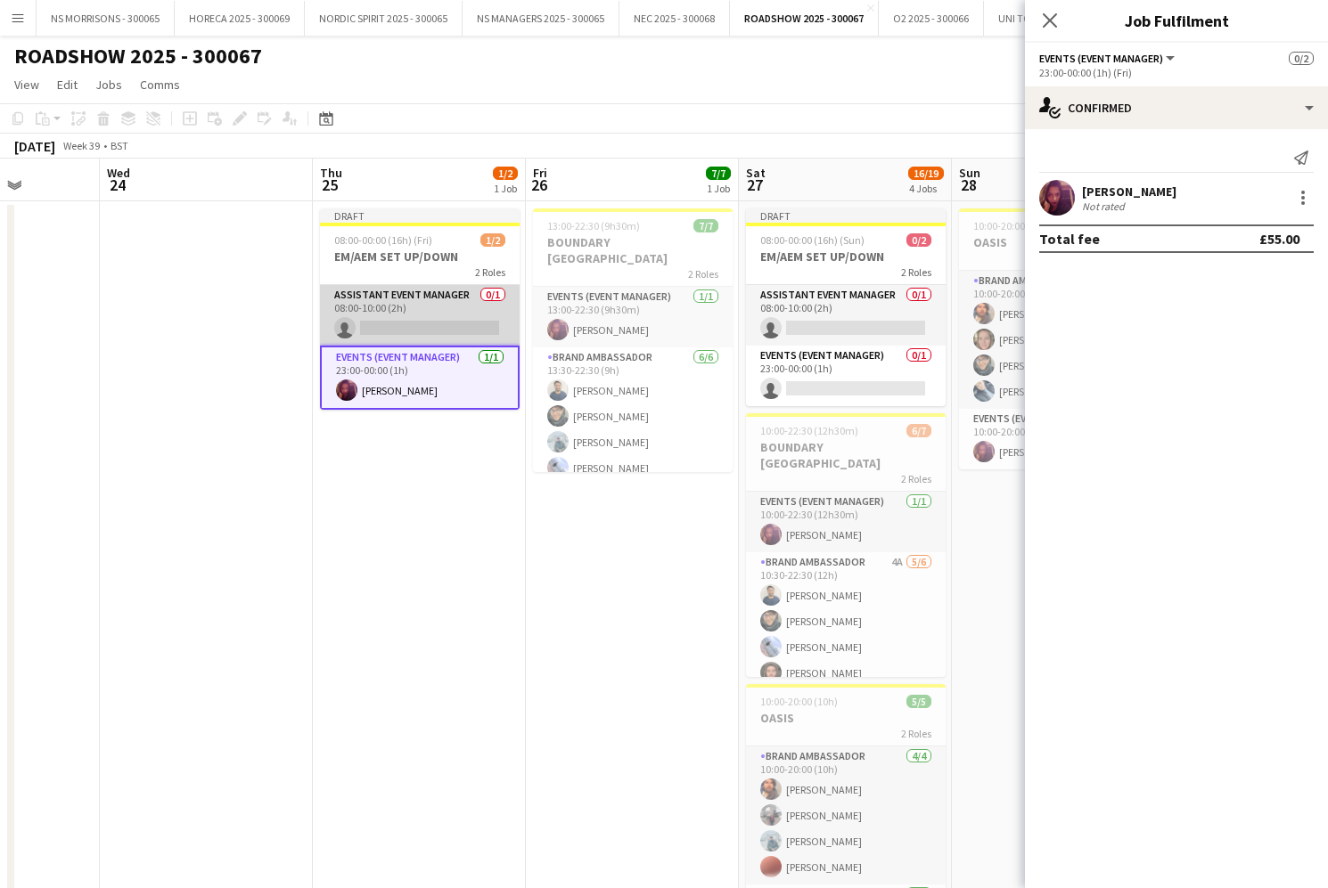
click at [467, 323] on app-card-role "Assistant Event Manager 0/1 08:00-10:00 (2h) single-neutral-actions" at bounding box center [420, 315] width 200 height 61
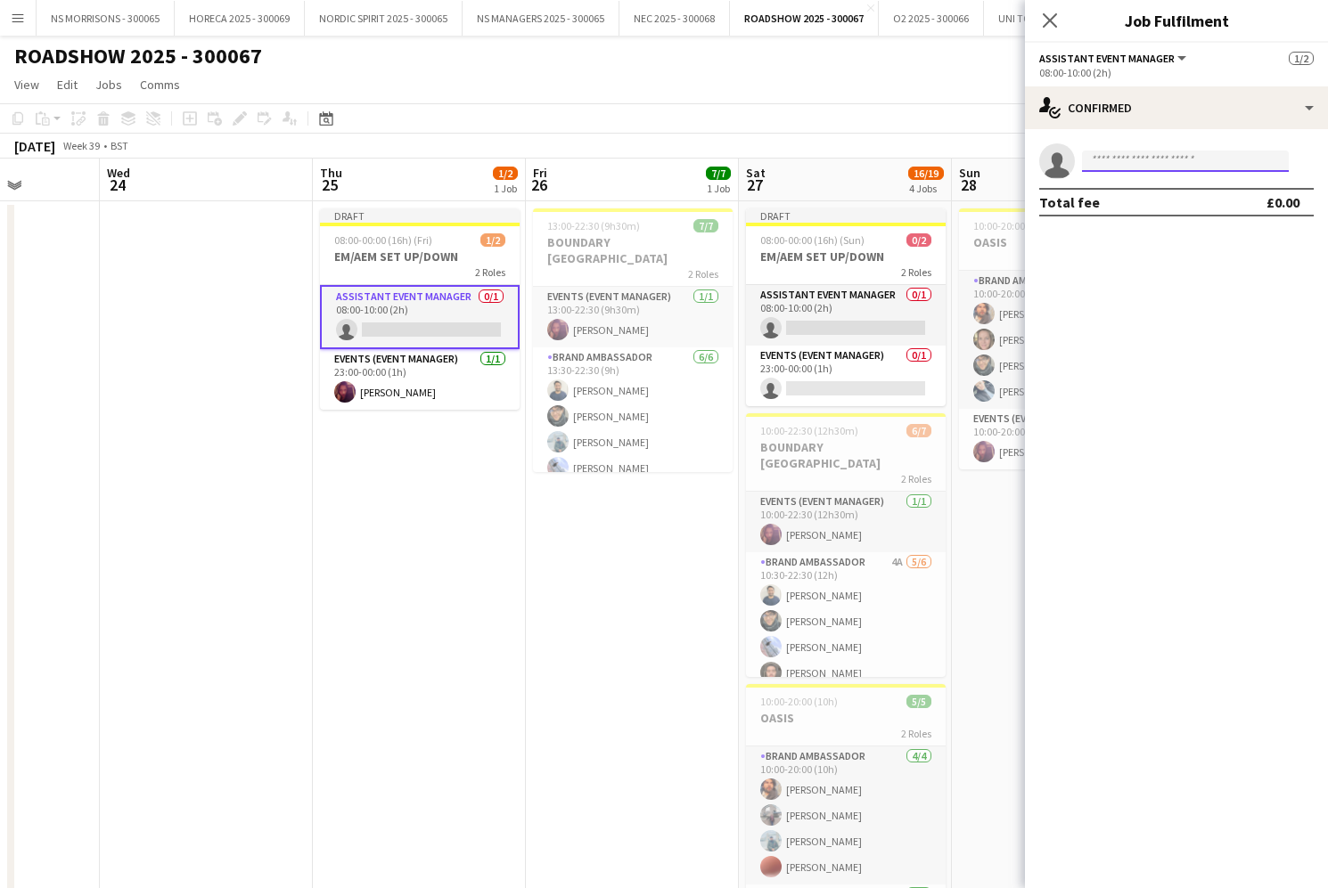
click at [1105, 160] on input at bounding box center [1185, 161] width 207 height 21
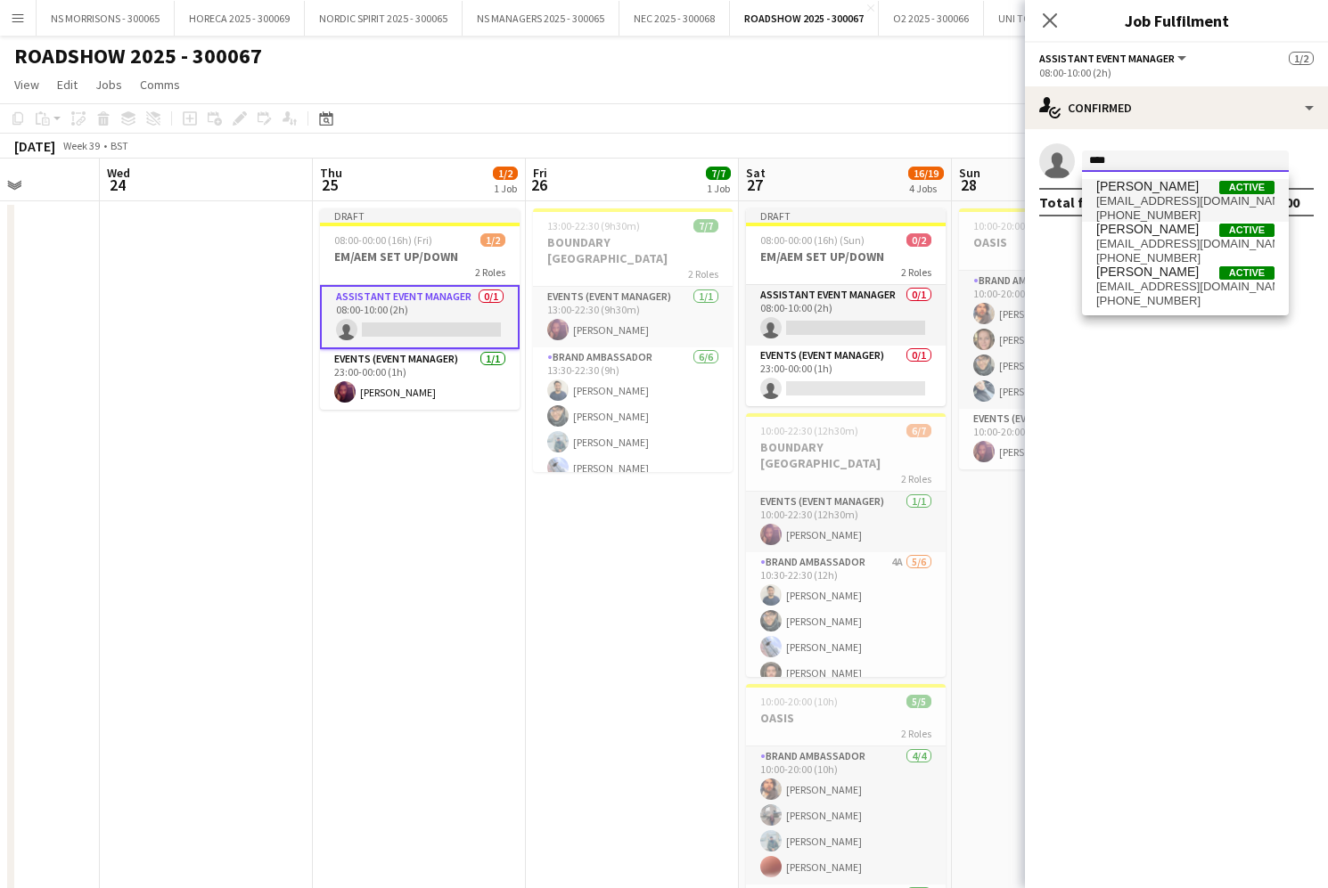
type input "****"
click at [1134, 184] on span "[PERSON_NAME]" at bounding box center [1147, 186] width 102 height 15
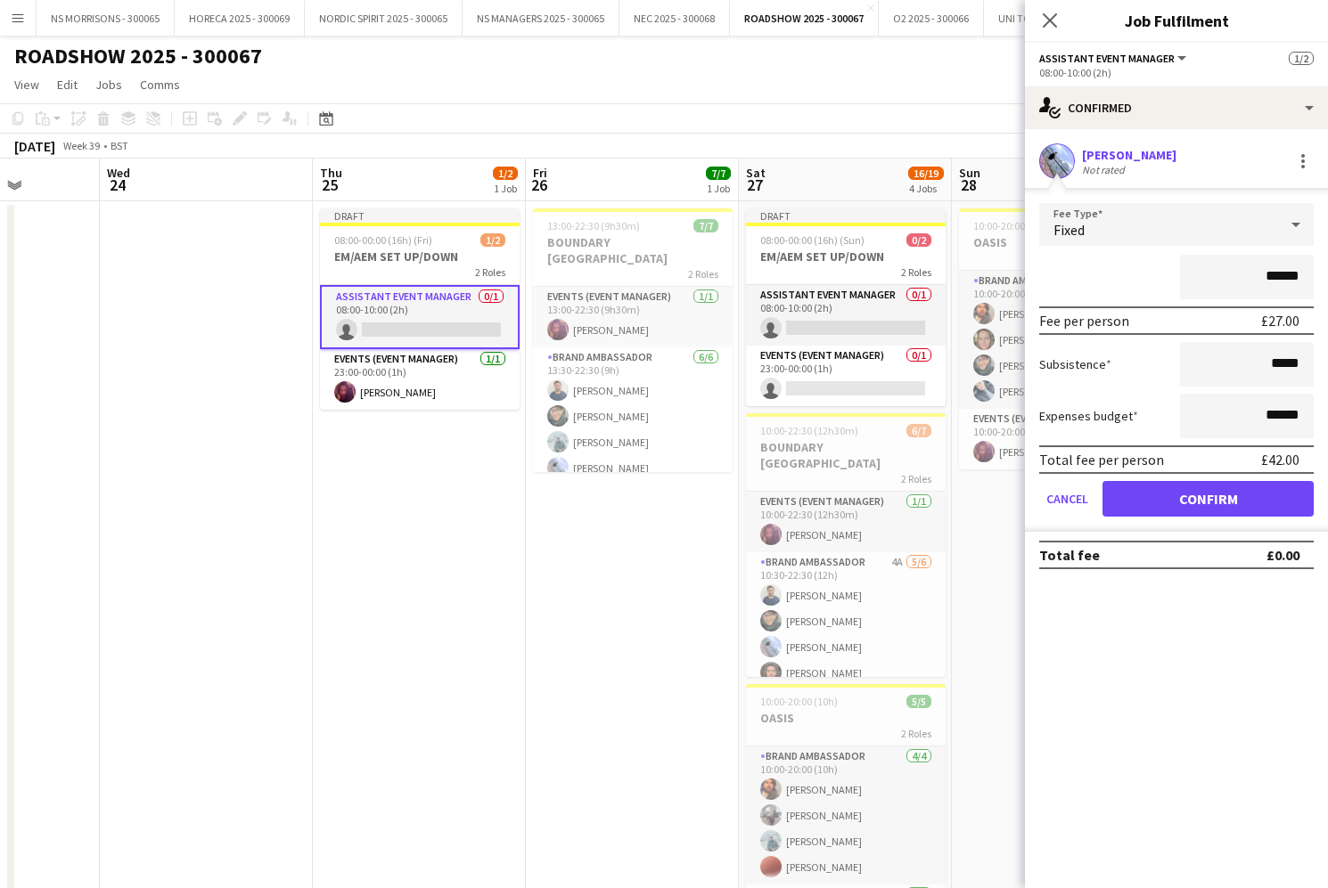
drag, startPoint x: 1269, startPoint y: 275, endPoint x: 1280, endPoint y: 273, distance: 11.0
click at [1281, 273] on input "******" at bounding box center [1247, 277] width 134 height 45
type input "******"
click at [1185, 495] on button "Confirm" at bounding box center [1207, 499] width 211 height 36
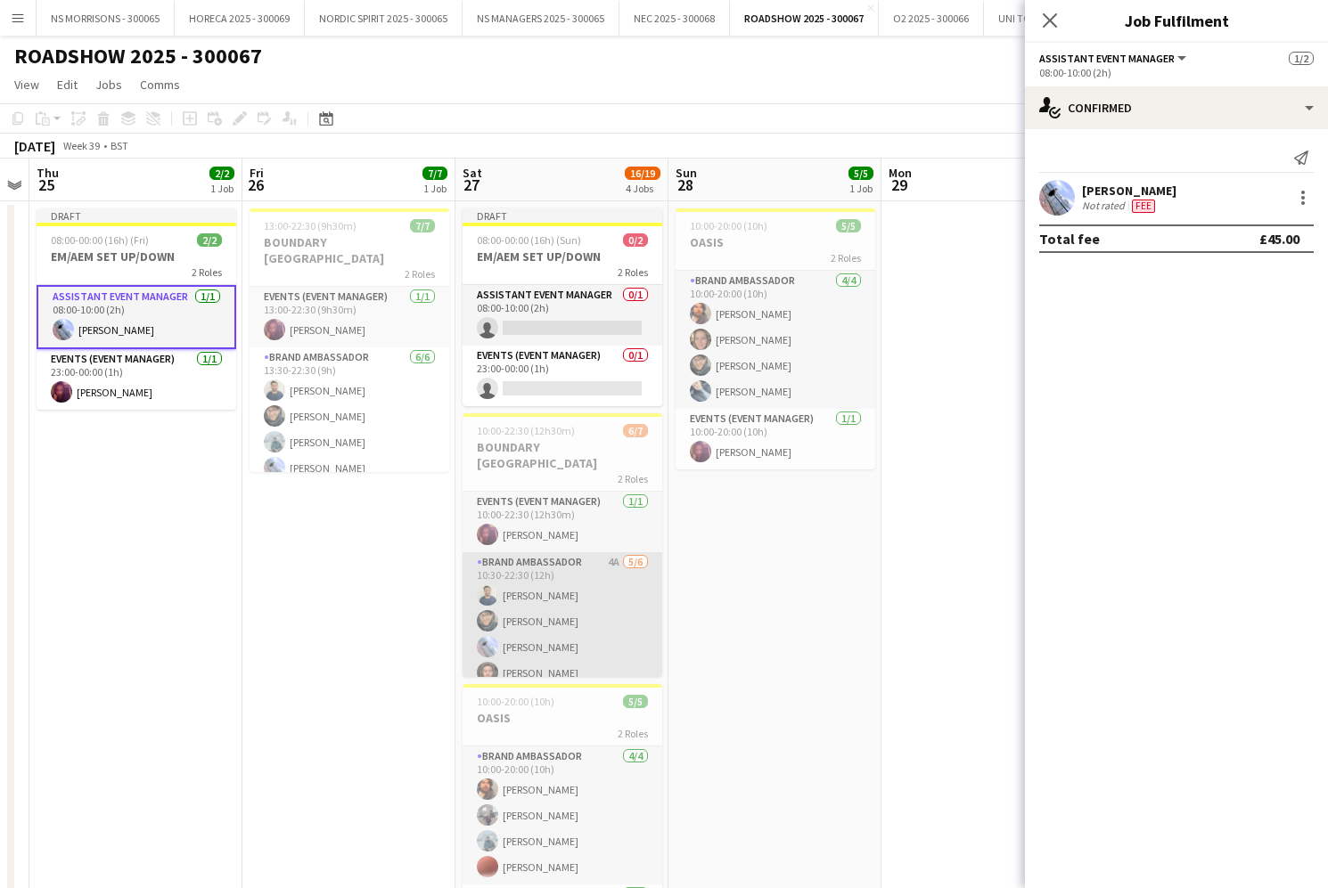
scroll to position [0, 0]
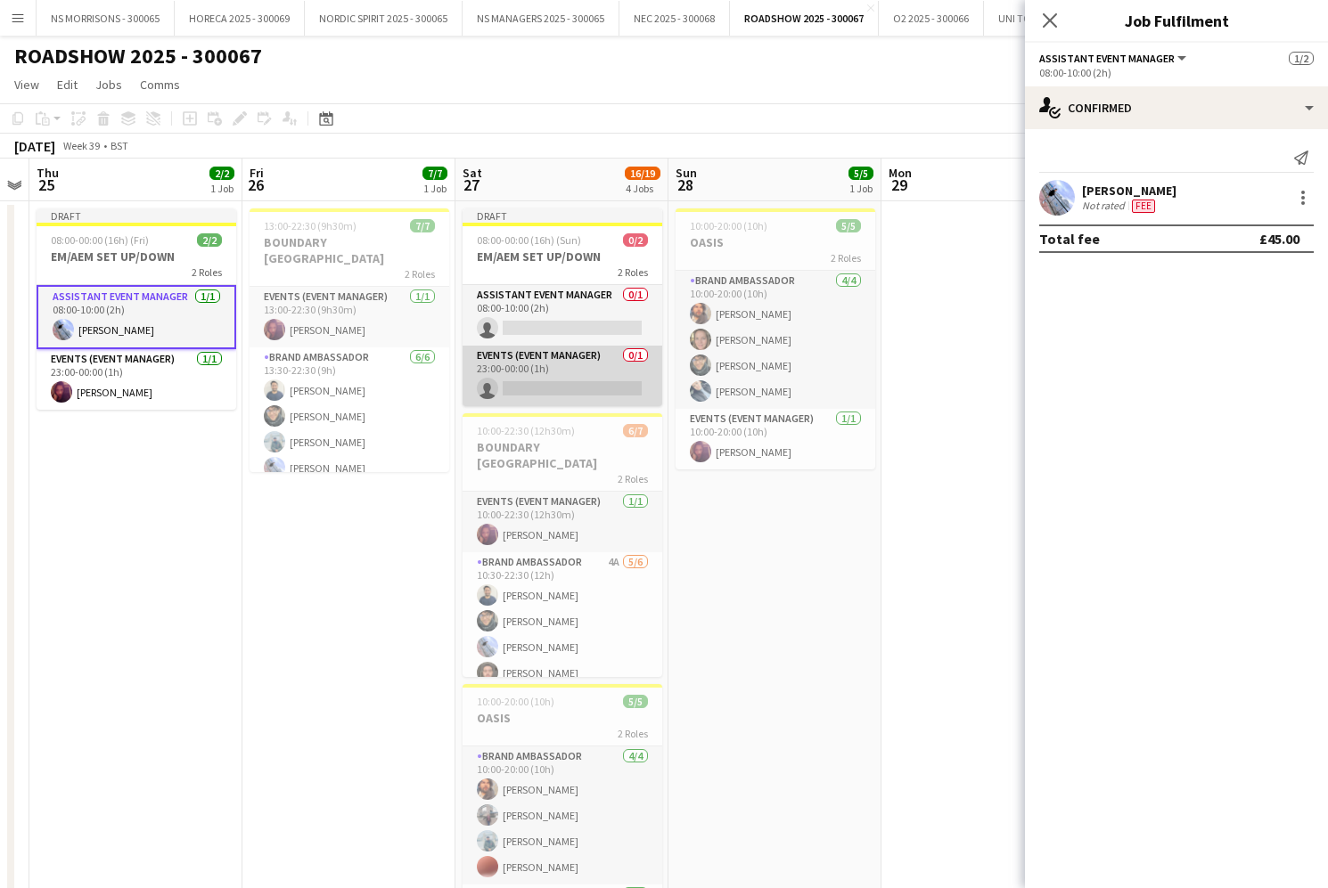
click at [549, 376] on app-card-role "Events (Event Manager) 0/1 23:00-00:00 (1h) single-neutral-actions" at bounding box center [562, 376] width 200 height 61
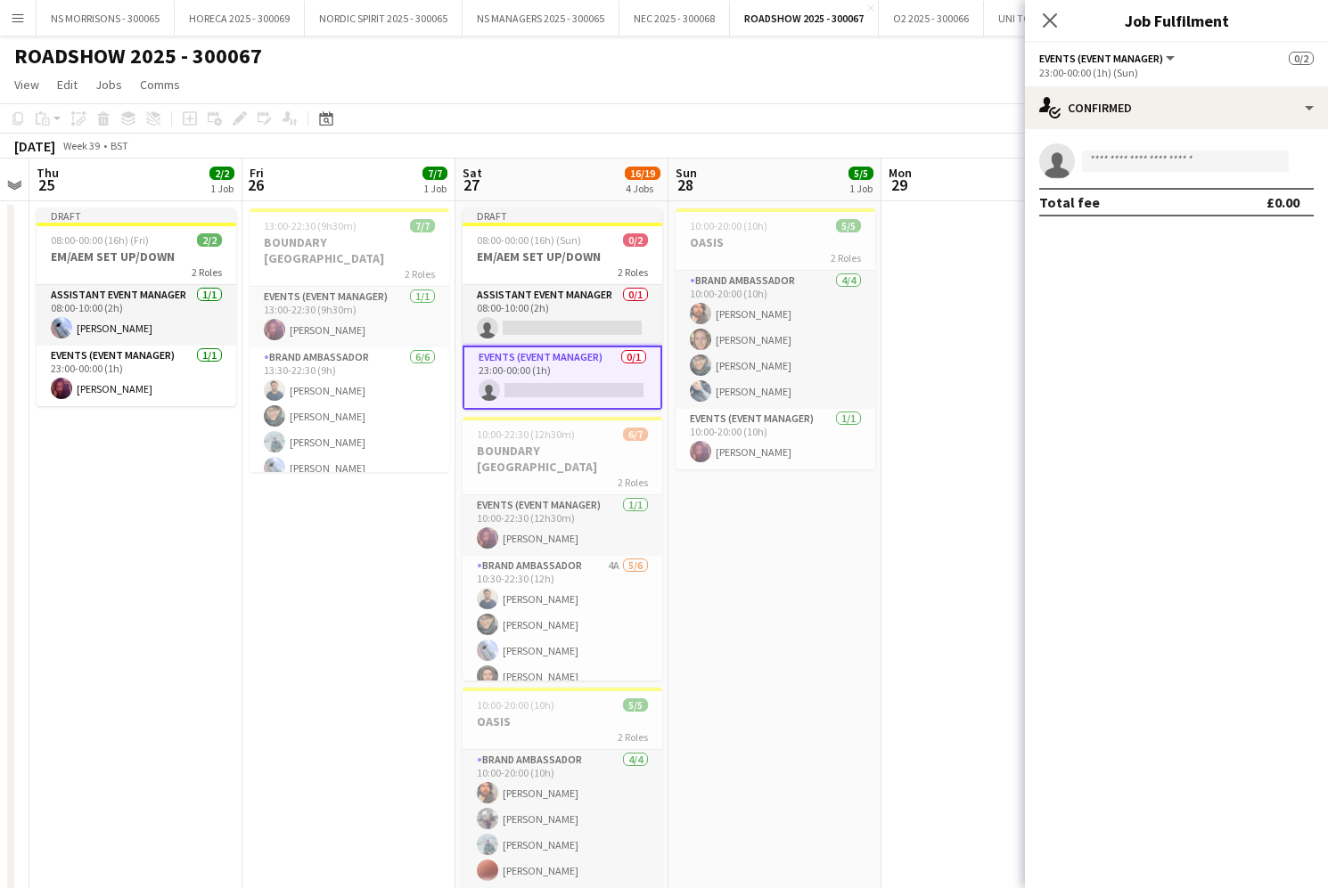
scroll to position [0, 820]
click at [1122, 154] on input at bounding box center [1185, 161] width 207 height 21
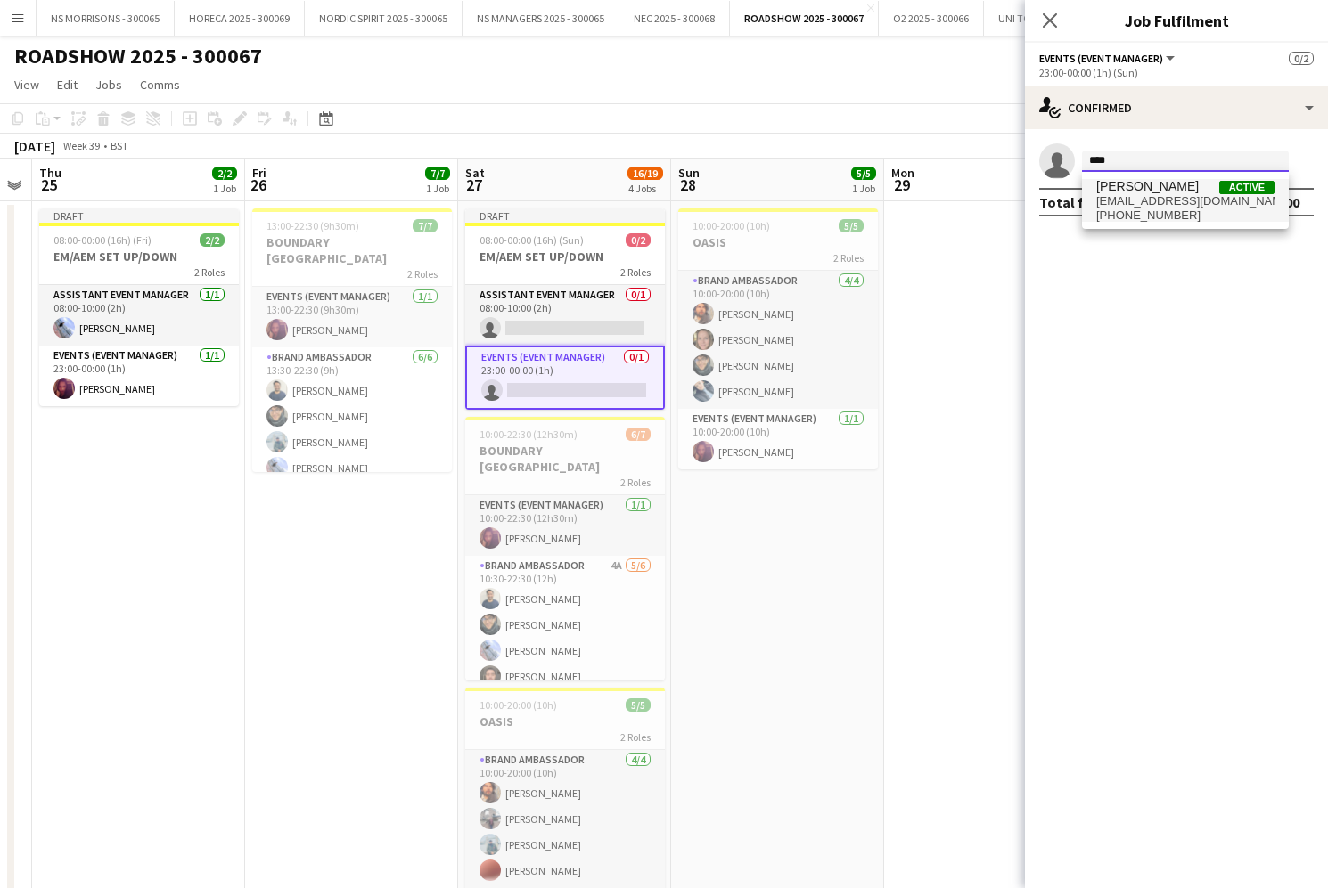
type input "****"
click at [1121, 188] on span "[PERSON_NAME]" at bounding box center [1147, 186] width 102 height 15
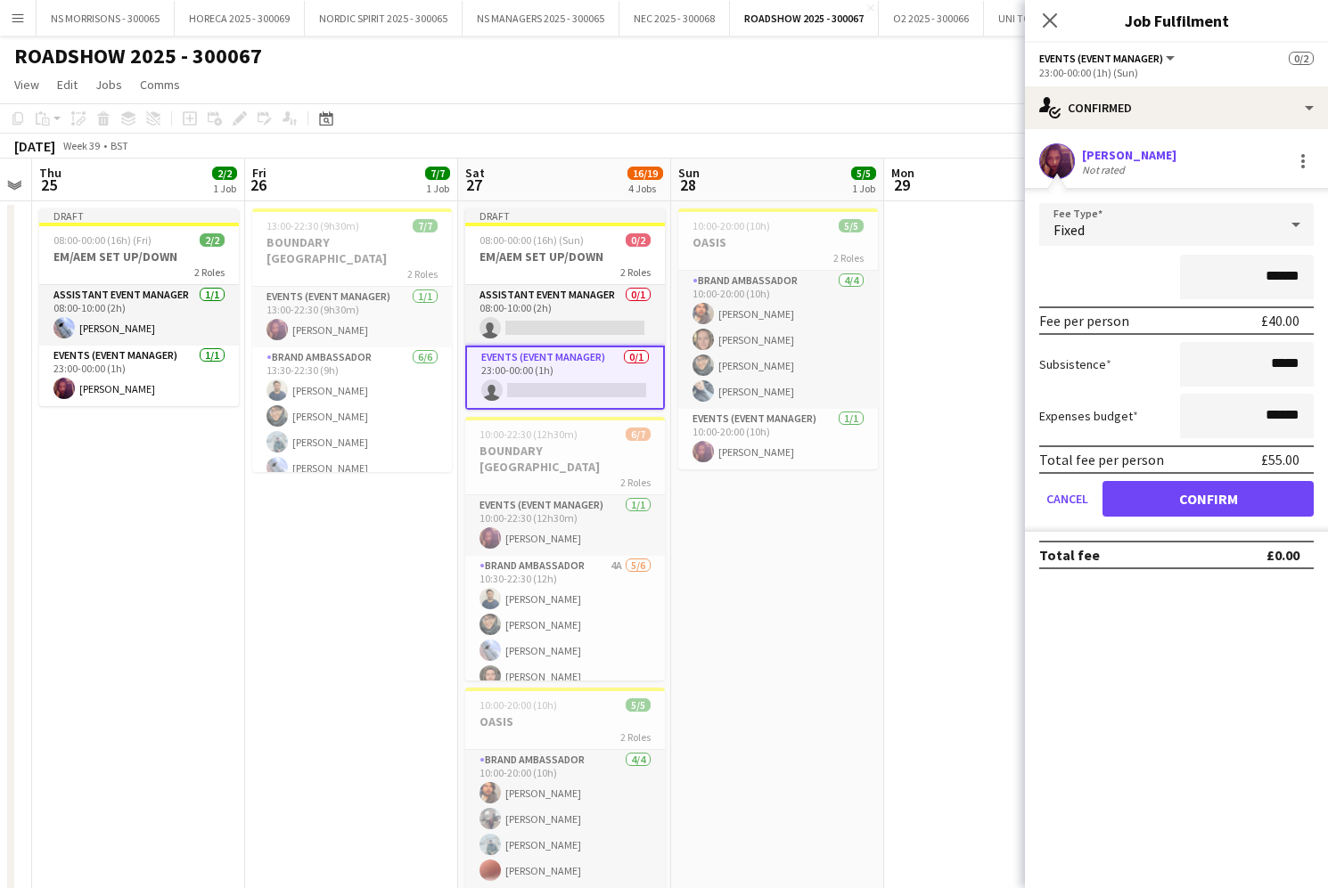
click at [1170, 487] on button "Confirm" at bounding box center [1207, 499] width 211 height 36
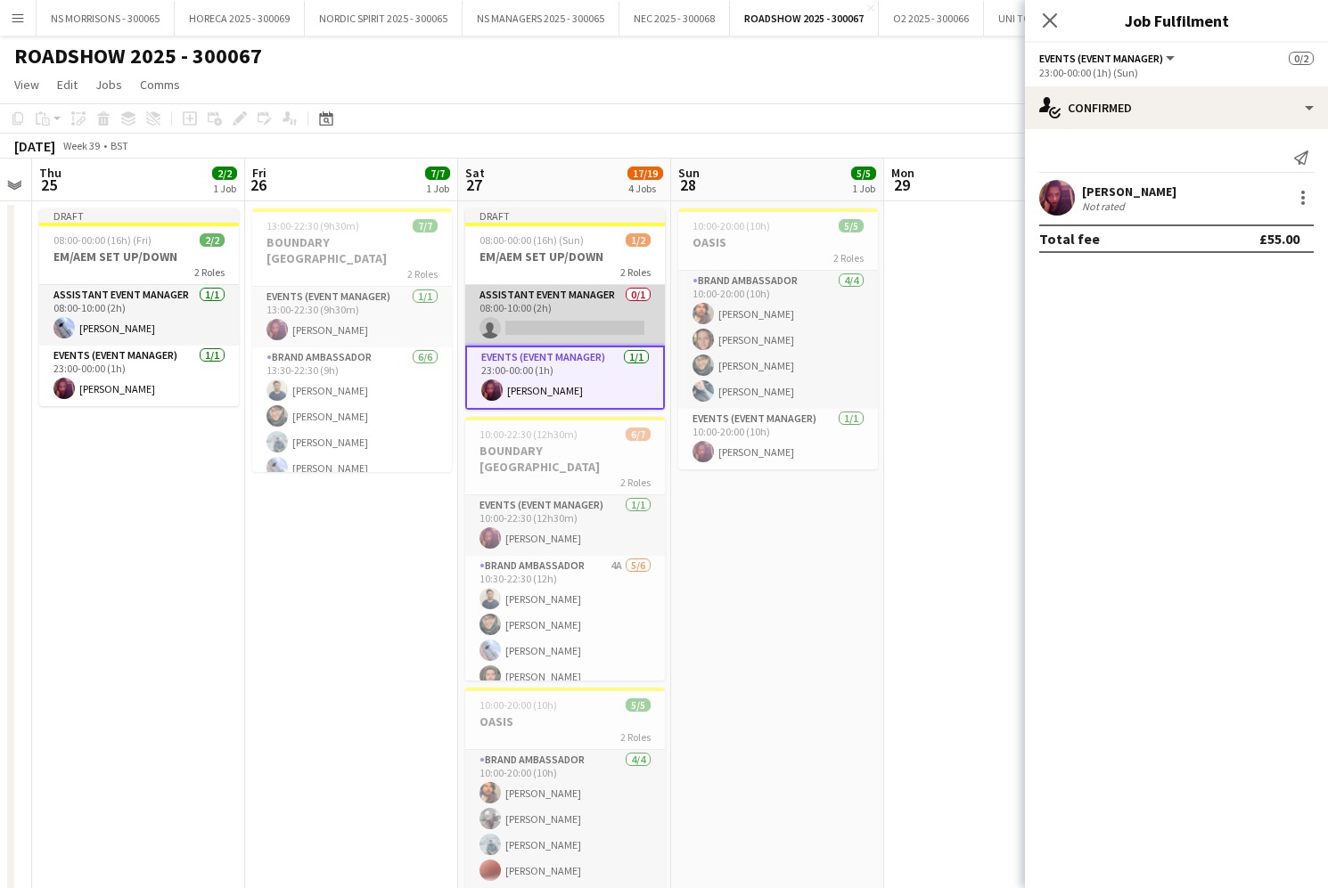
drag, startPoint x: 559, startPoint y: 319, endPoint x: 626, endPoint y: 311, distance: 67.3
click at [559, 319] on app-card-role "Assistant Event Manager 0/1 08:00-10:00 (2h) single-neutral-actions" at bounding box center [565, 315] width 200 height 61
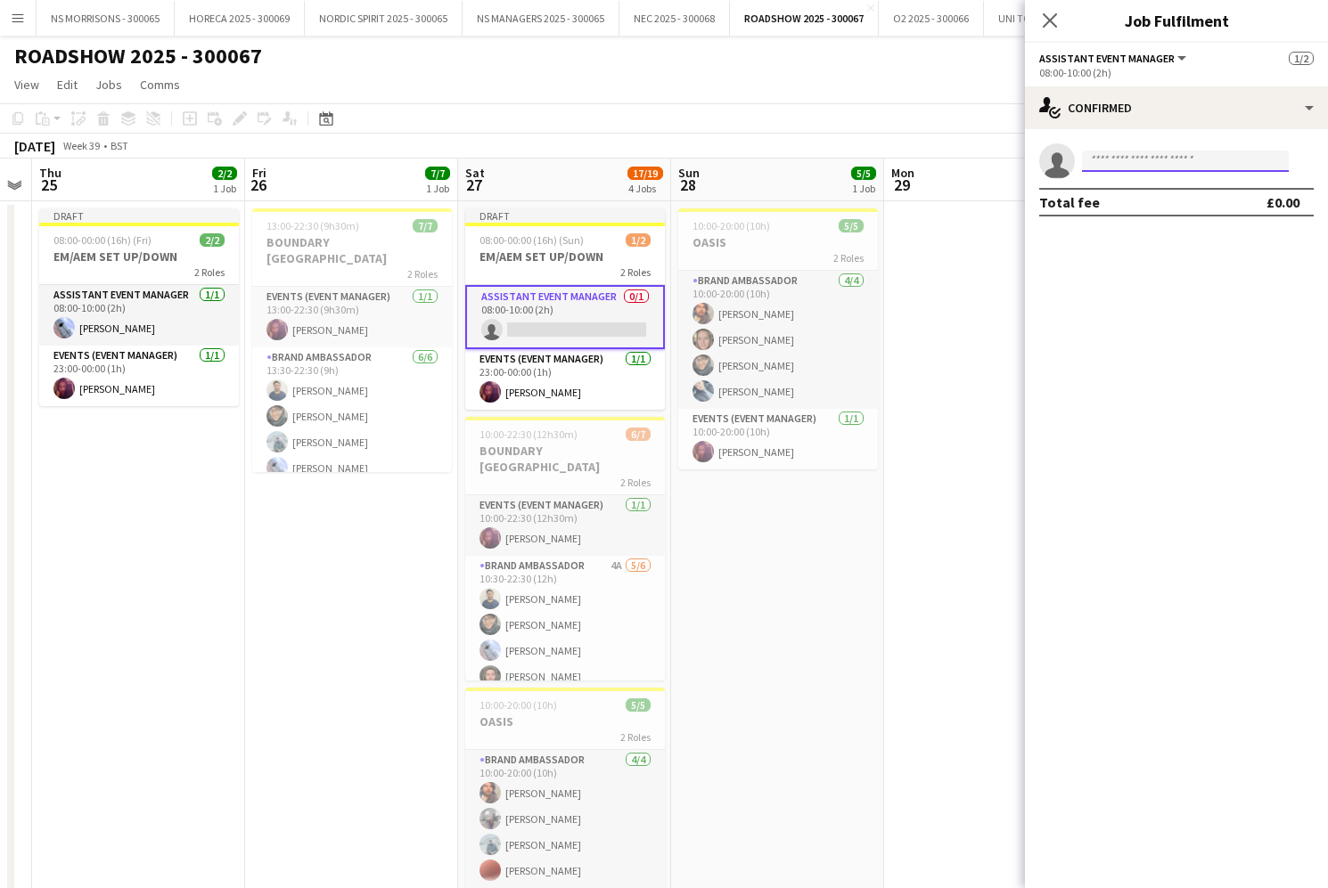
click at [1101, 168] on input at bounding box center [1185, 161] width 207 height 21
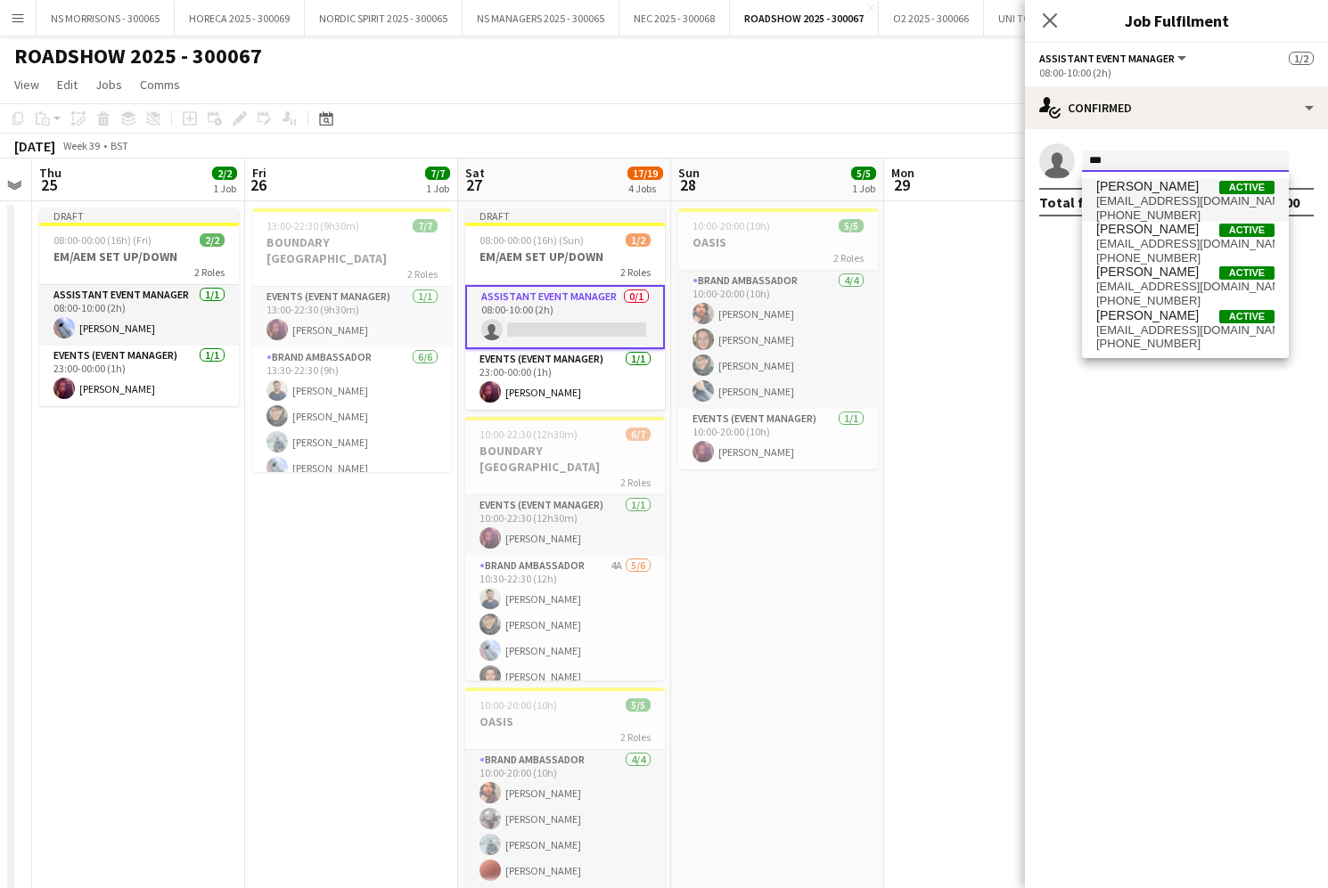
type input "***"
click at [1128, 201] on span "[EMAIL_ADDRESS][DOMAIN_NAME]" at bounding box center [1185, 201] width 178 height 14
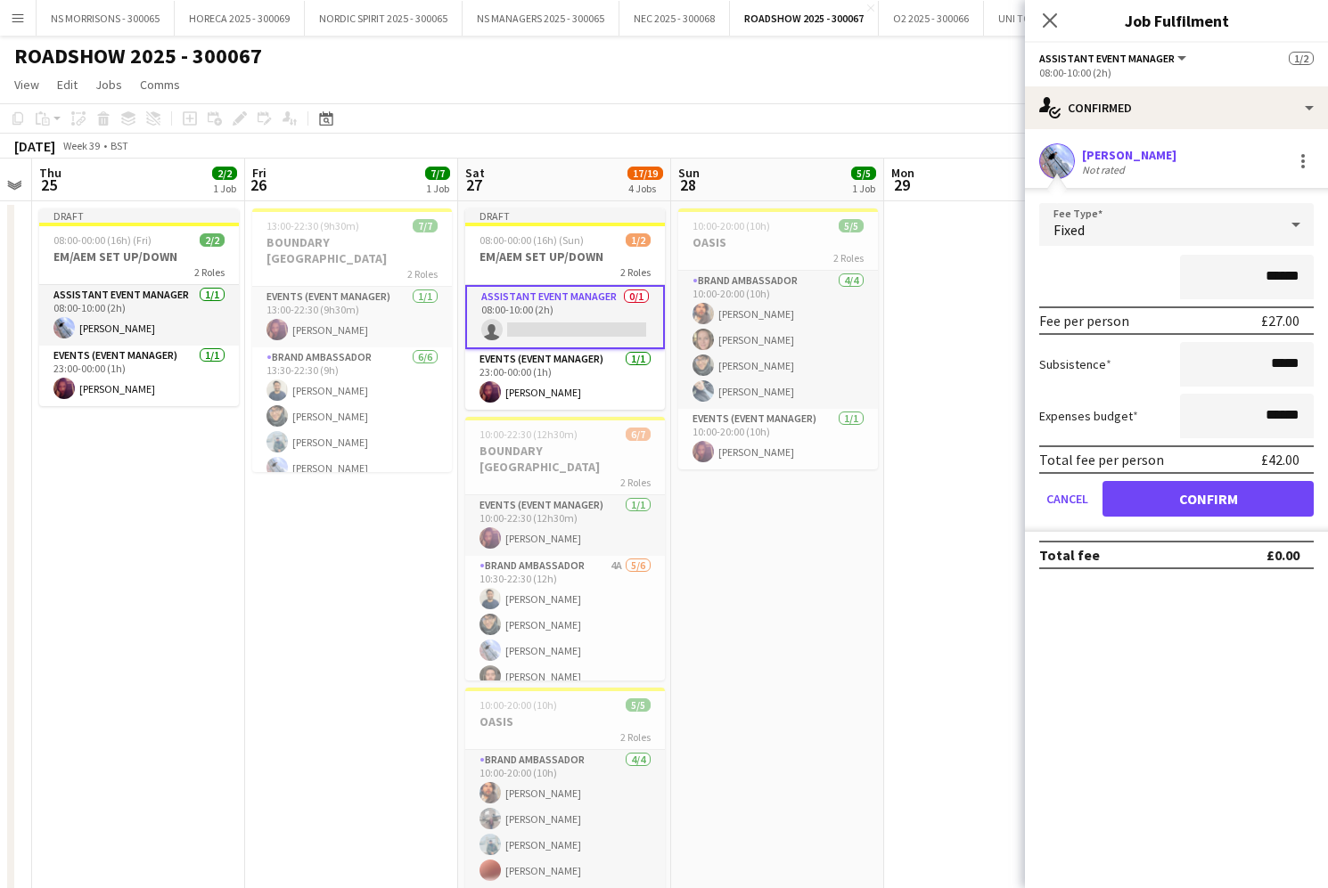
drag, startPoint x: 1267, startPoint y: 275, endPoint x: 1280, endPoint y: 275, distance: 12.5
click at [1281, 275] on input "******" at bounding box center [1247, 277] width 134 height 45
type input "******"
click at [1152, 495] on button "Confirm" at bounding box center [1207, 499] width 211 height 36
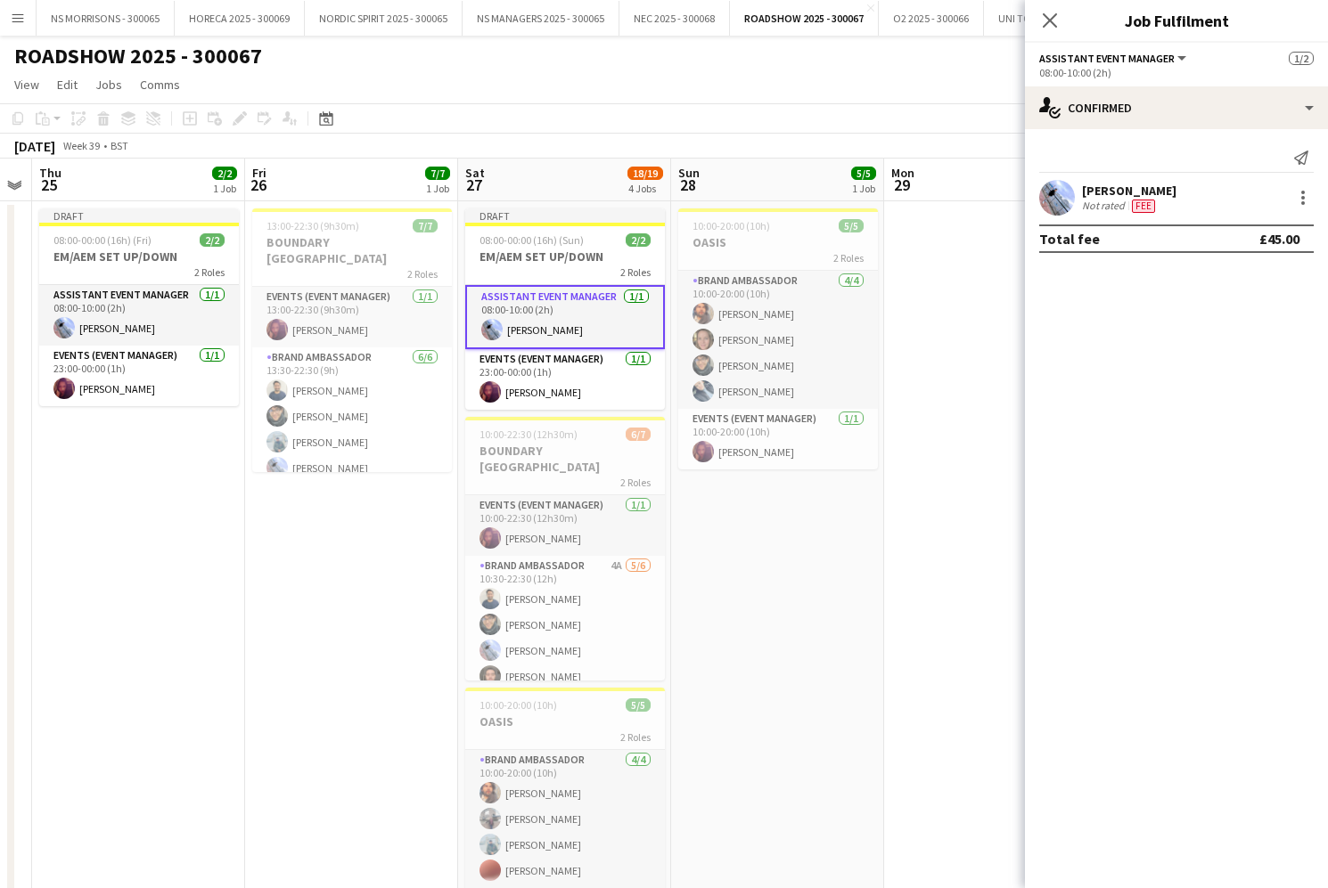
click at [931, 449] on app-date-cell at bounding box center [990, 727] width 213 height 1053
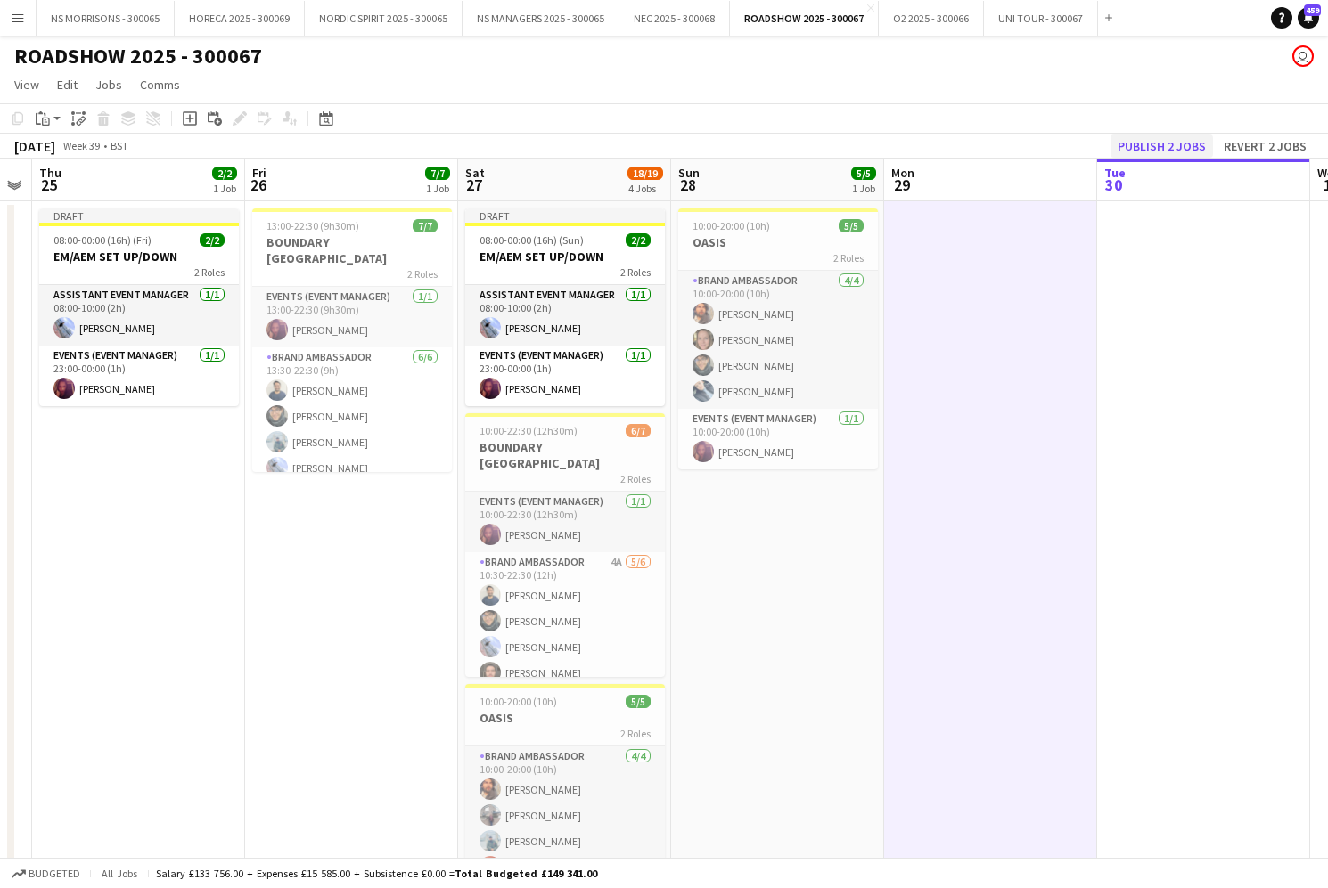
click at [1183, 148] on button "Publish 2 jobs" at bounding box center [1161, 146] width 102 height 23
